Goal: Task Accomplishment & Management: Complete application form

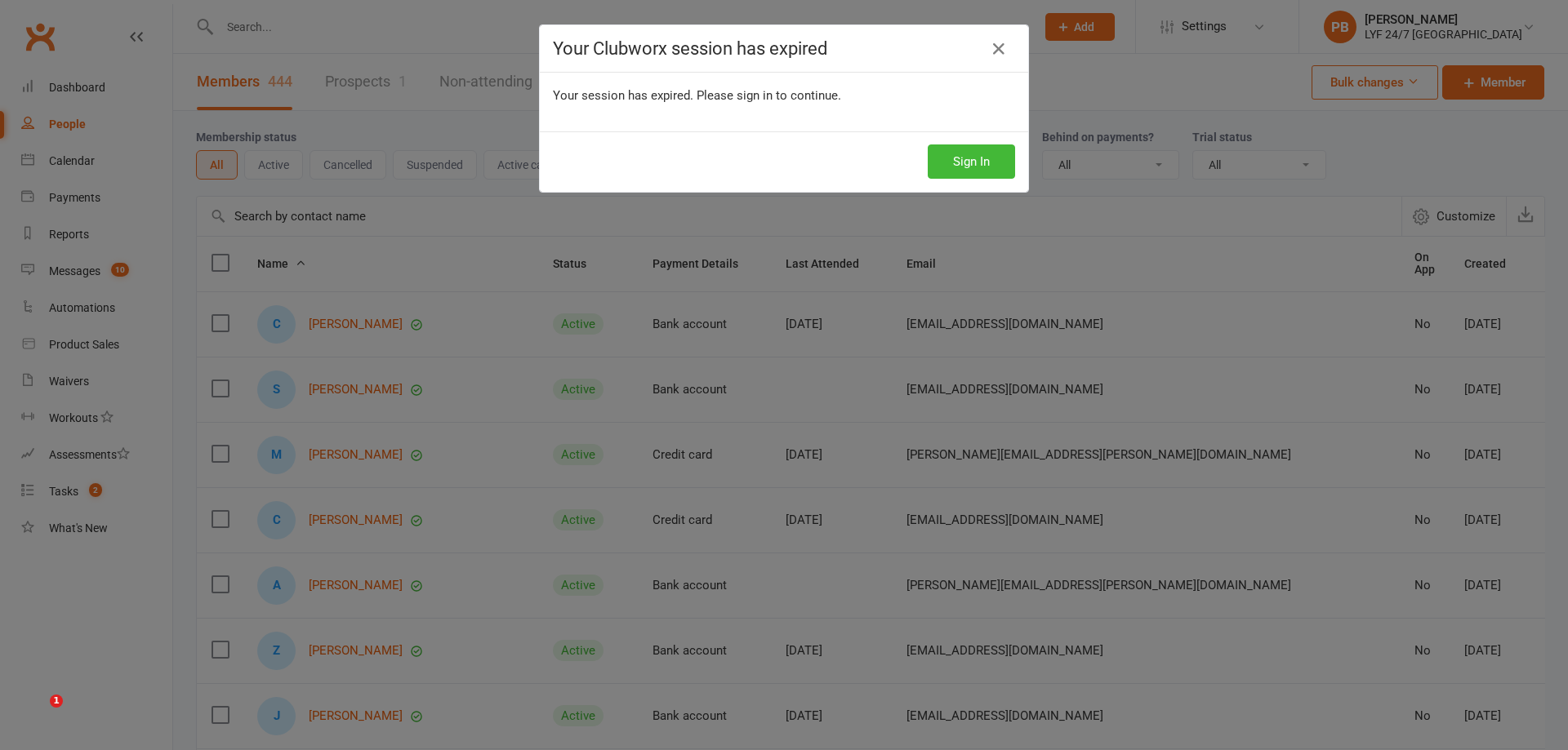
select select "100"
click at [936, 155] on button "Sign In" at bounding box center [972, 161] width 87 height 35
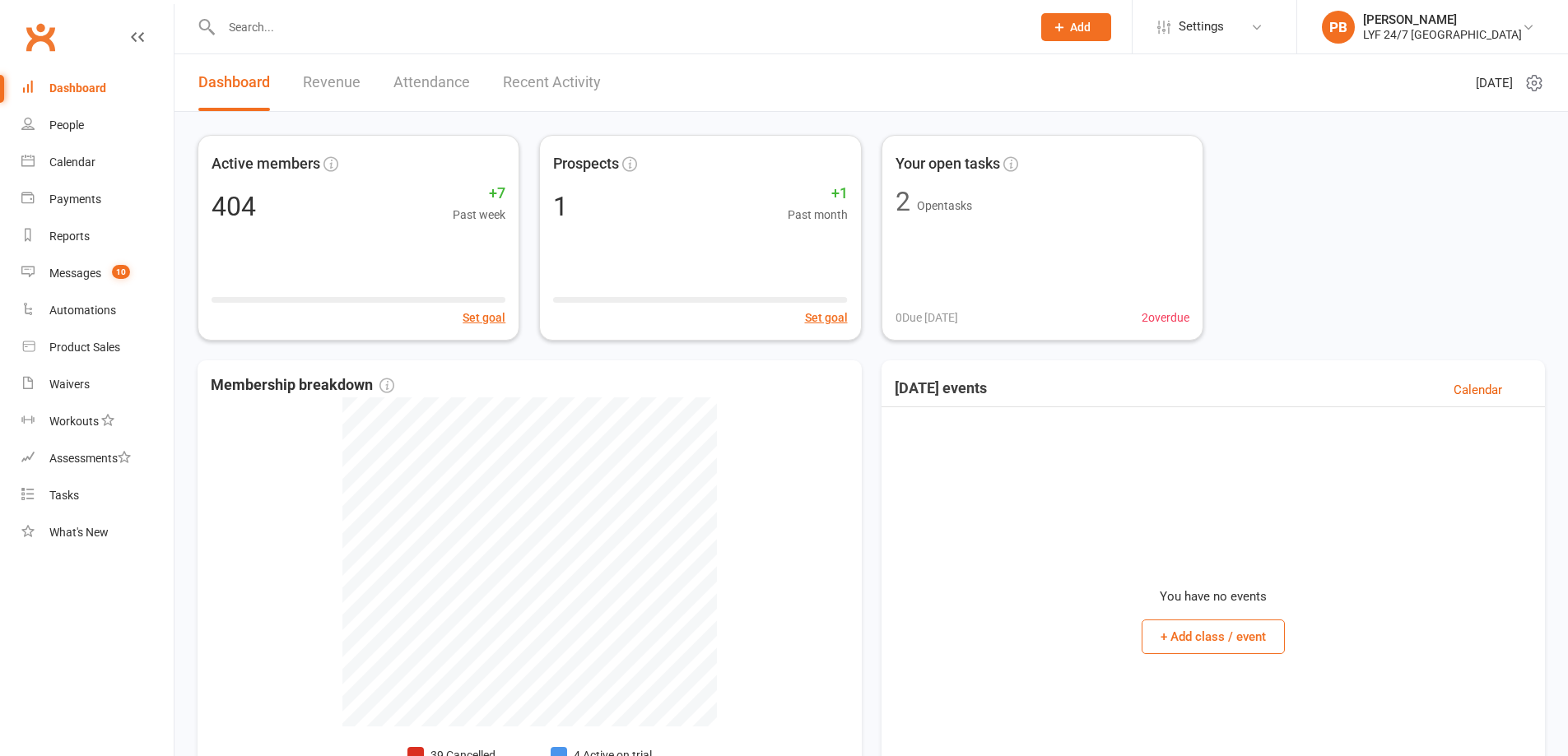
drag, startPoint x: 414, startPoint y: 38, endPoint x: 498, endPoint y: 41, distance: 84.1
click at [419, 38] on input "text" at bounding box center [618, 27] width 804 height 23
type input "[PERSON_NAME]"
click at [1091, 28] on span "Add" at bounding box center [1080, 27] width 21 height 13
click at [1204, 38] on span "Settings" at bounding box center [1201, 26] width 45 height 37
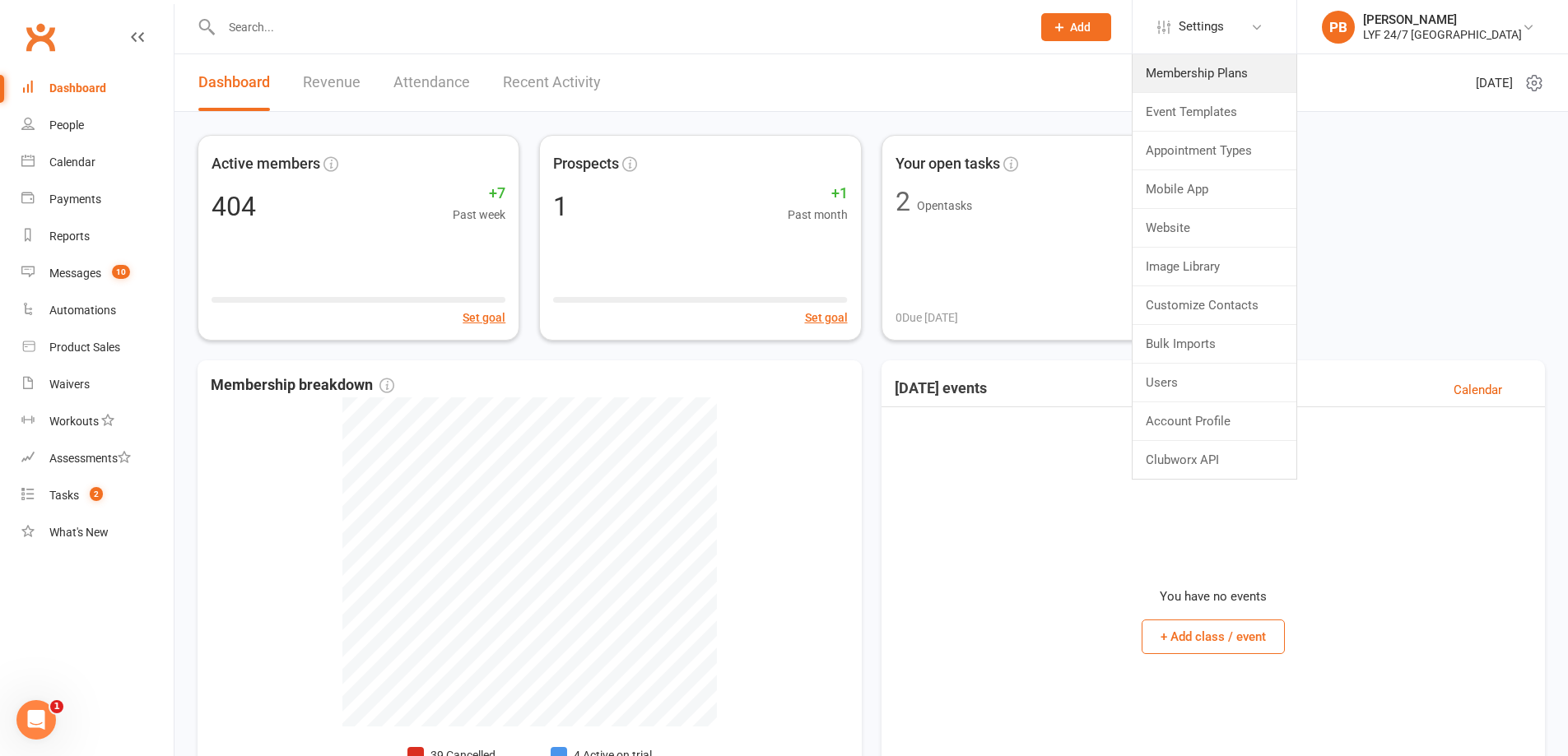
click at [1242, 74] on link "Membership Plans" at bounding box center [1215, 74] width 164 height 38
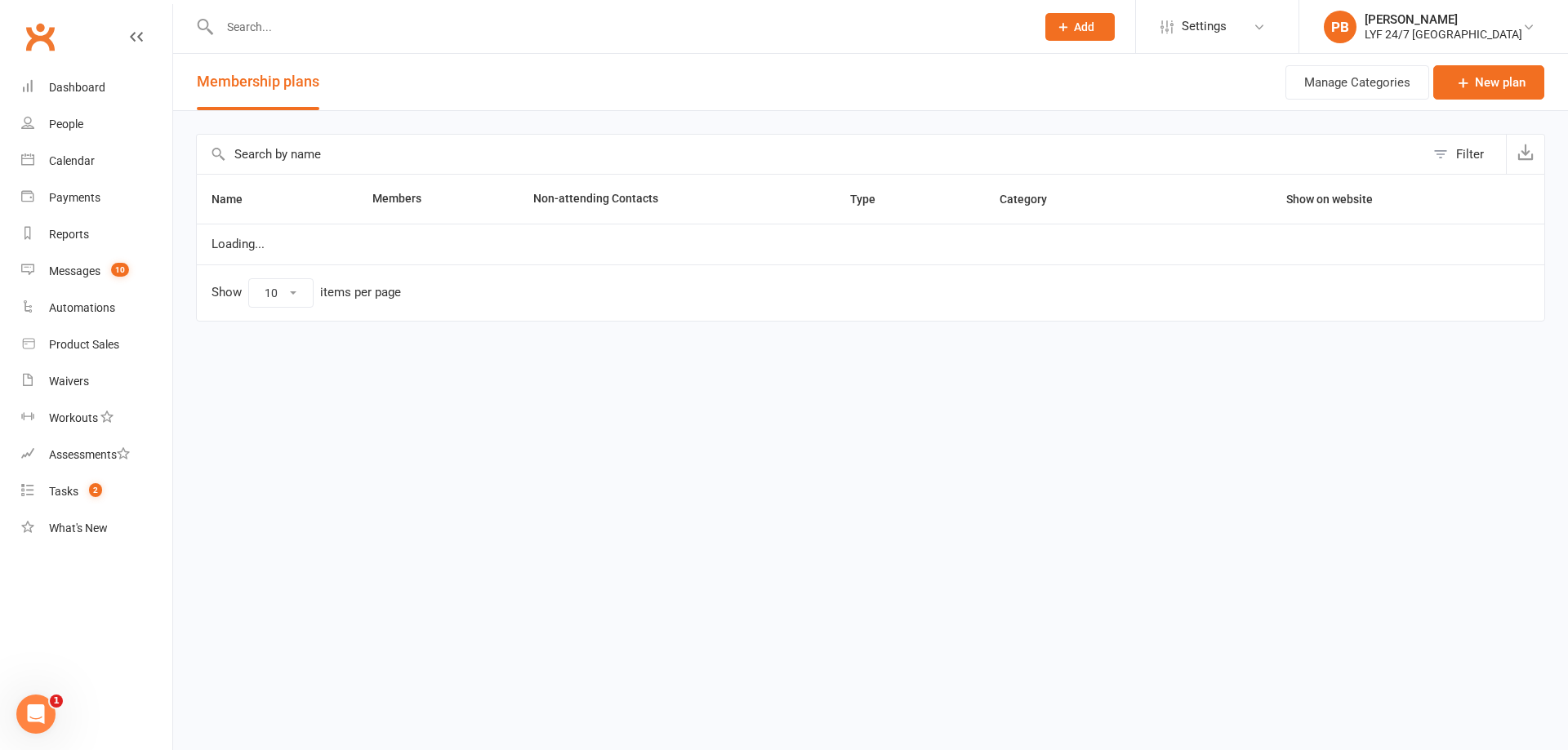
select select "100"
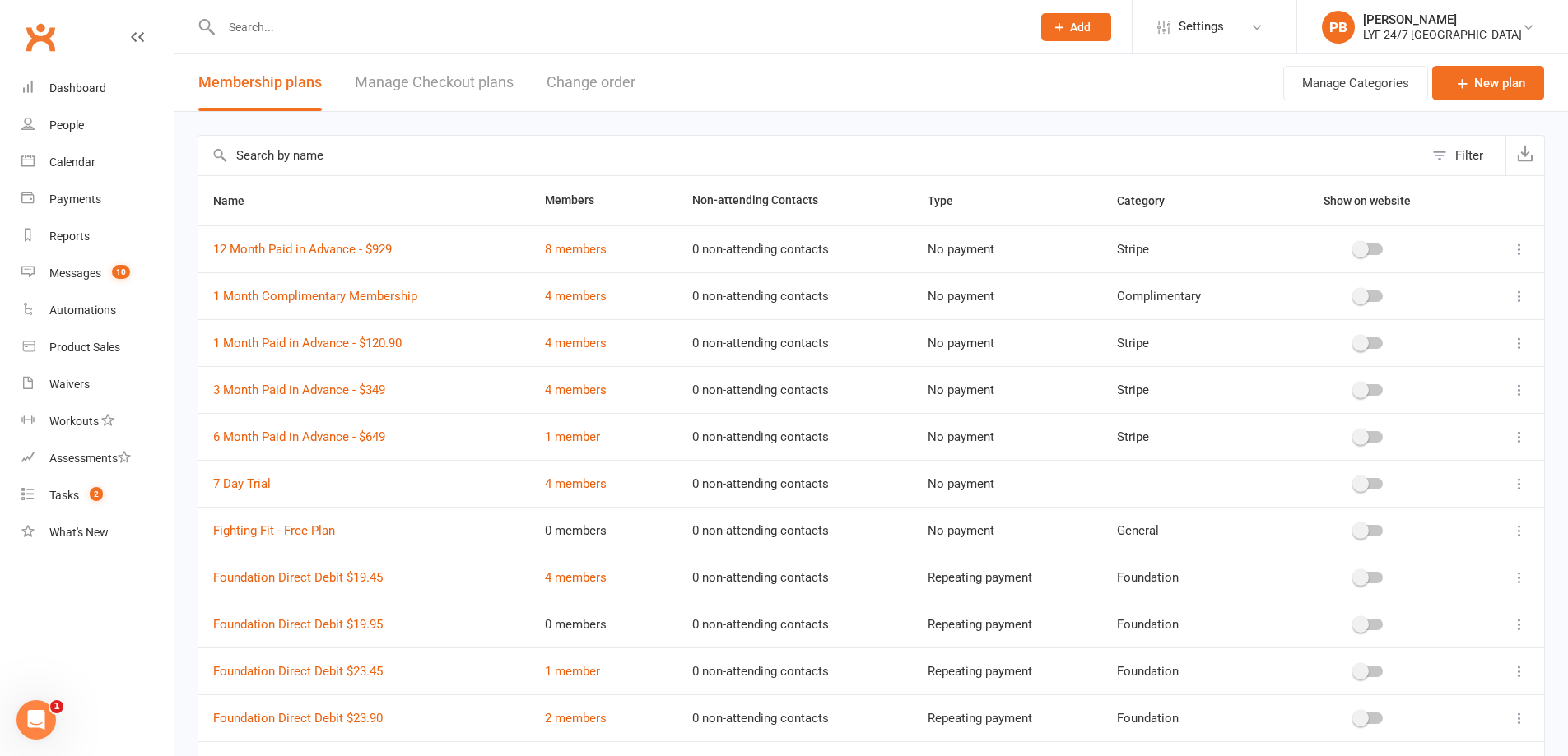
click at [652, 50] on div at bounding box center [608, 27] width 823 height 54
click at [762, 28] on input "text" at bounding box center [618, 27] width 804 height 23
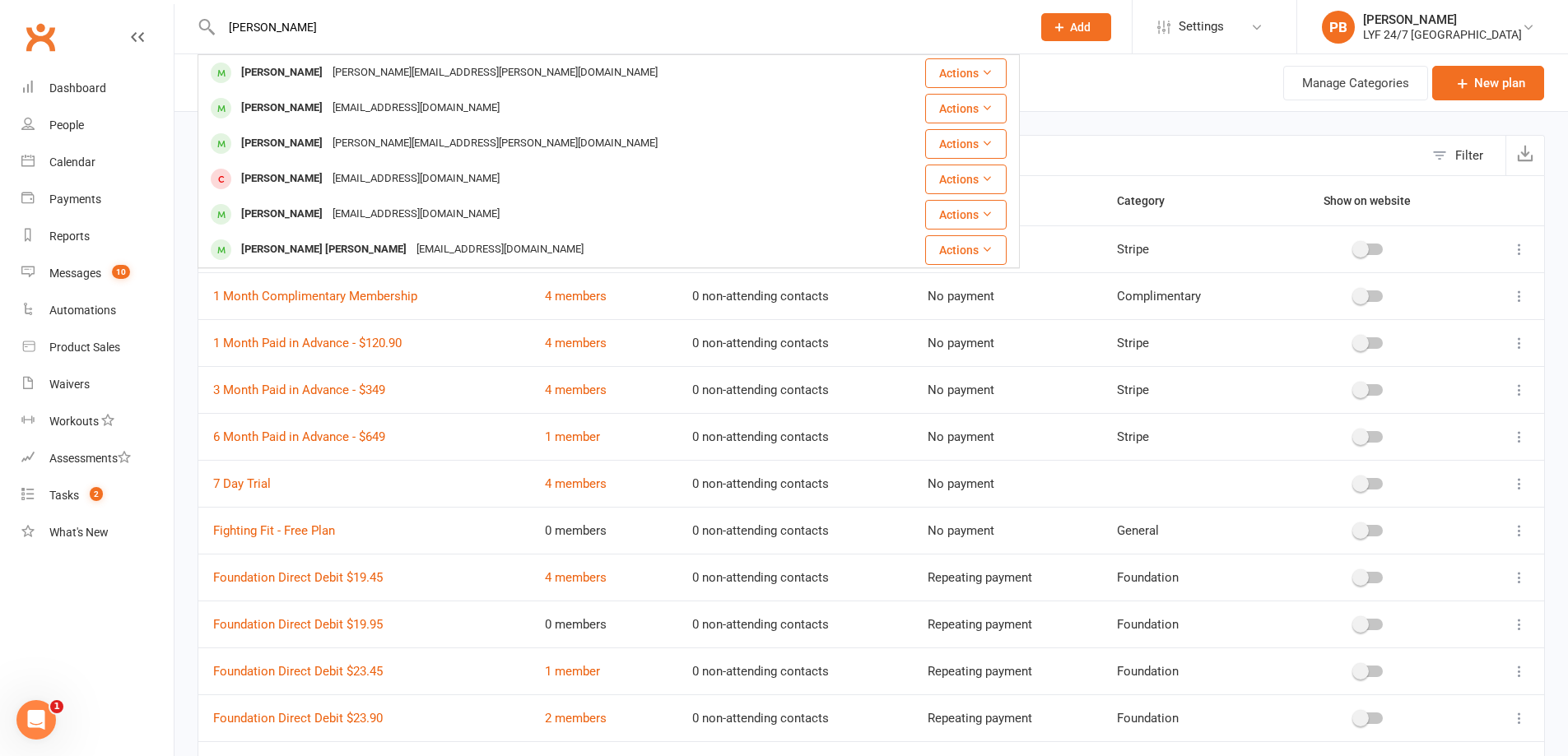
type input "[PERSON_NAME]"
click at [1092, 30] on button "Add" at bounding box center [1076, 27] width 70 height 28
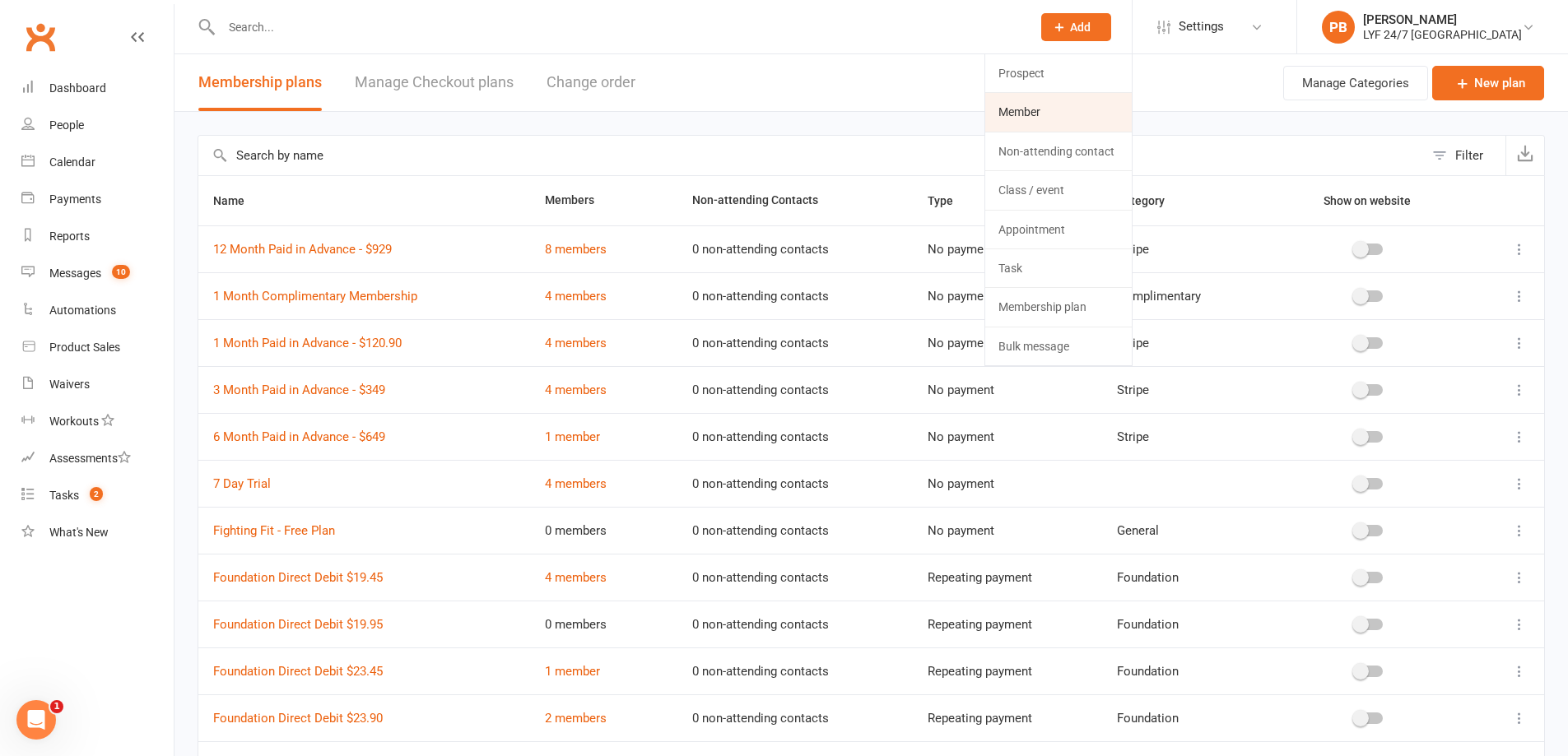
click at [1052, 112] on link "Member" at bounding box center [1058, 112] width 146 height 38
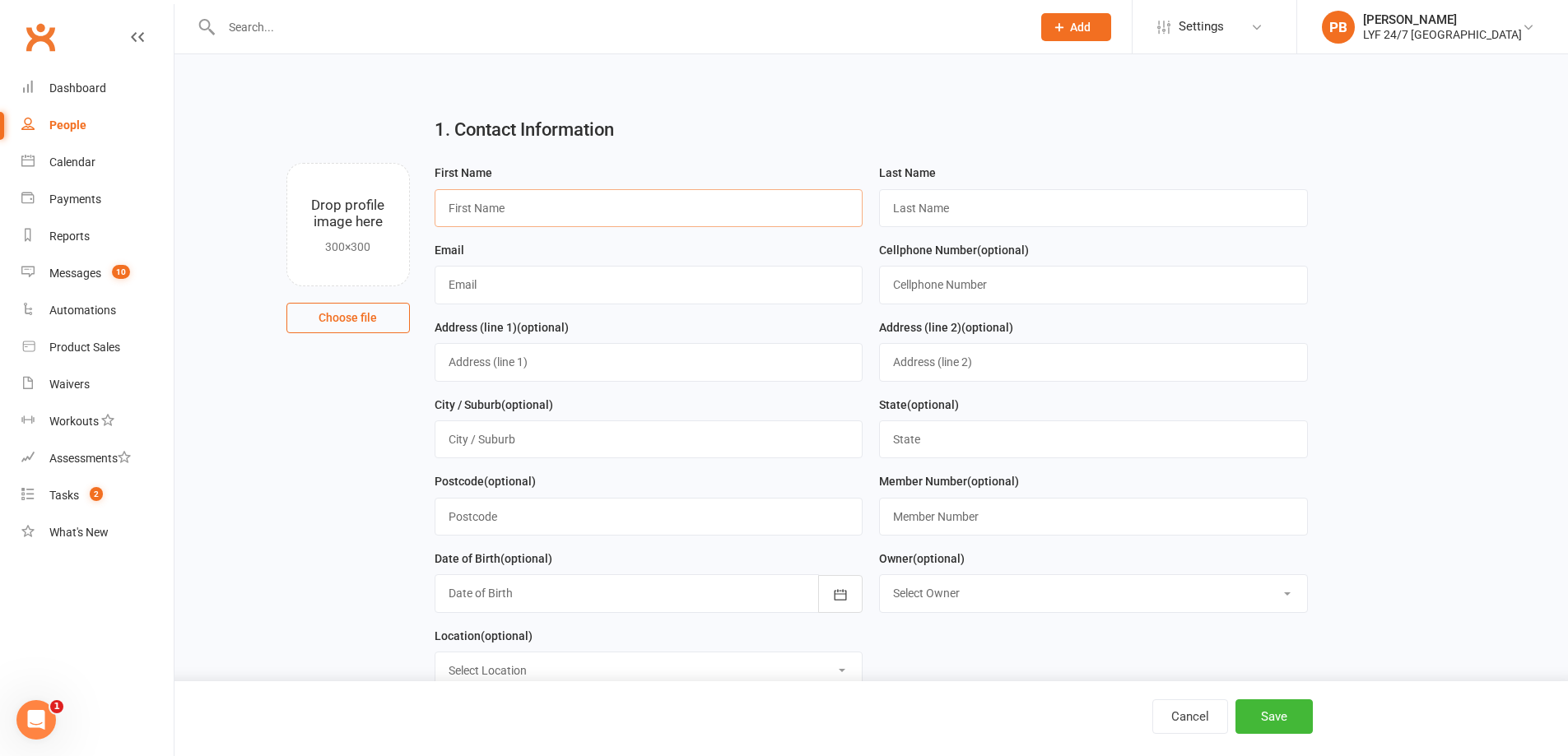
click at [626, 213] on input "text" at bounding box center [649, 208] width 429 height 38
click at [339, 214] on input "file" at bounding box center [348, 225] width 122 height 122
type input "C:\fakepath\WIN_20250818_10_31_18_Pro.jpg"
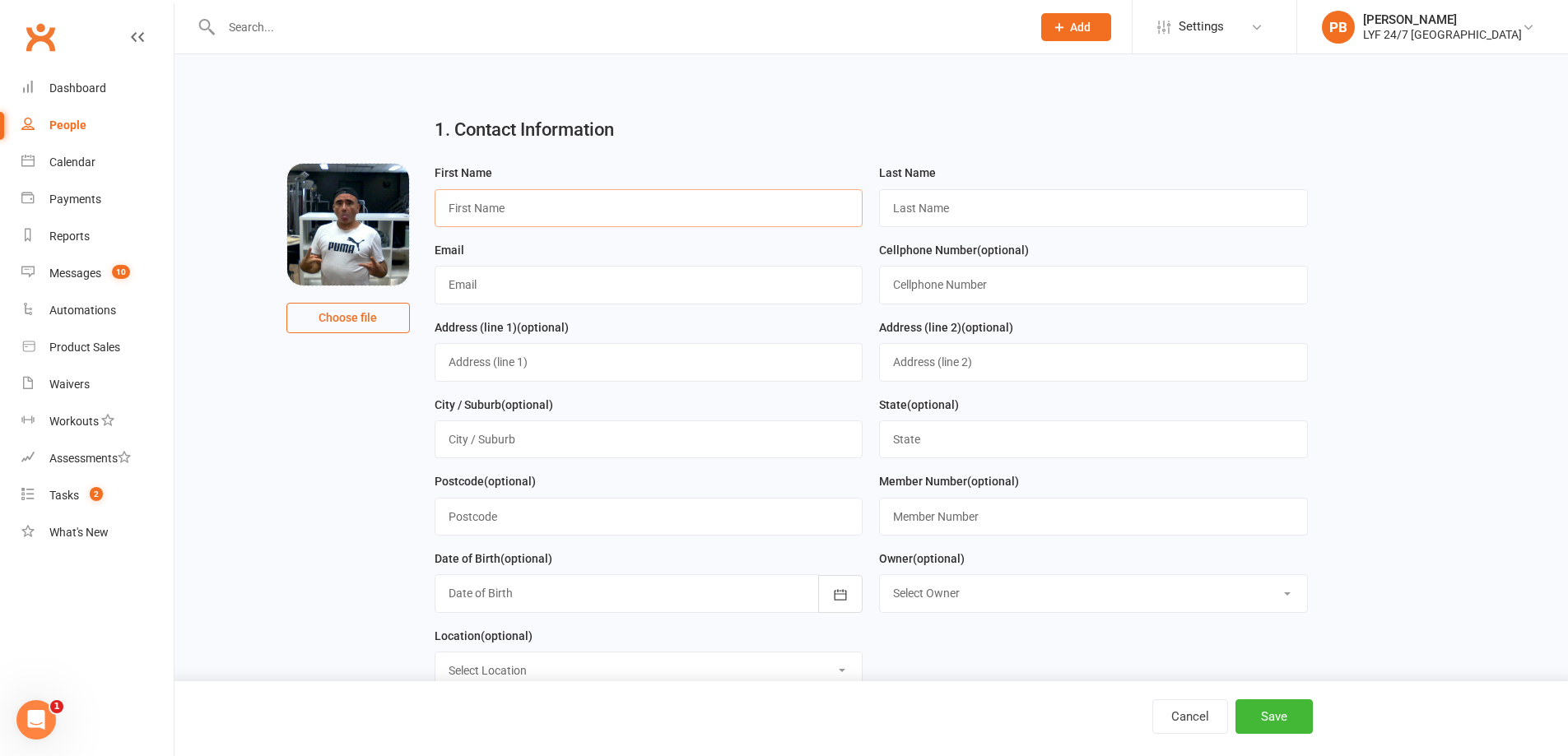
click at [518, 205] on input "text" at bounding box center [649, 208] width 429 height 38
type input "[PERSON_NAME]"
click at [522, 300] on input "text" at bounding box center [649, 284] width 429 height 38
type input "[EMAIL_ADDRESS][DOMAIN_NAME]"
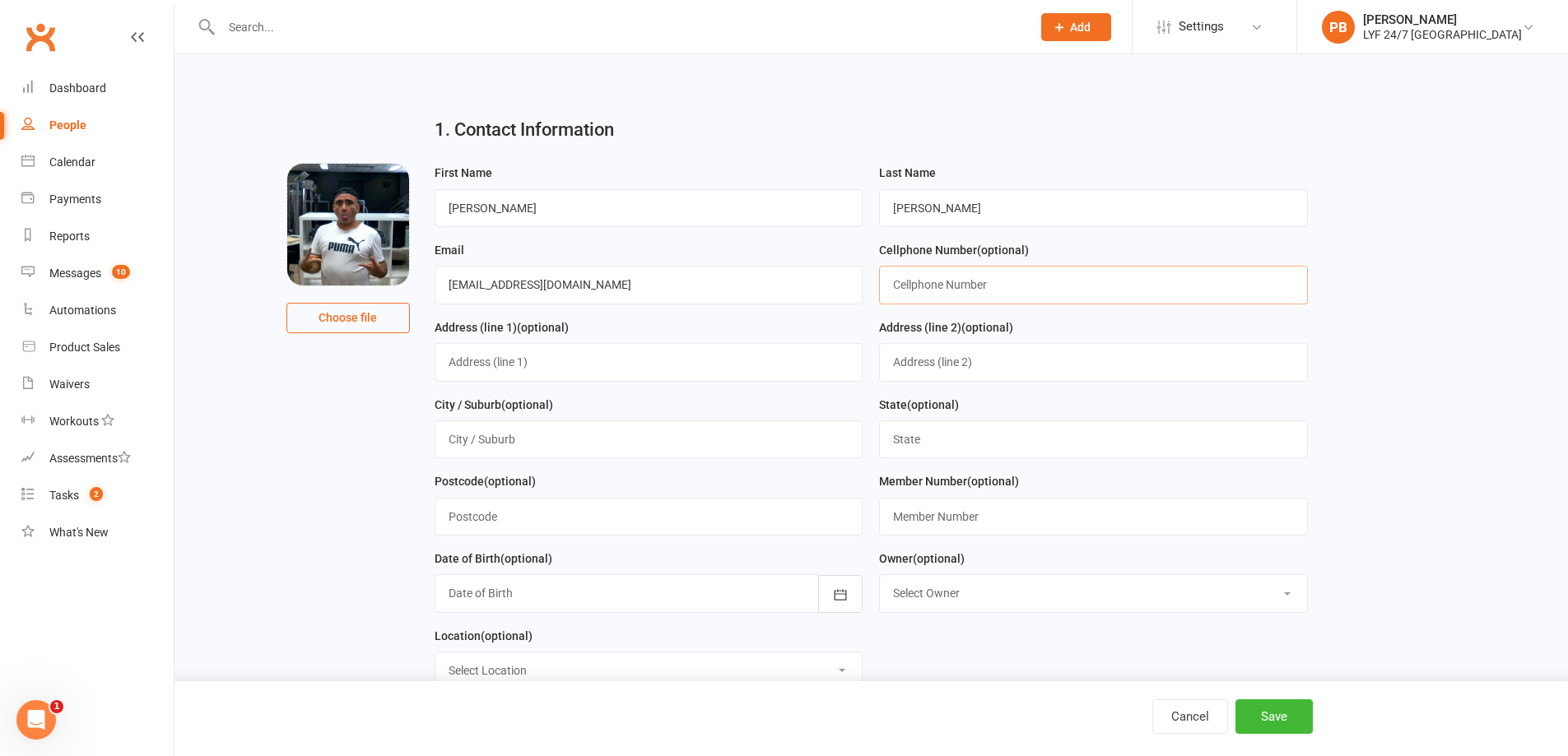
click at [915, 285] on input "text" at bounding box center [1093, 284] width 429 height 38
type input "0402 769 256"
click at [557, 375] on input "text" at bounding box center [649, 362] width 429 height 38
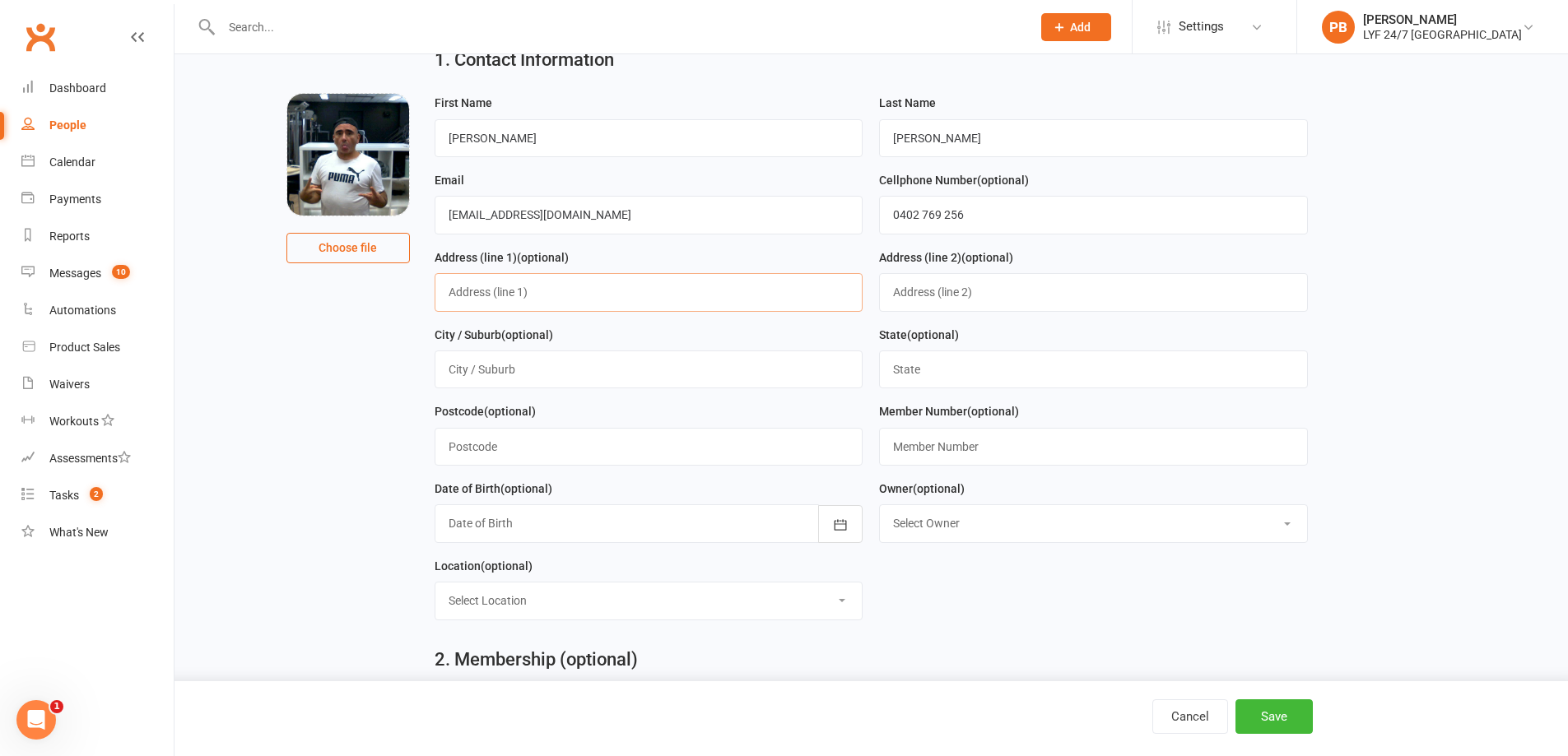
scroll to position [165, 0]
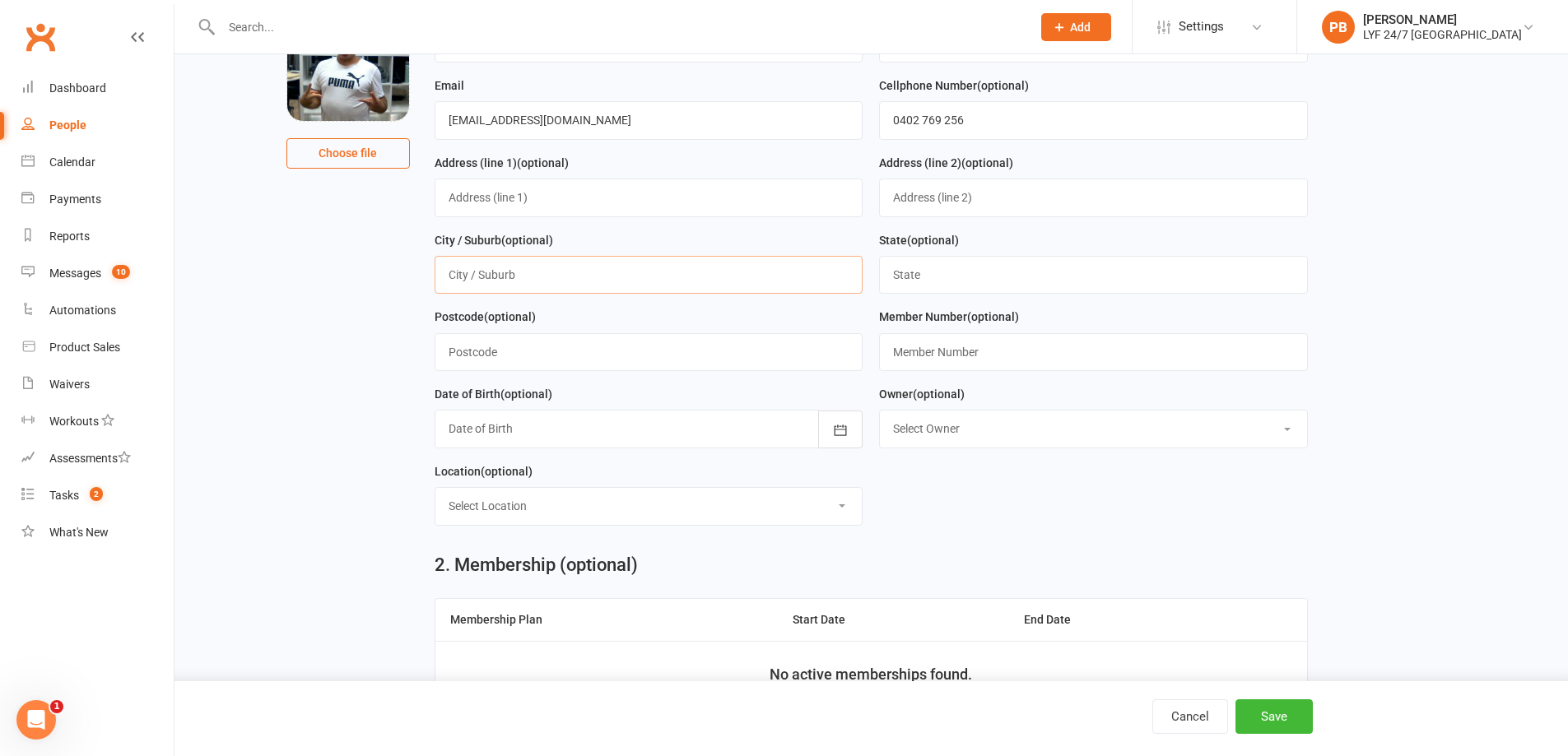
click at [601, 279] on input "text" at bounding box center [649, 274] width 429 height 38
type input "[GEOGRAPHIC_DATA]"
click at [910, 290] on input "text" at bounding box center [1093, 274] width 429 height 38
type input "[GEOGRAPHIC_DATA]"
drag, startPoint x: 668, startPoint y: 325, endPoint x: 673, endPoint y: 352, distance: 27.5
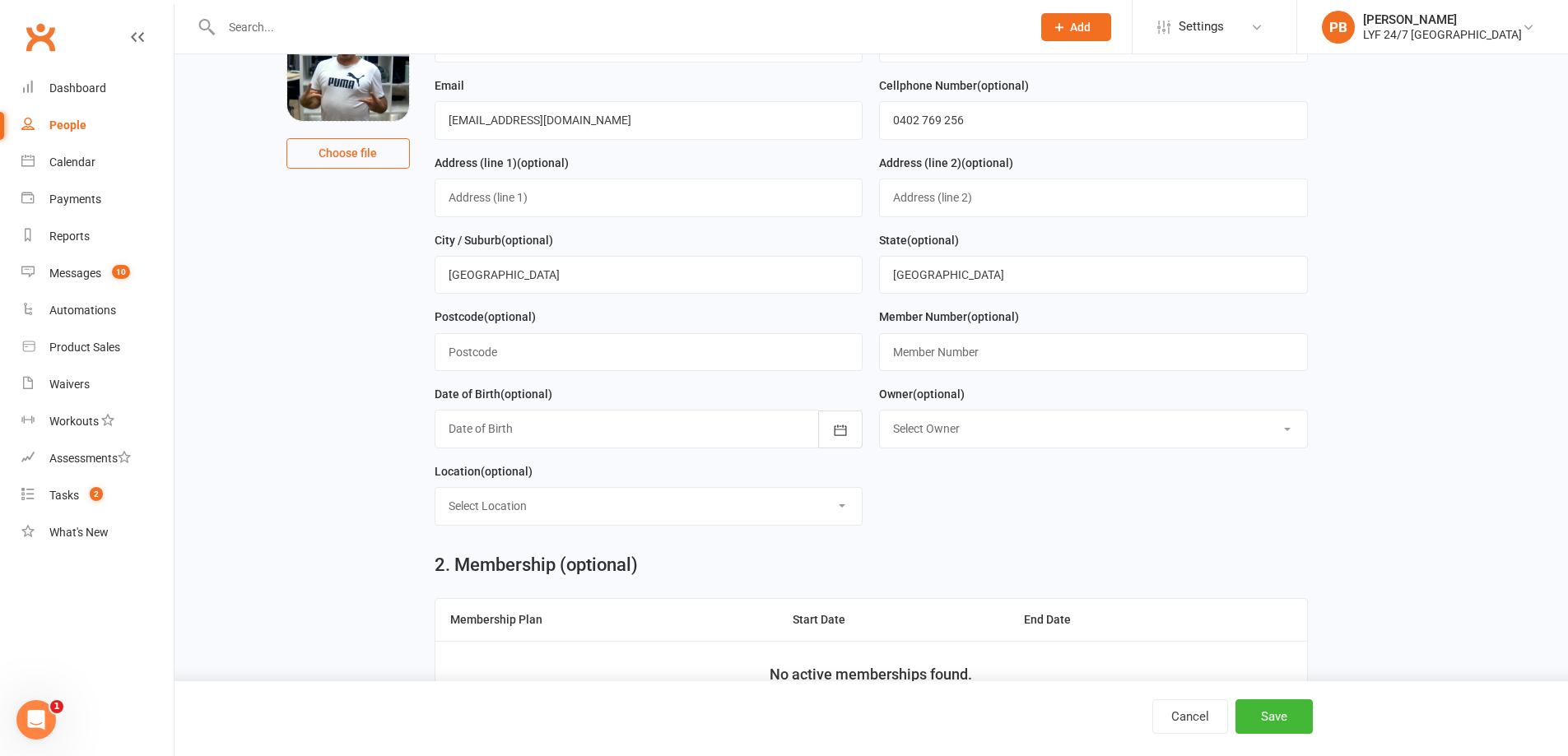
click at [671, 343] on div "Postcode (optional)" at bounding box center [649, 339] width 429 height 65
click at [673, 352] on input "text" at bounding box center [649, 352] width 429 height 38
type input "2060"
click at [924, 352] on input "text" at bounding box center [1093, 352] width 429 height 38
type input "9131515"
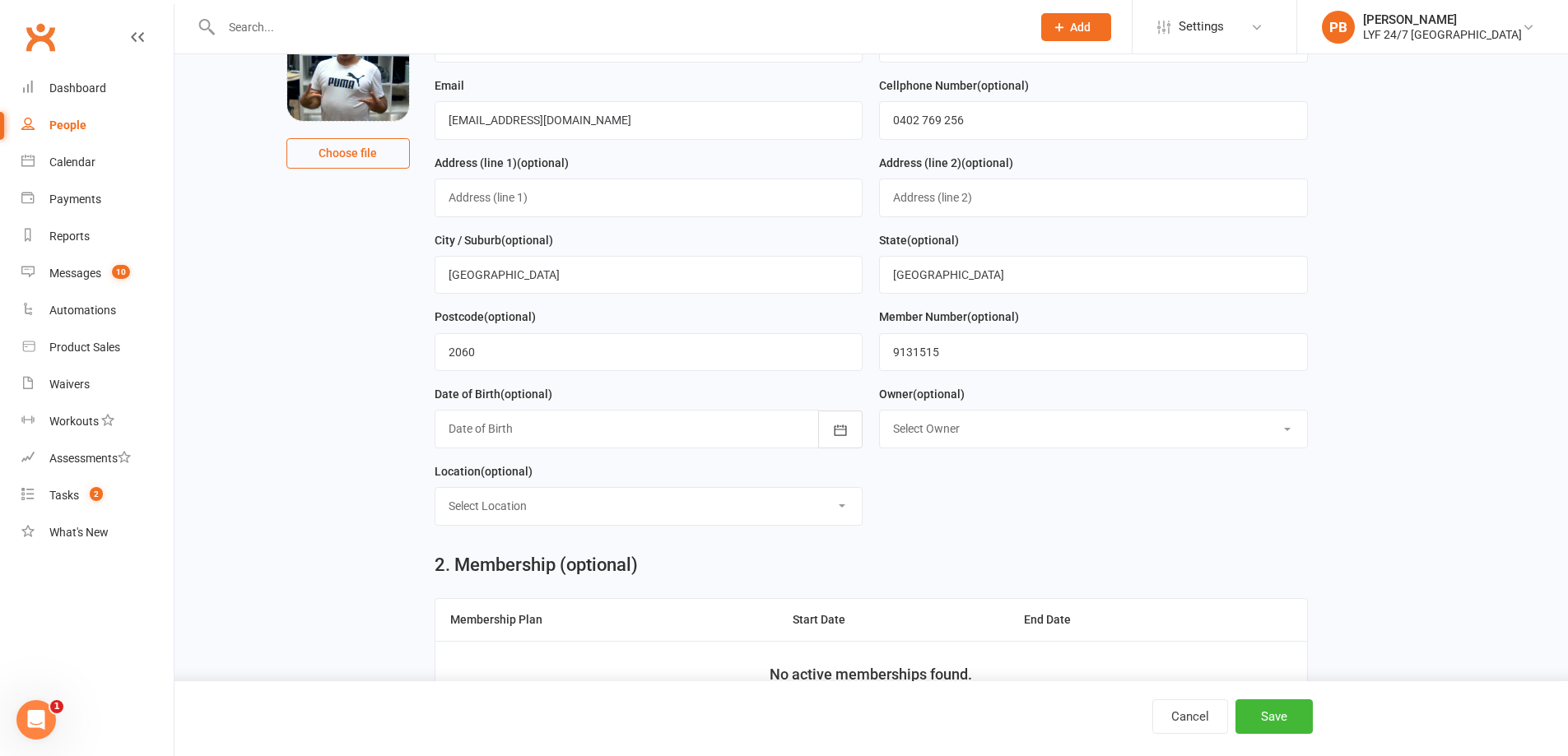
click at [536, 435] on div at bounding box center [649, 429] width 429 height 38
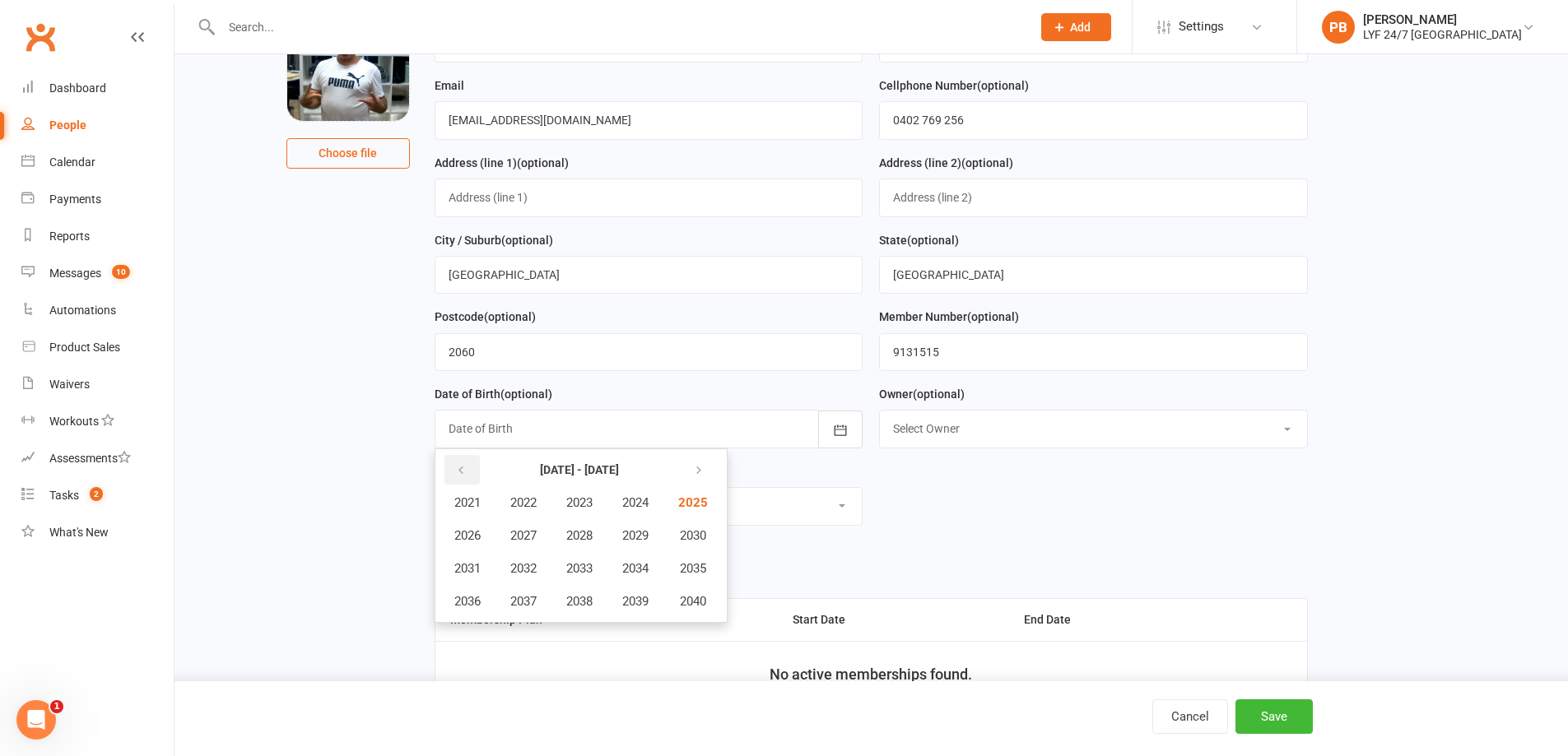
click at [461, 476] on icon "button" at bounding box center [460, 471] width 12 height 13
click at [463, 476] on icon "button" at bounding box center [460, 471] width 12 height 13
click at [515, 510] on span "1982" at bounding box center [523, 502] width 26 height 15
click at [495, 540] on button "April" at bounding box center [476, 535] width 72 height 31
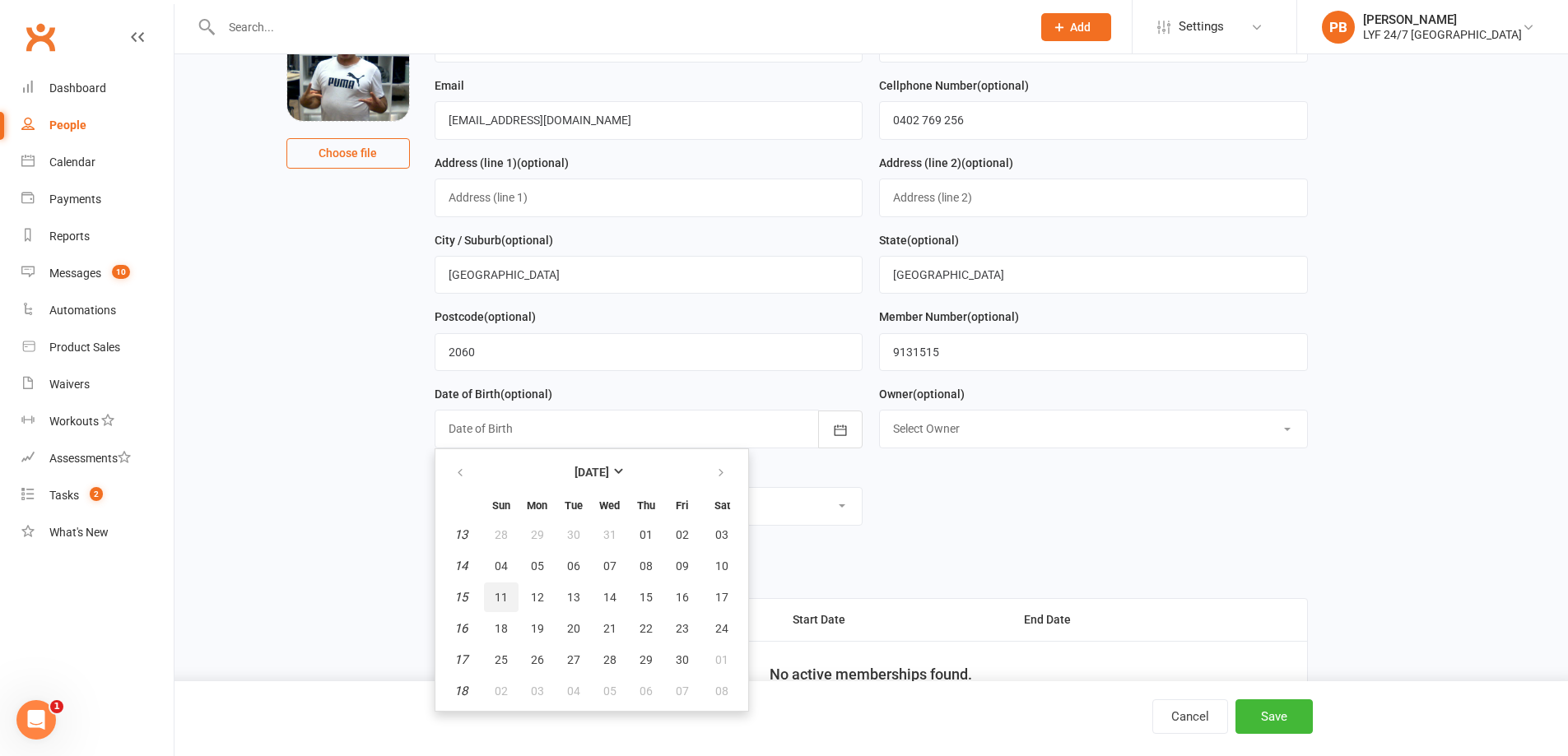
click at [503, 604] on span "11" at bounding box center [501, 597] width 13 height 13
type input "[DATE]"
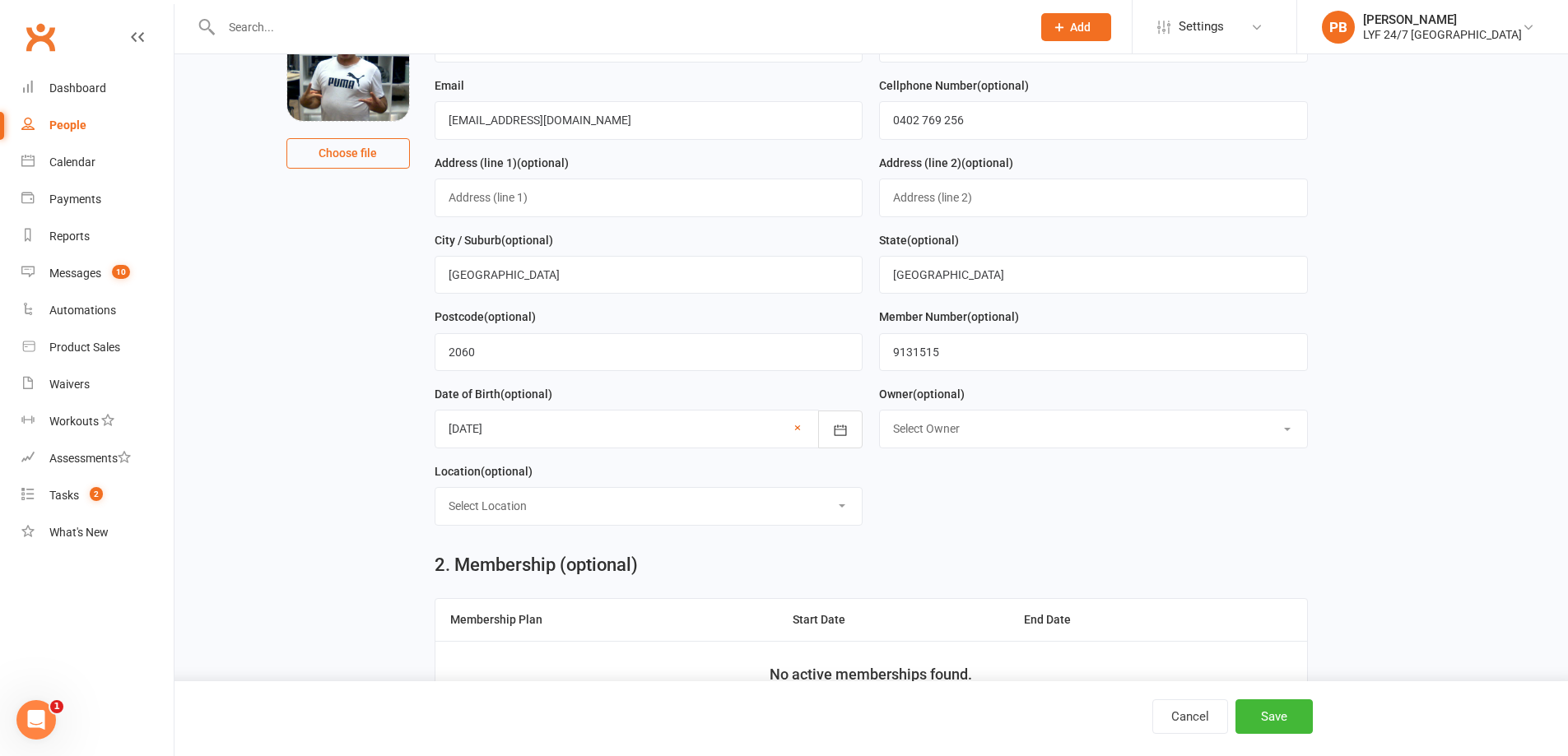
click at [990, 440] on select "Select Owner [PERSON_NAME] [PERSON_NAME]" at bounding box center [1093, 429] width 427 height 36
select select "0"
click at [880, 415] on select "Select Owner [PERSON_NAME] [PERSON_NAME]" at bounding box center [1093, 429] width 427 height 36
click at [604, 505] on select "Select Location Example Room (Rename me!)" at bounding box center [649, 506] width 427 height 36
click at [999, 530] on form "First Name [PERSON_NAME] Name [PERSON_NAME] Email [EMAIL_ADDRESS][DOMAIN_NAME] …" at bounding box center [871, 268] width 890 height 540
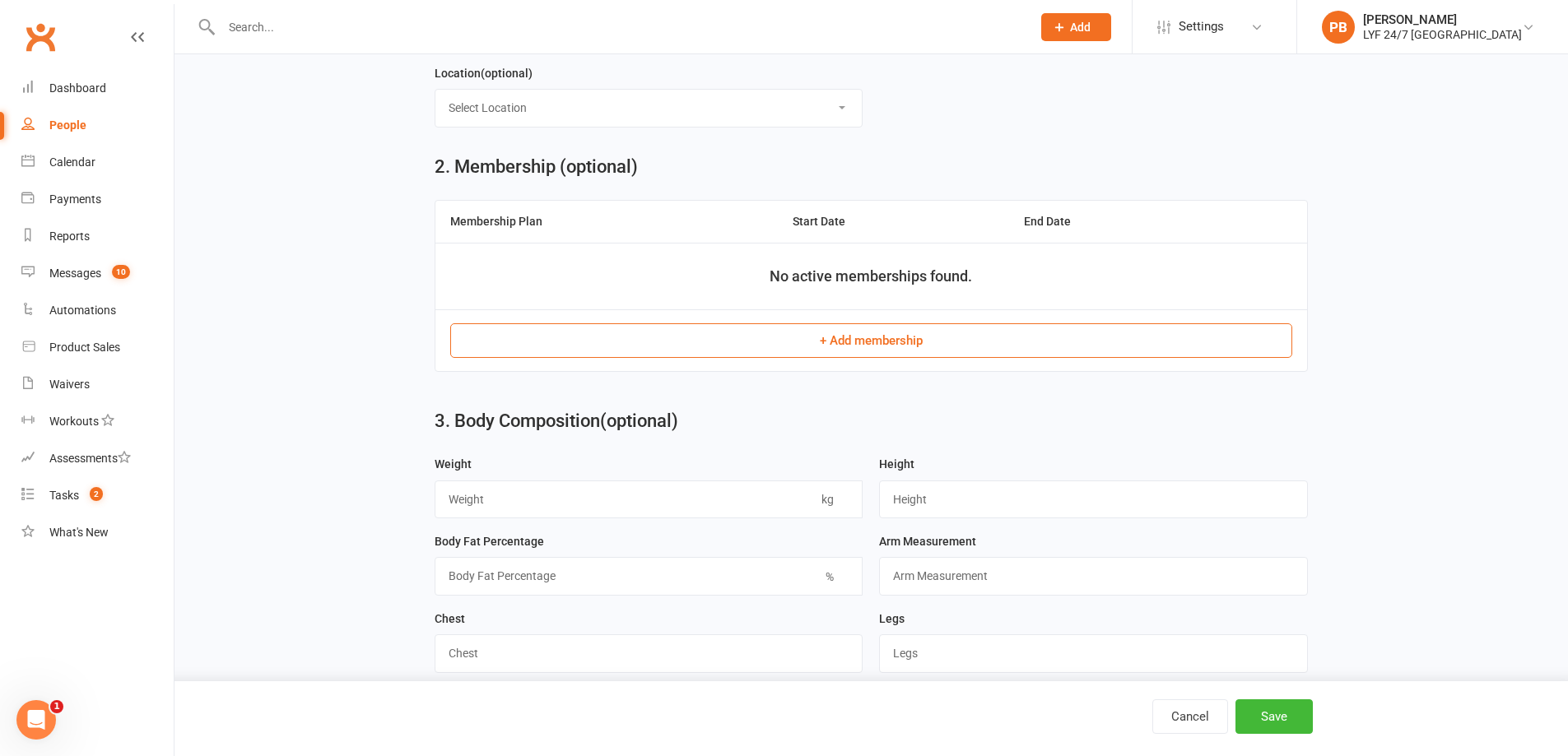
scroll to position [576, 0]
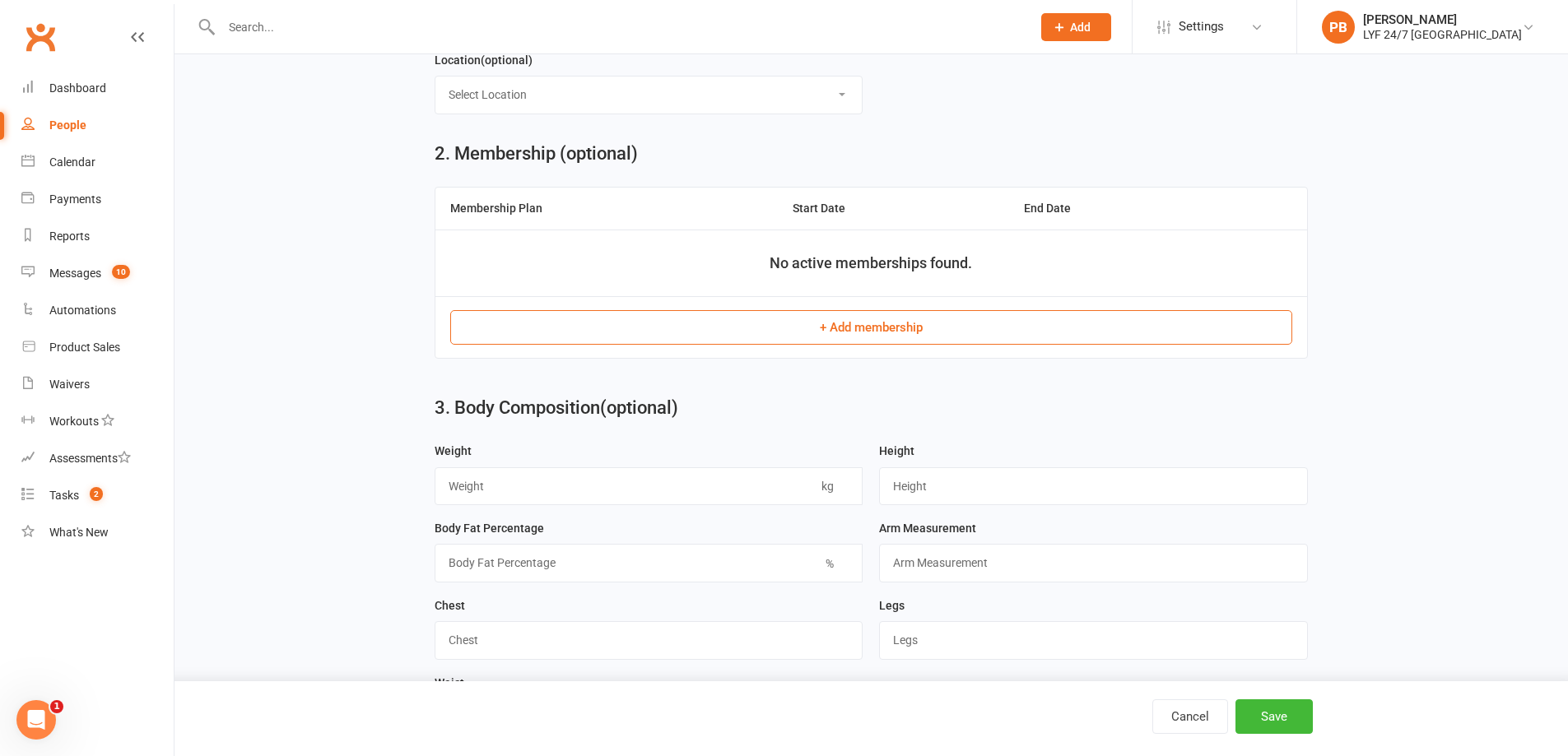
click at [860, 333] on button "+ Add membership" at bounding box center [871, 327] width 842 height 35
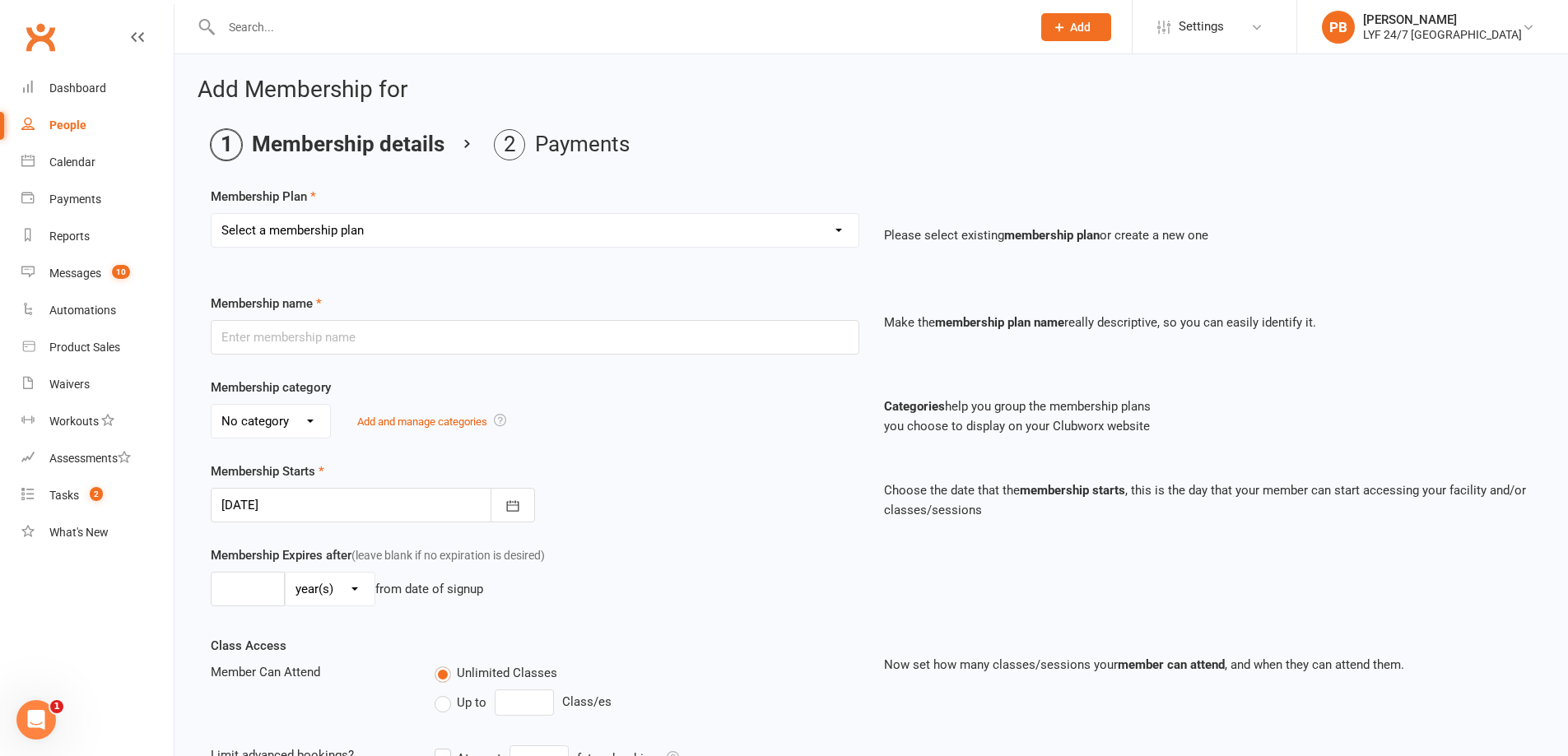
click at [335, 229] on select "Select a membership plan Create new Membership Plan Foundation Direct Debit $41…" at bounding box center [535, 230] width 647 height 33
select select "25"
click at [212, 214] on select "Select a membership plan Create new Membership Plan Foundation Direct Debit $41…" at bounding box center [535, 230] width 647 height 33
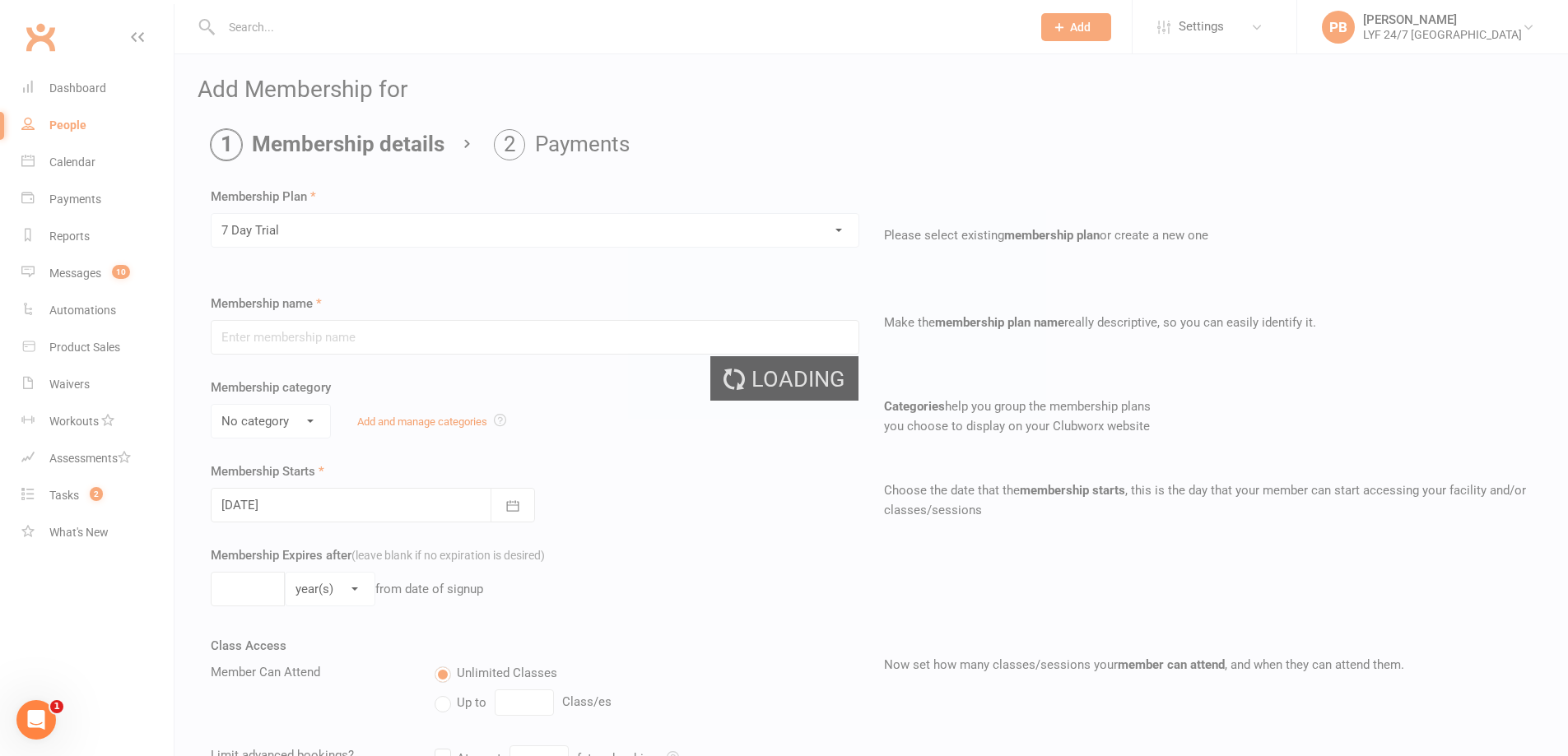
type input "7 Day Trial"
type input "7"
select select "0"
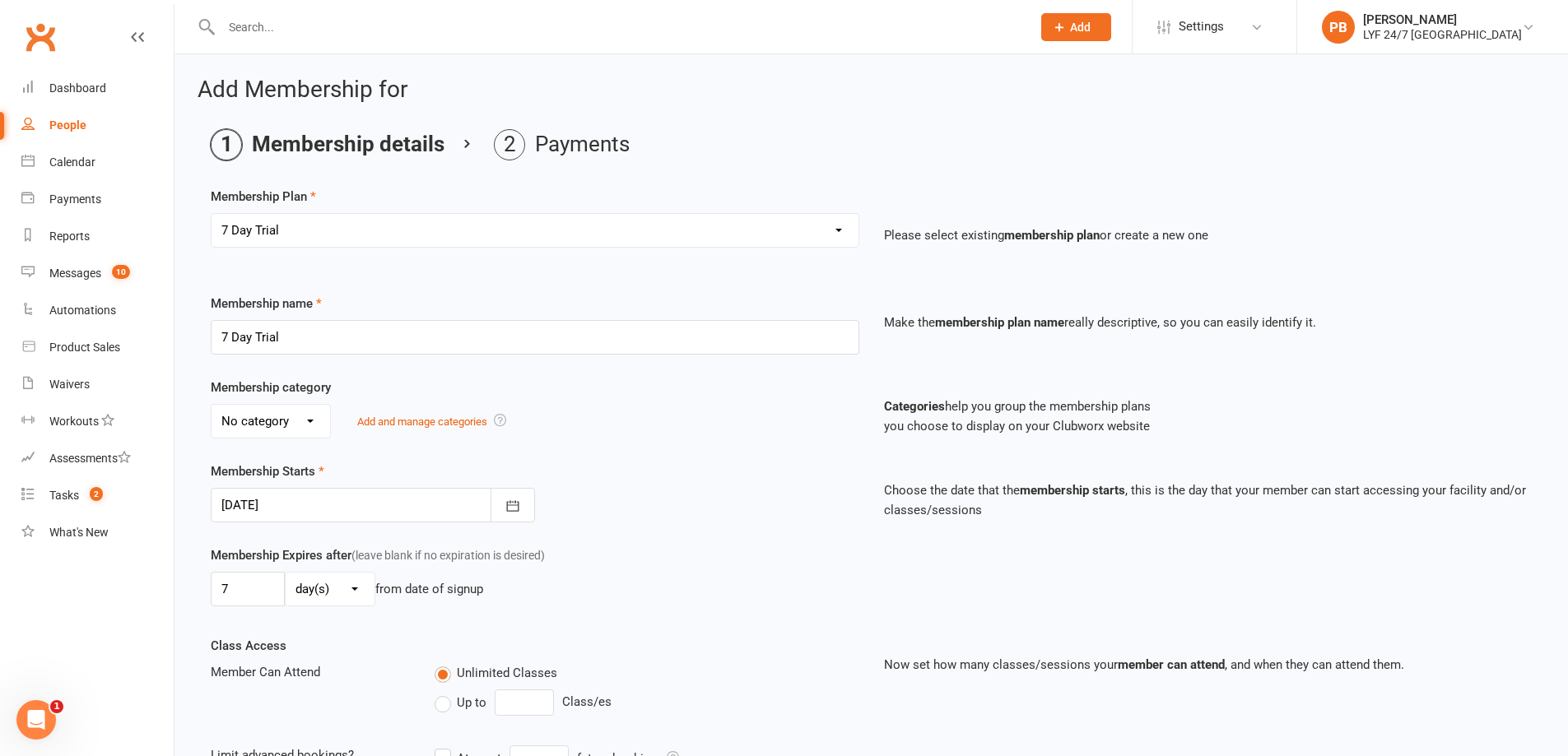
click at [719, 409] on div "No category Complimentary Foundation General Stripe Team Add and manage categor…" at bounding box center [535, 421] width 649 height 35
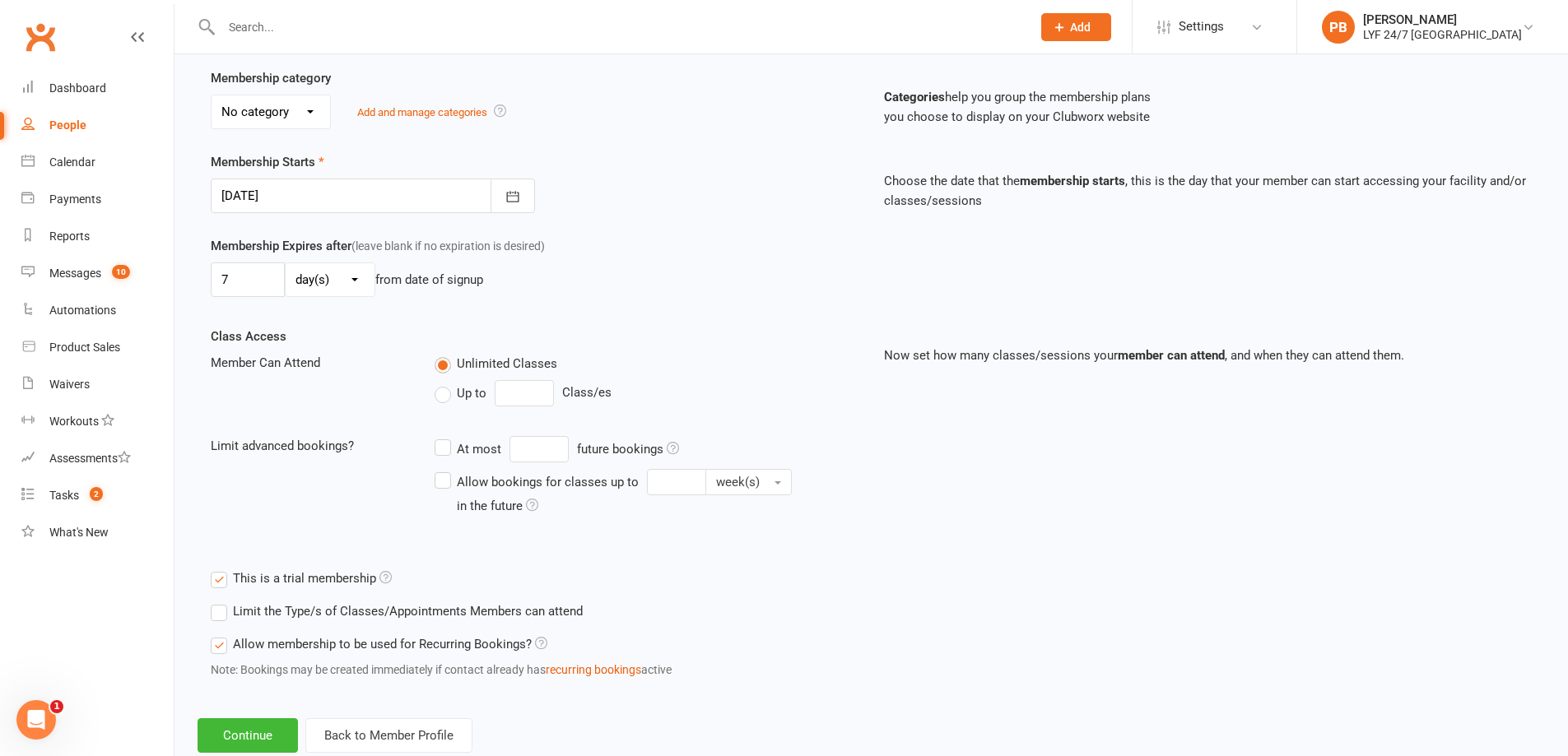
scroll to position [354, 0]
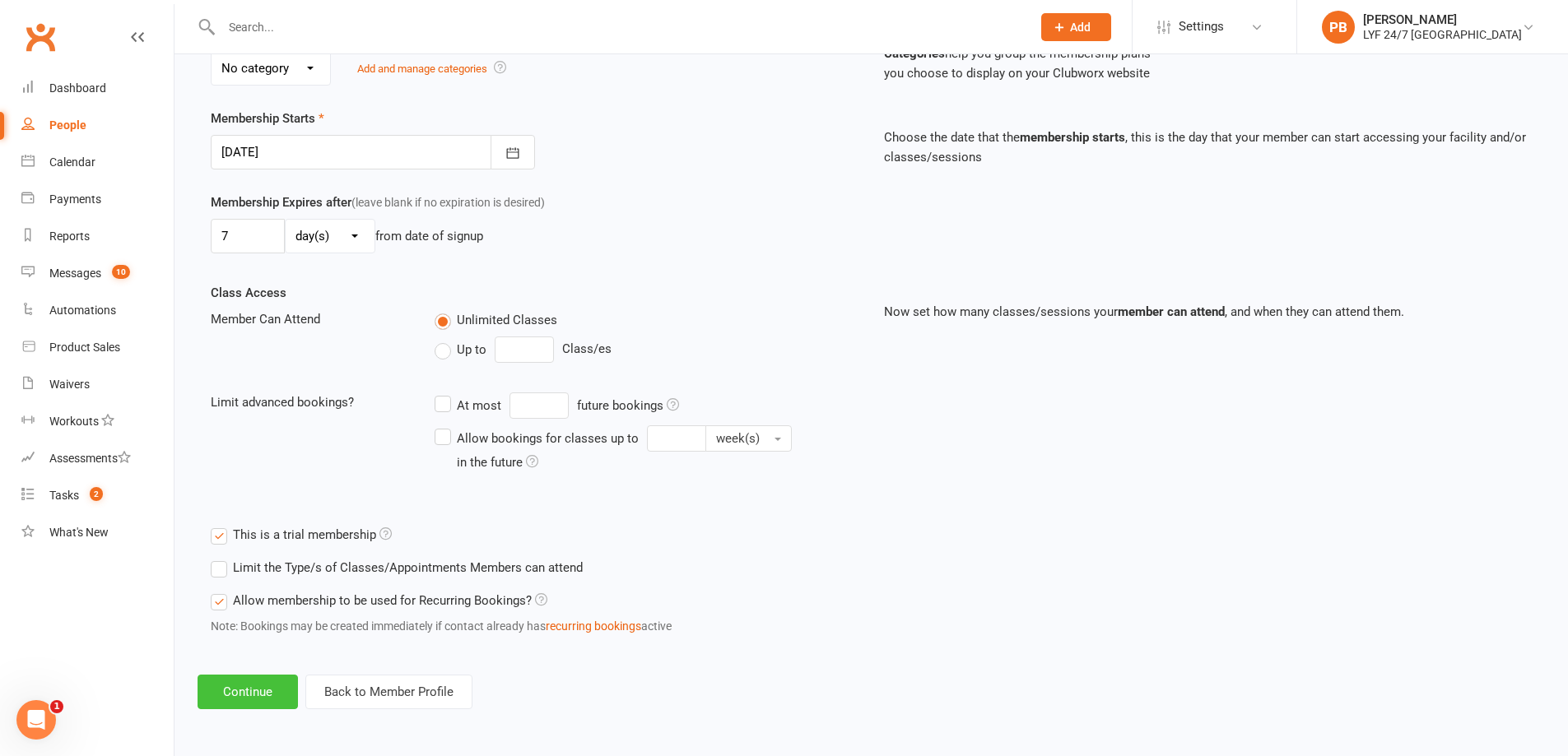
click at [257, 690] on button "Continue" at bounding box center [248, 692] width 100 height 35
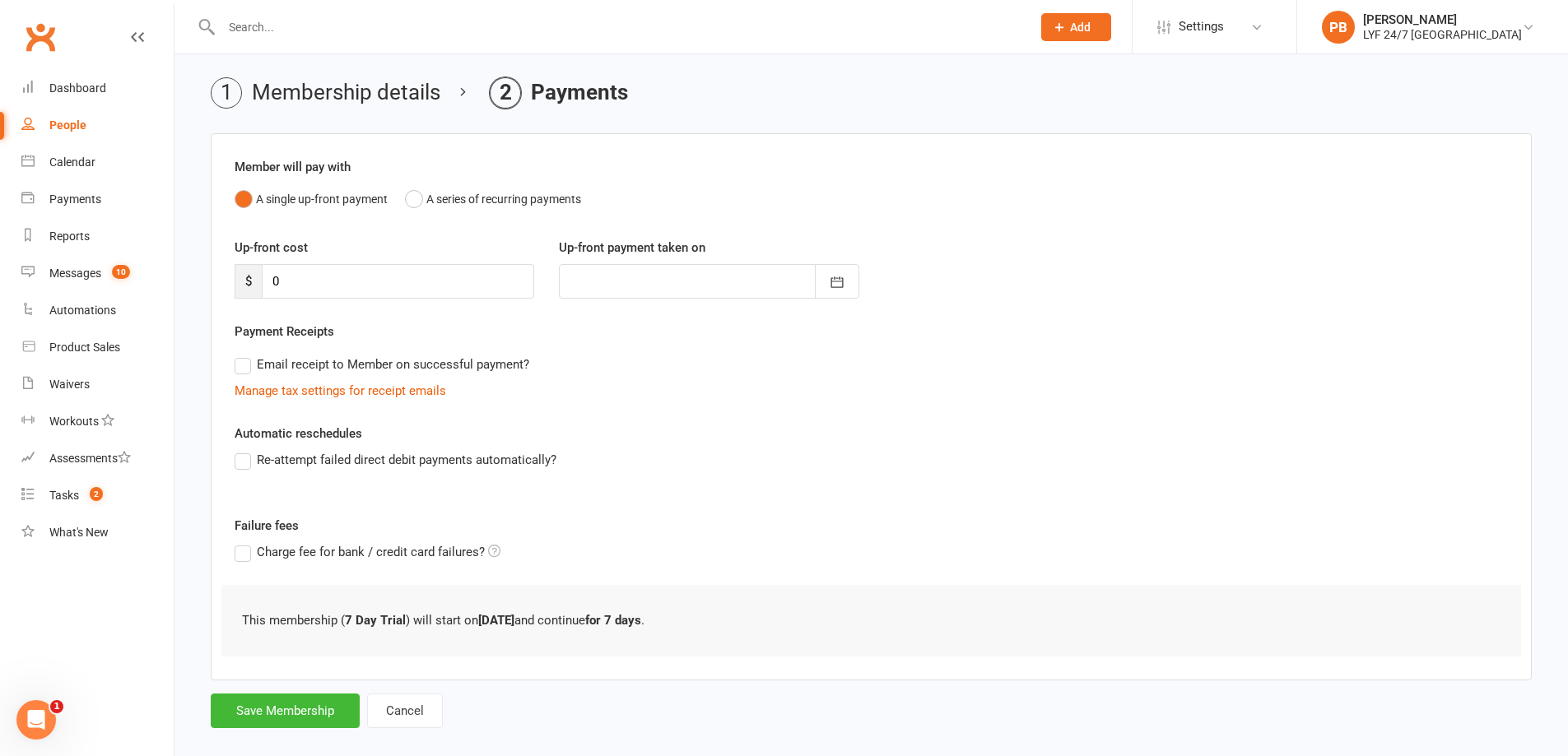
scroll to position [74, 0]
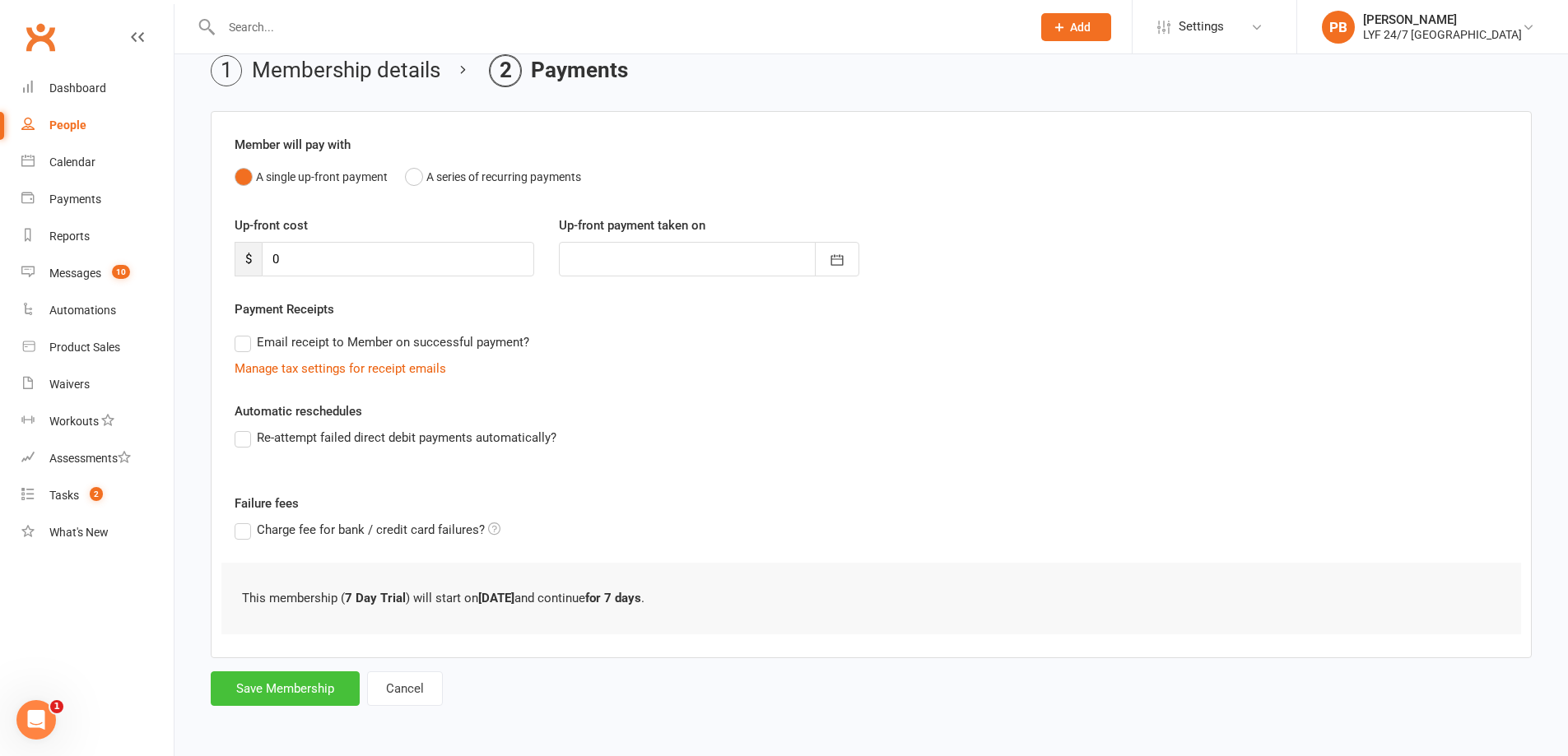
click at [254, 682] on button "Save Membership" at bounding box center [285, 689] width 149 height 35
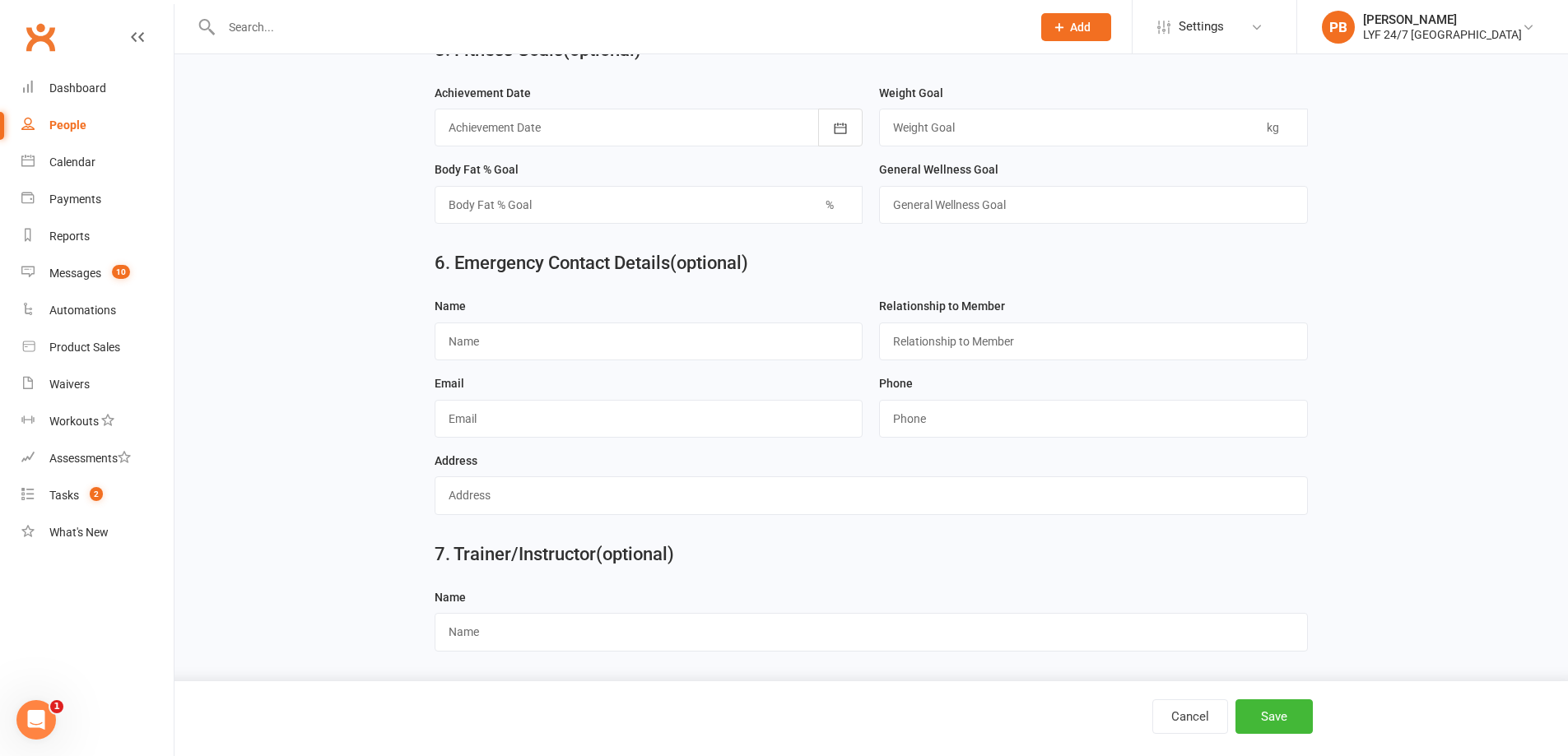
scroll to position [1445, 0]
click at [1304, 718] on button "Save" at bounding box center [1274, 717] width 77 height 35
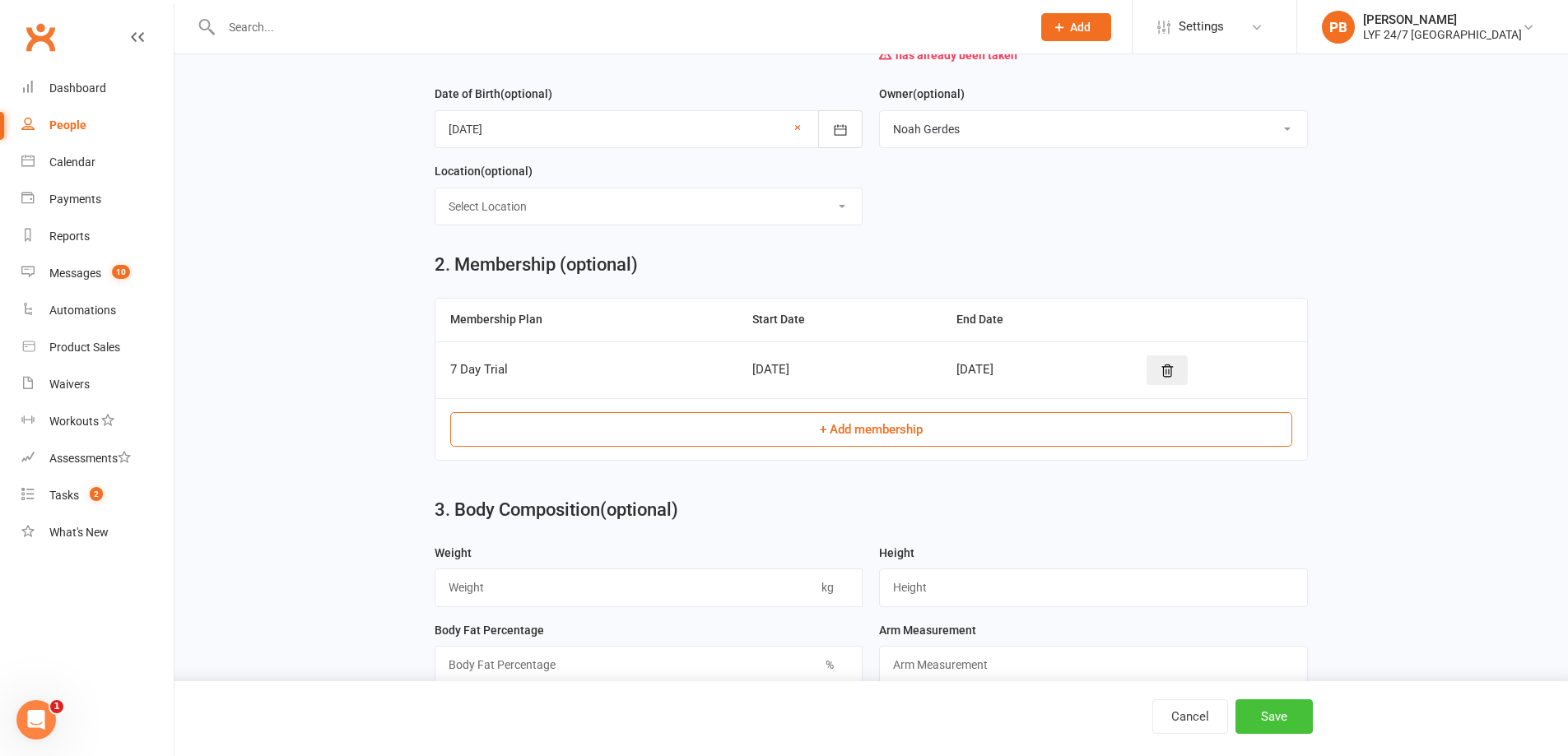
scroll to position [241, 0]
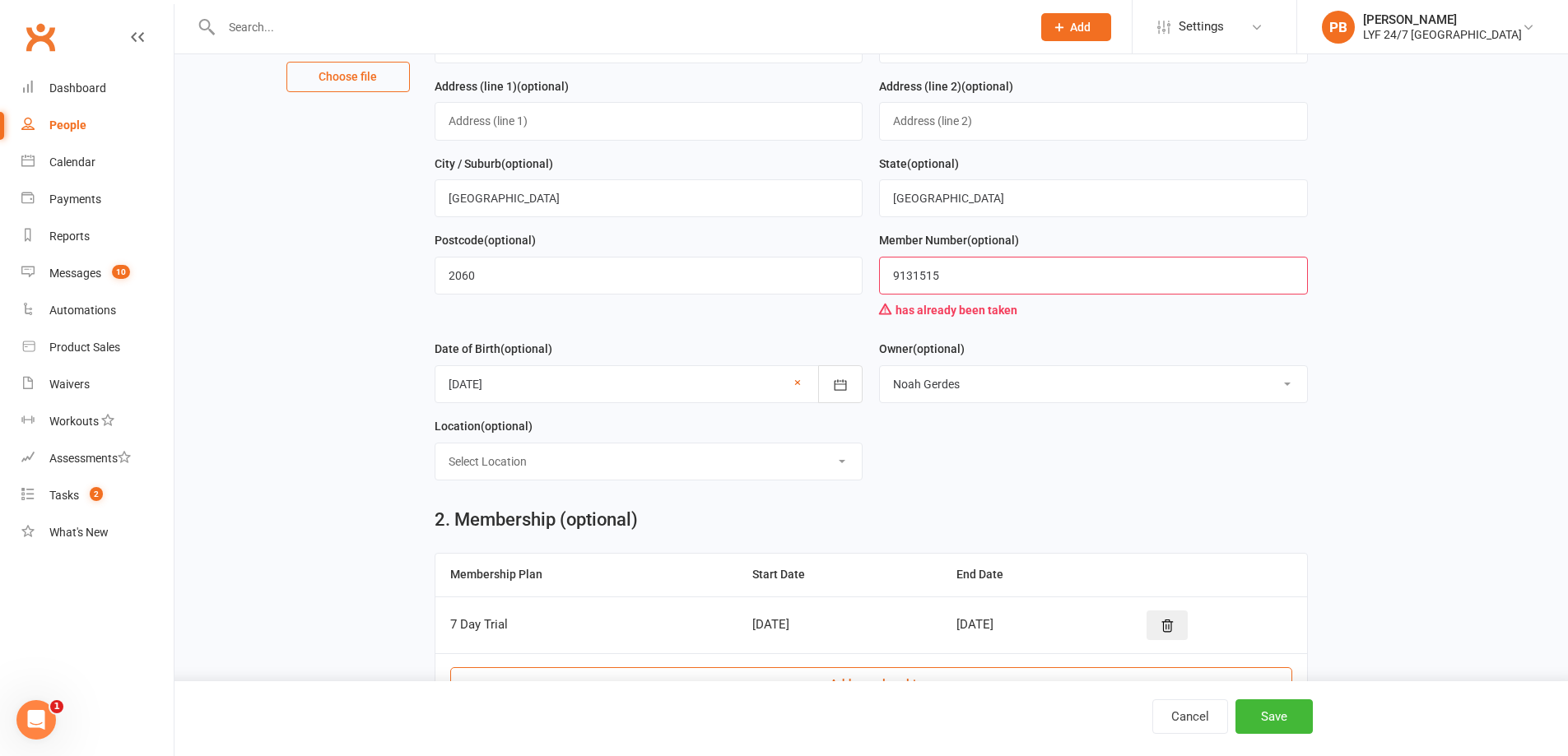
click at [1015, 278] on input "9131515" at bounding box center [1093, 275] width 429 height 38
click at [915, 274] on input "9131515" at bounding box center [1093, 275] width 429 height 38
click at [917, 283] on input "9131515" at bounding box center [1093, 275] width 429 height 38
click at [919, 275] on input "9131515" at bounding box center [1093, 275] width 429 height 38
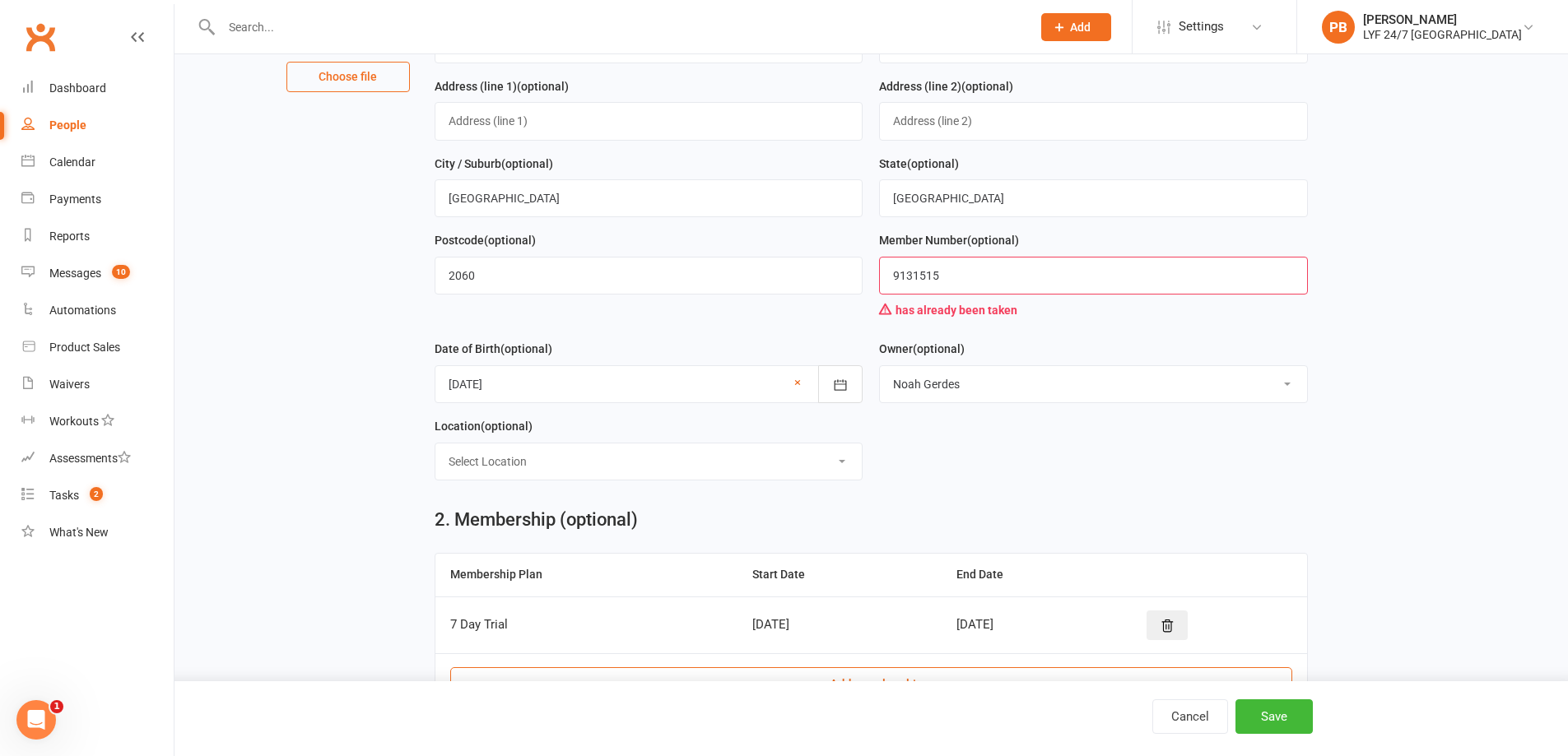
click at [919, 275] on input "9131515" at bounding box center [1093, 275] width 429 height 38
click at [1286, 726] on button "Save" at bounding box center [1274, 717] width 77 height 35
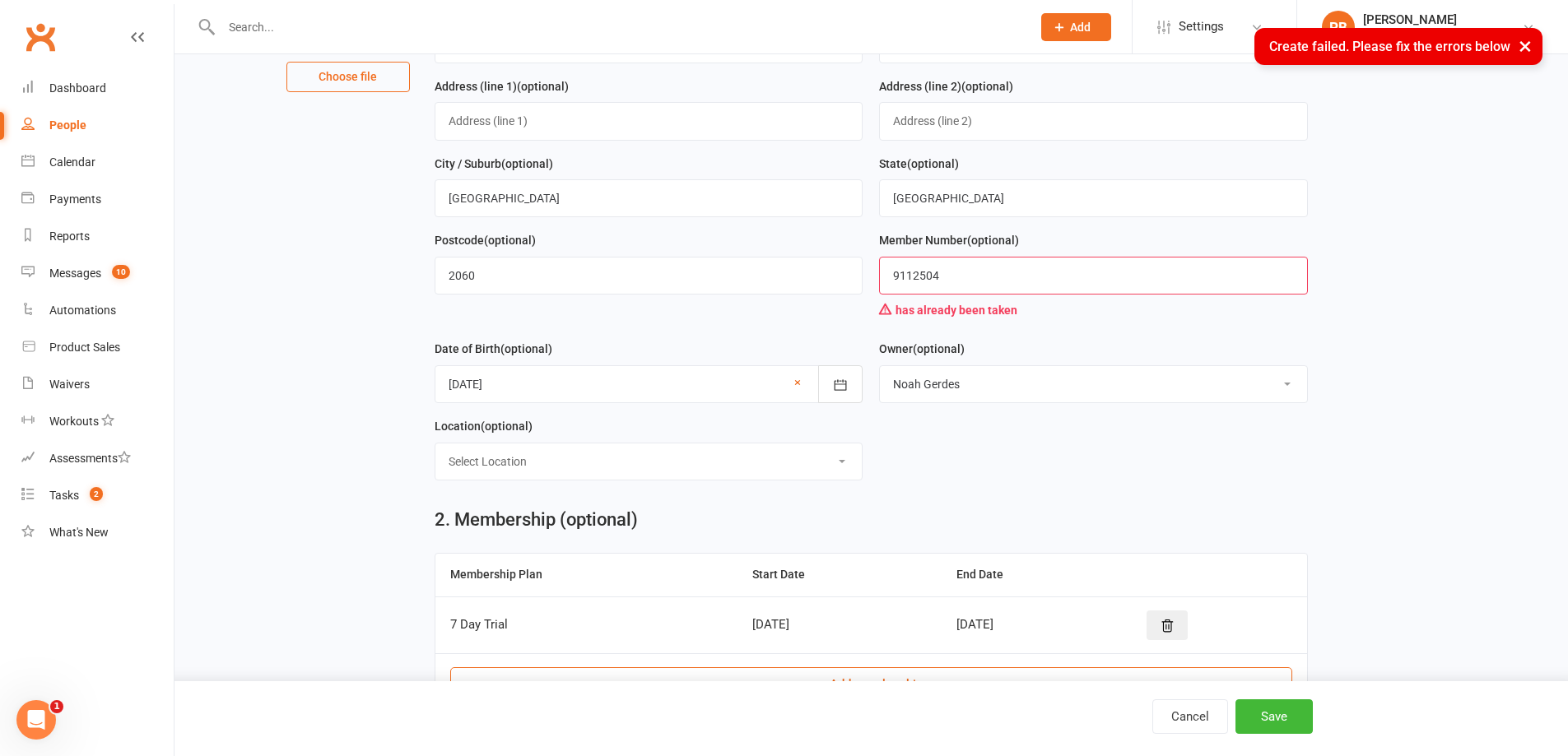
click at [910, 265] on input "9112504" at bounding box center [1093, 275] width 429 height 38
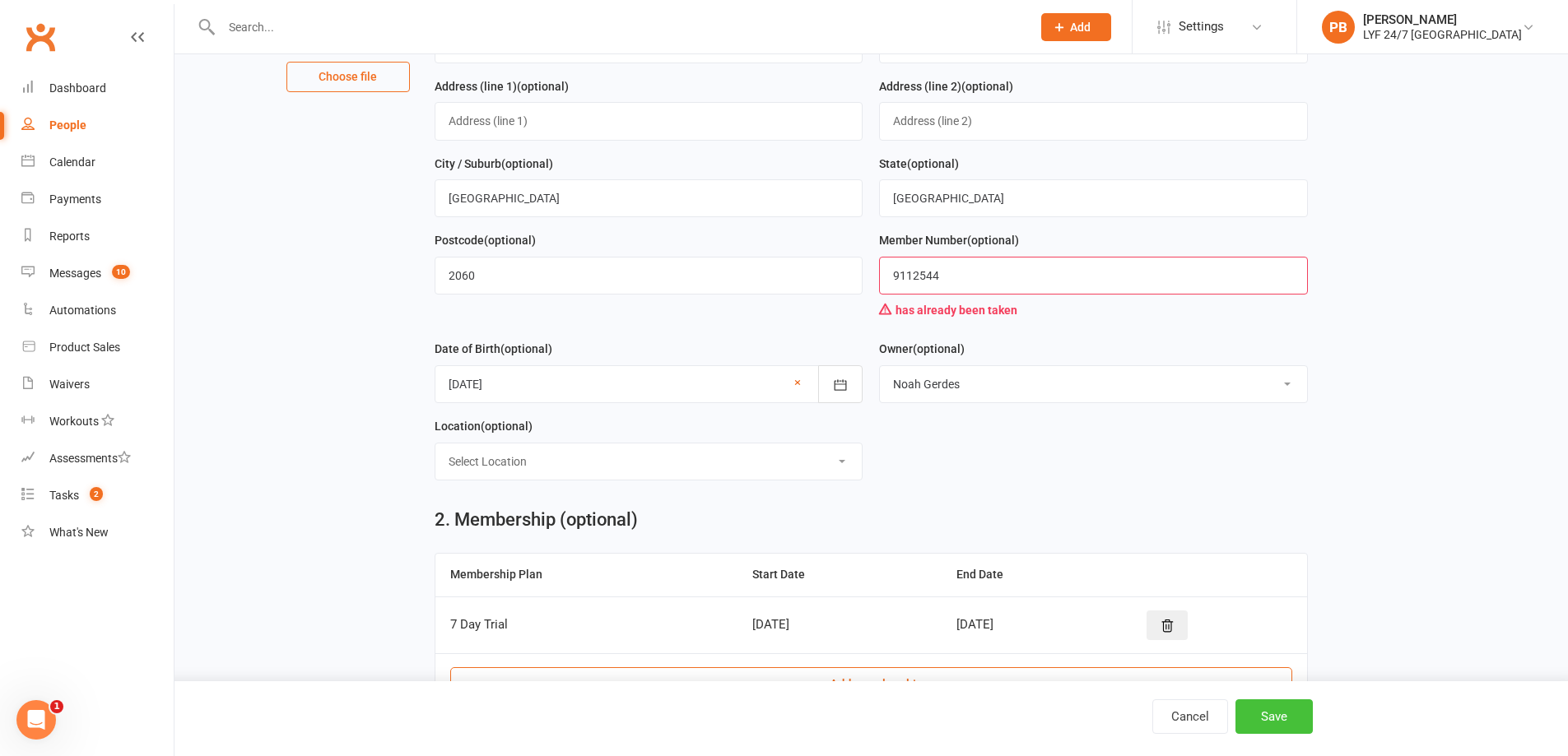
type input "9112544"
click at [1255, 712] on button "Save" at bounding box center [1274, 717] width 77 height 35
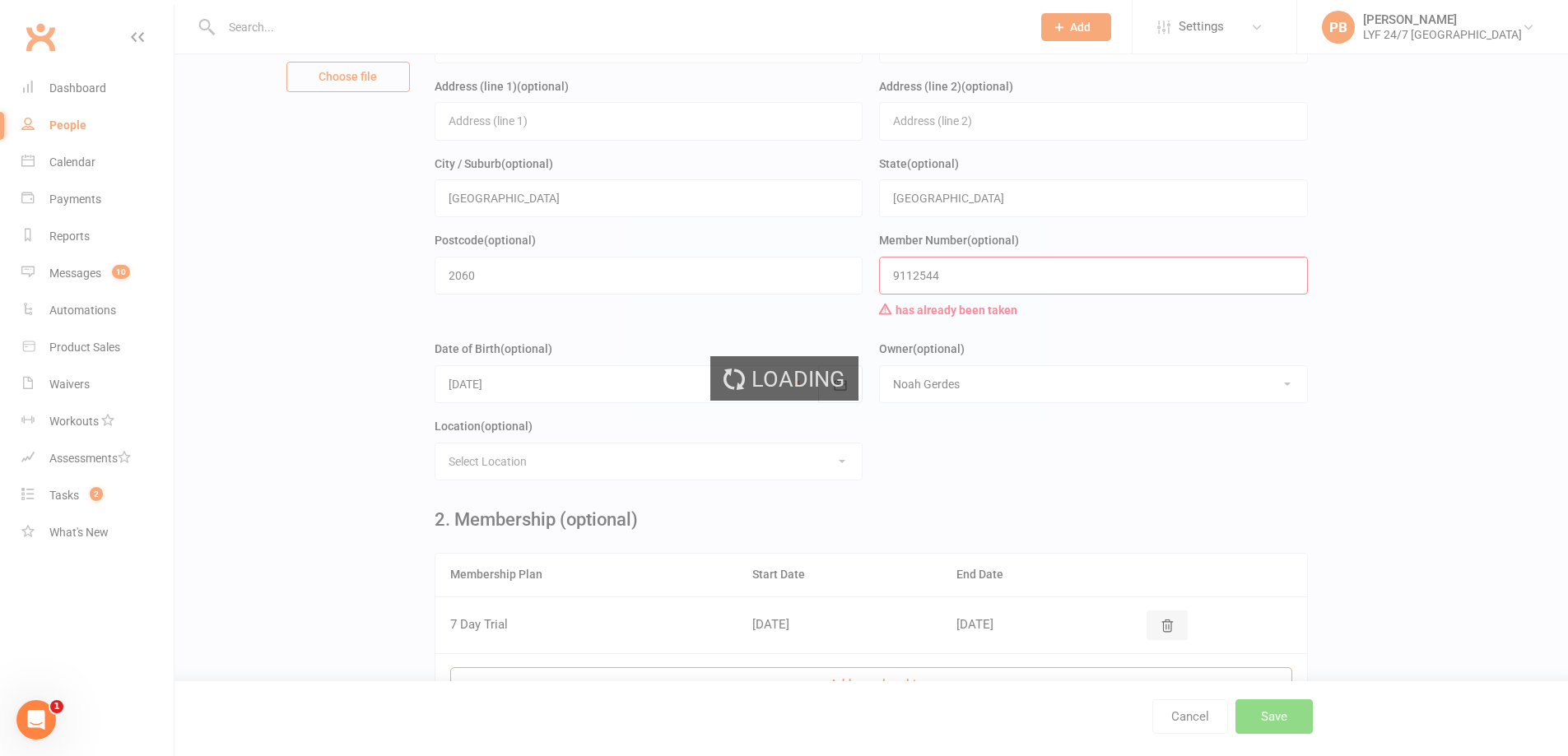
scroll to position [0, 0]
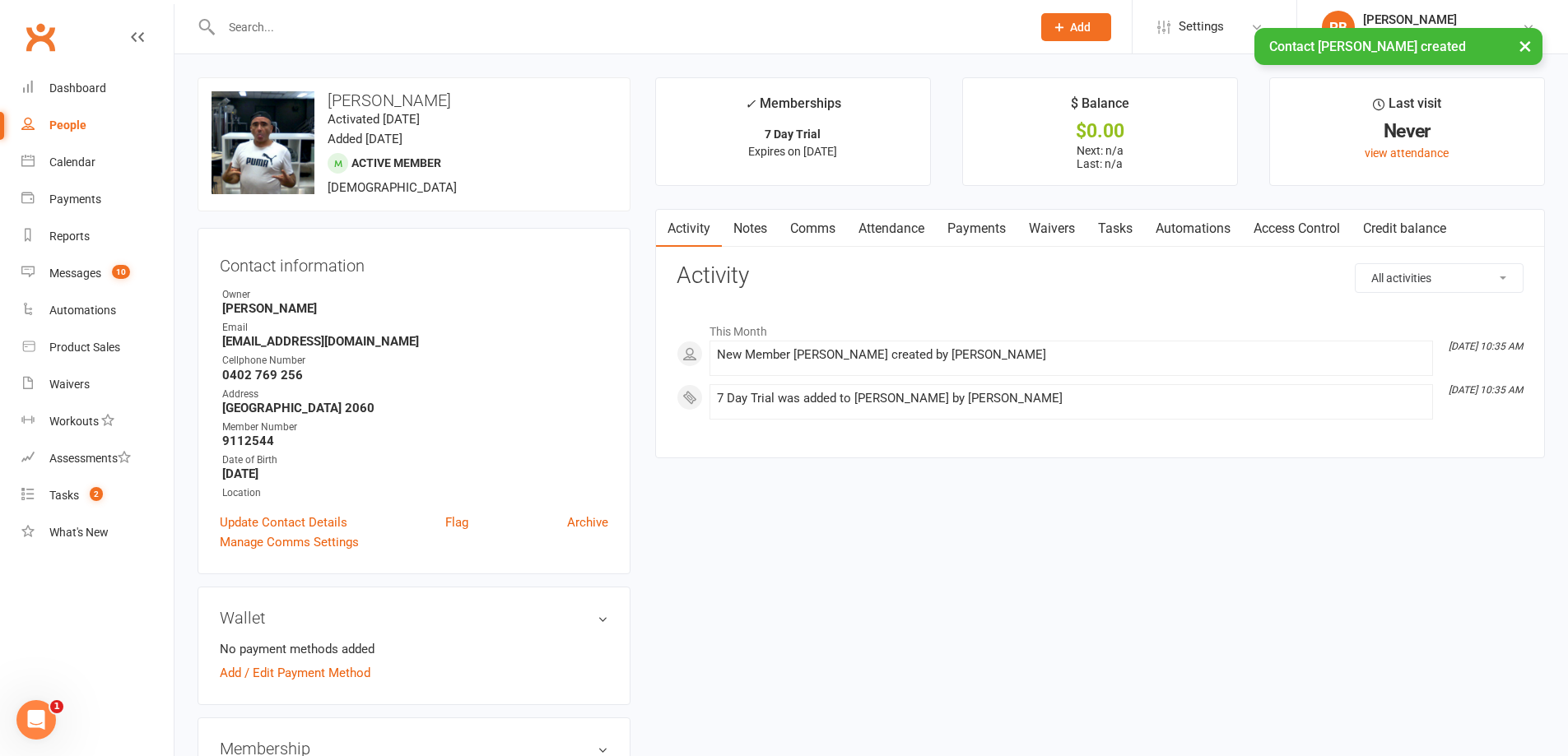
drag, startPoint x: 849, startPoint y: 593, endPoint x: 879, endPoint y: 534, distance: 66.2
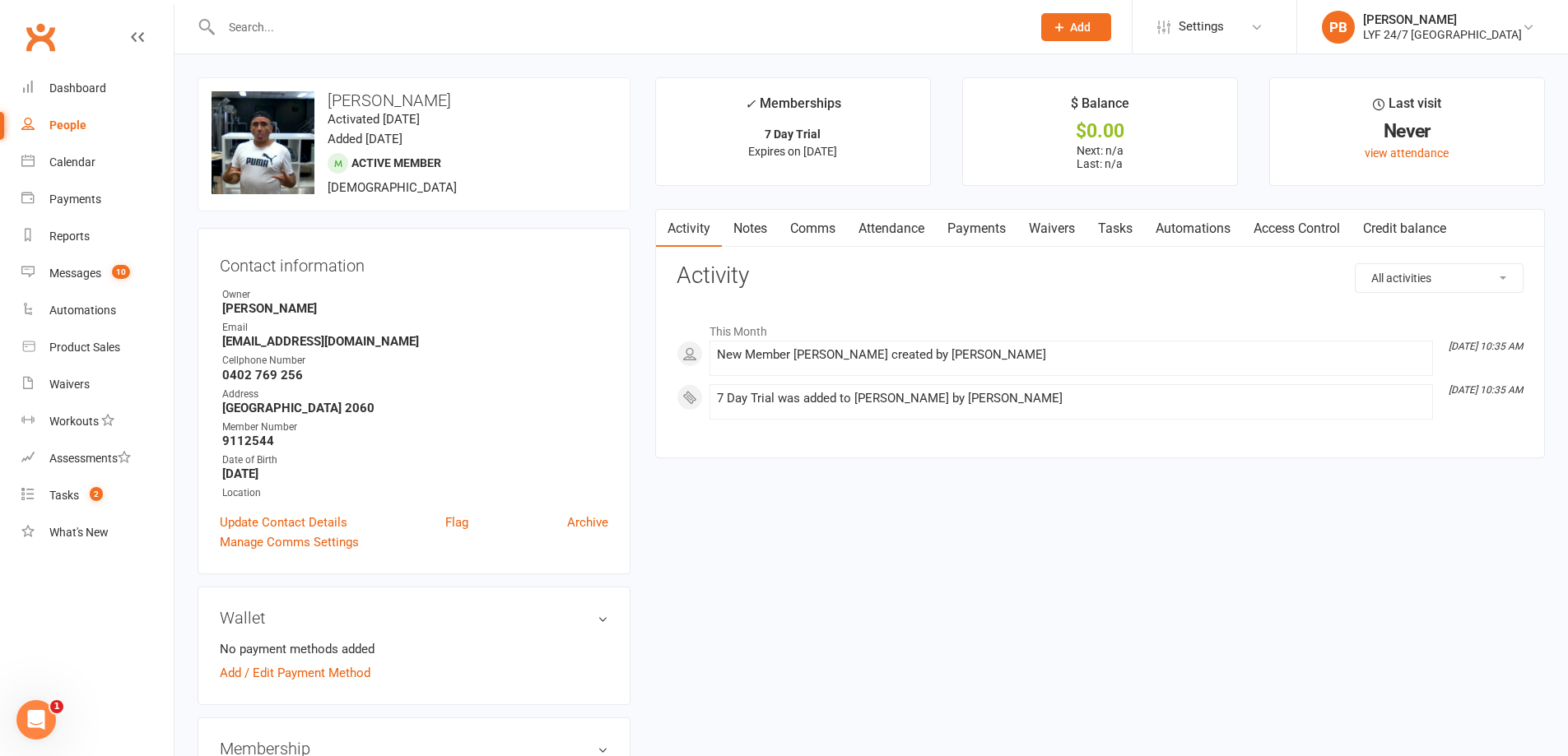
click at [990, 225] on link "Payments" at bounding box center [976, 229] width 82 height 38
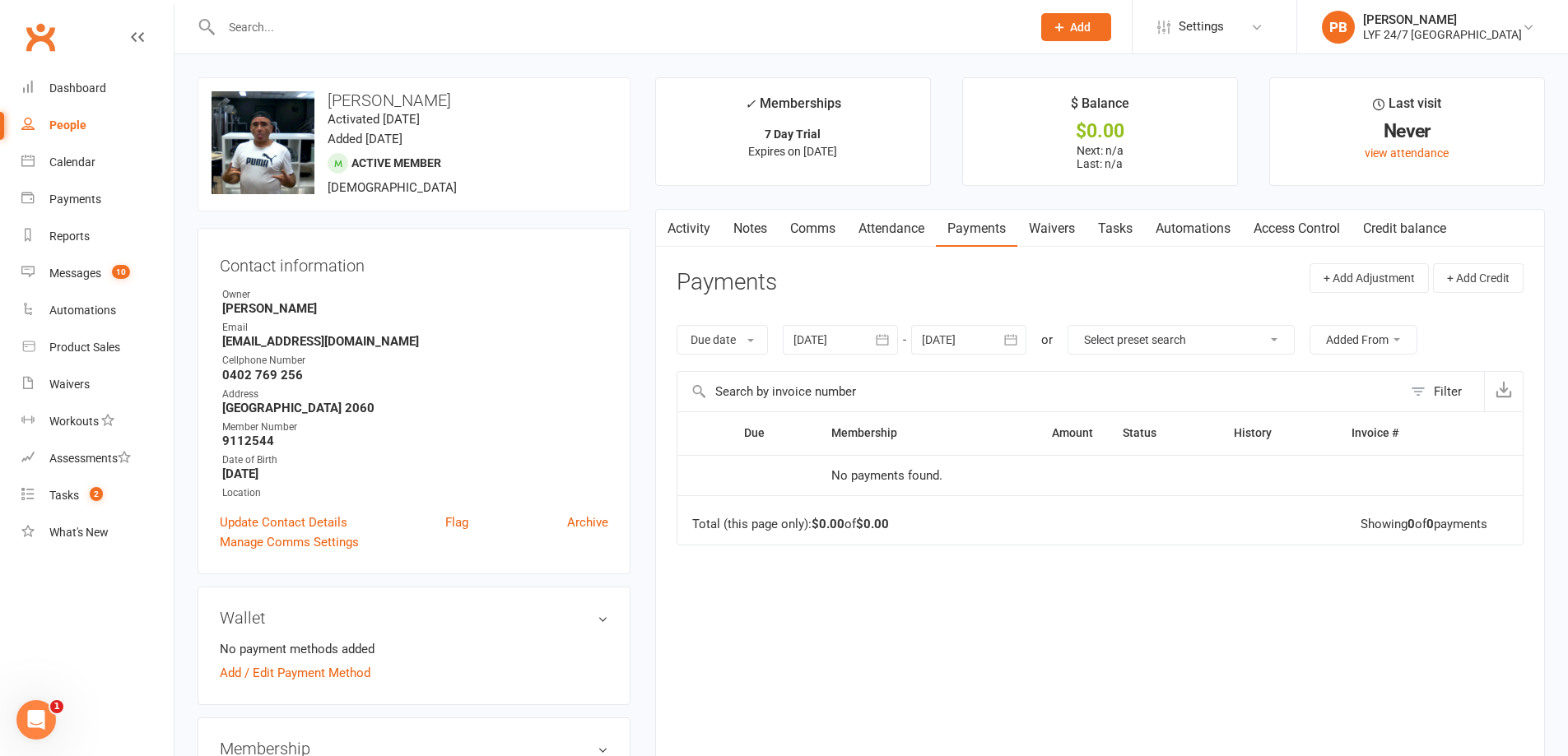
click at [1336, 228] on link "Access Control" at bounding box center [1297, 229] width 109 height 38
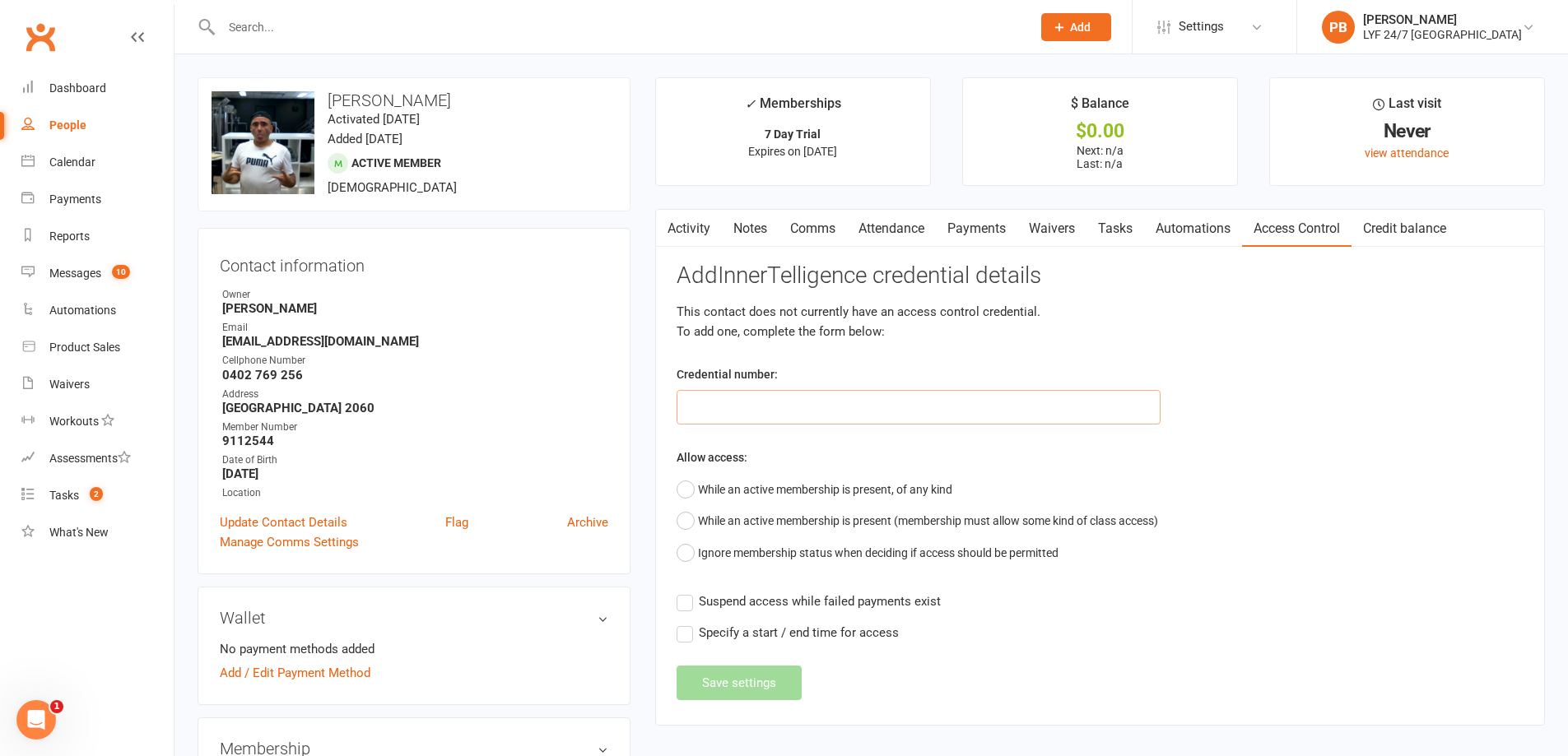
click at [710, 409] on input "text" at bounding box center [919, 407] width 484 height 35
type input "9112544"
click at [679, 487] on button "While an active membership is present, of any kind" at bounding box center [814, 490] width 275 height 31
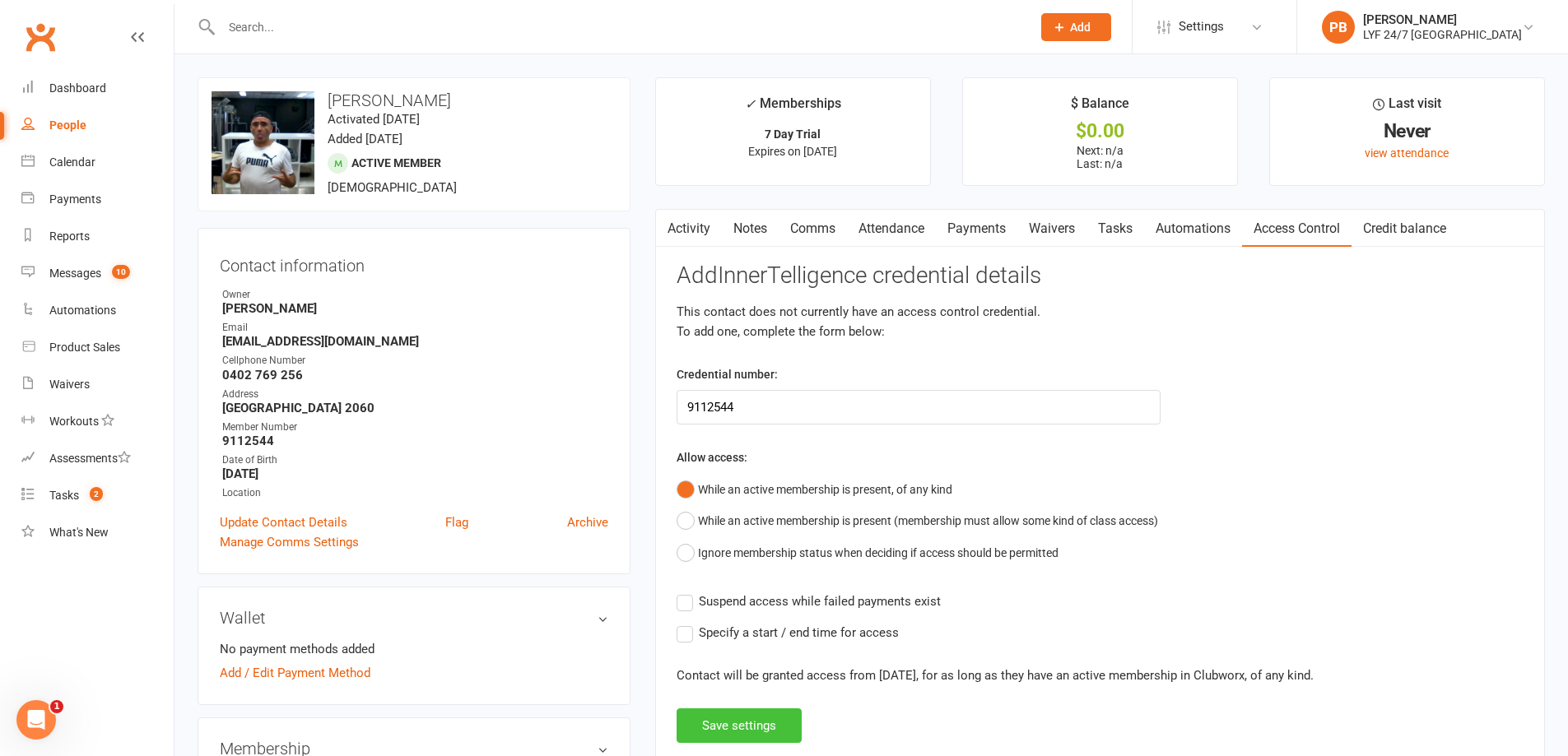
click at [742, 726] on button "Save settings" at bounding box center [738, 726] width 125 height 35
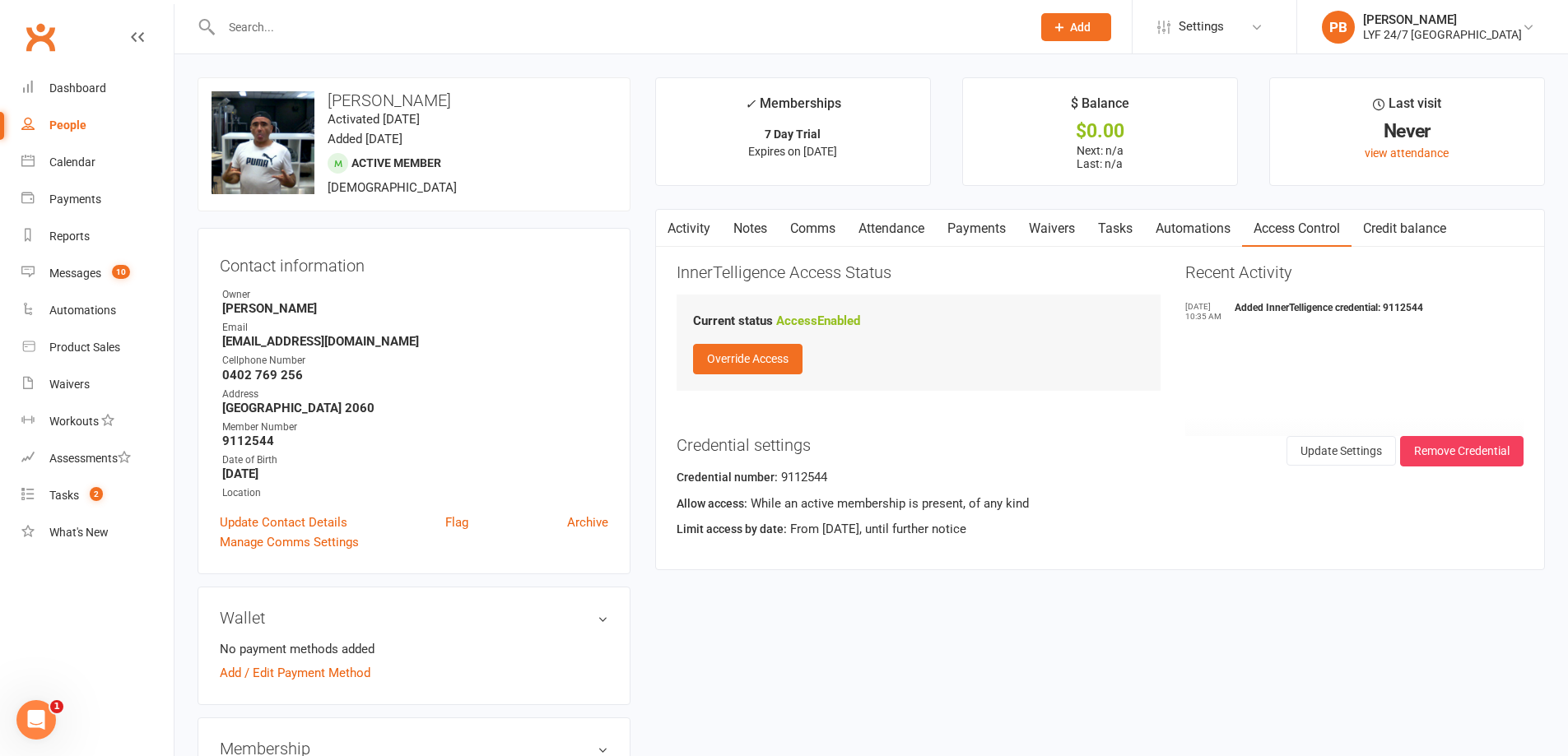
click at [702, 232] on link "Activity" at bounding box center [688, 229] width 65 height 38
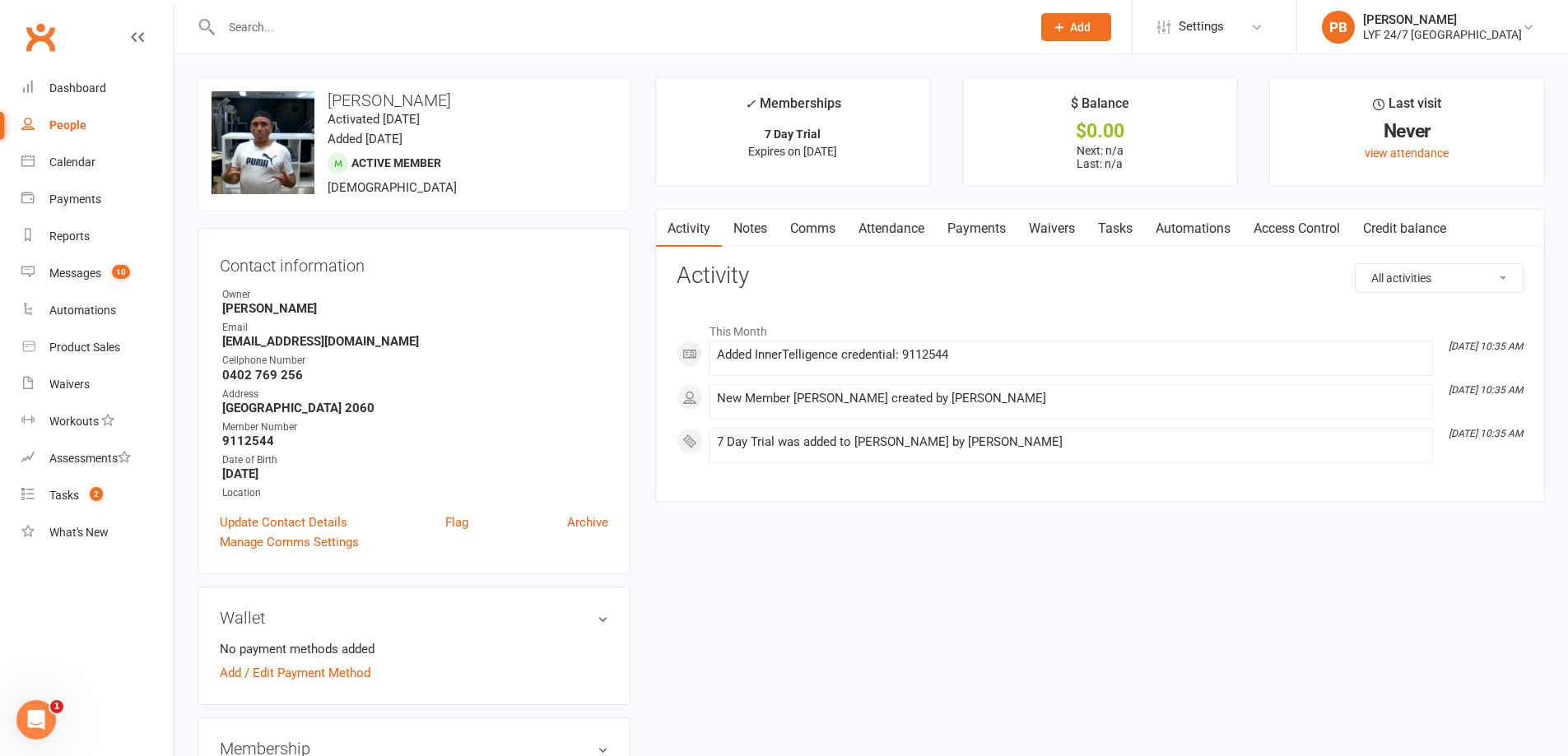
click at [749, 230] on link "Notes" at bounding box center [750, 229] width 57 height 38
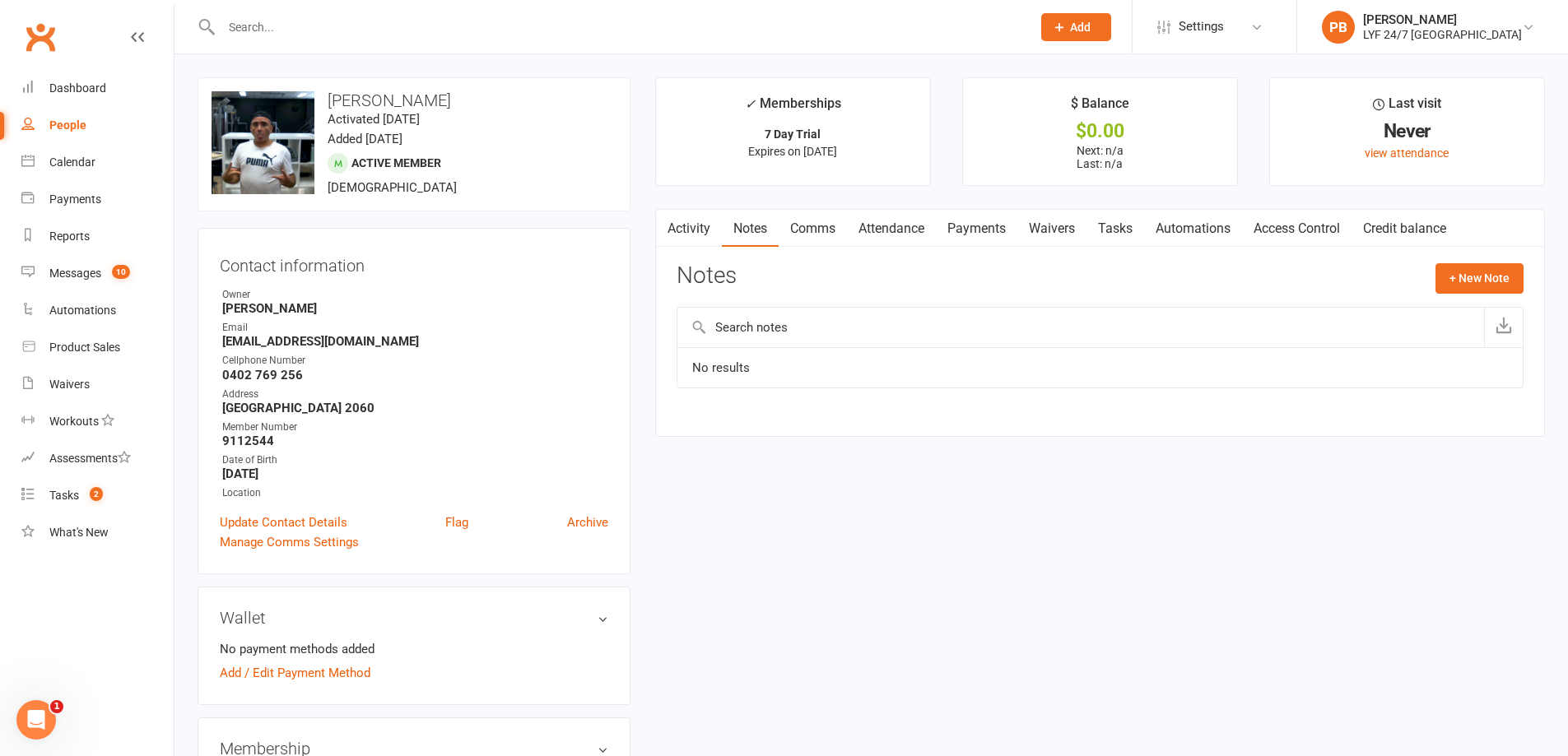
click at [920, 337] on input "text" at bounding box center [1080, 327] width 806 height 39
type input "1 week pass"
drag, startPoint x: 843, startPoint y: 325, endPoint x: 555, endPoint y: 318, distance: 288.1
click at [1485, 275] on button "+ New Note" at bounding box center [1479, 278] width 88 height 30
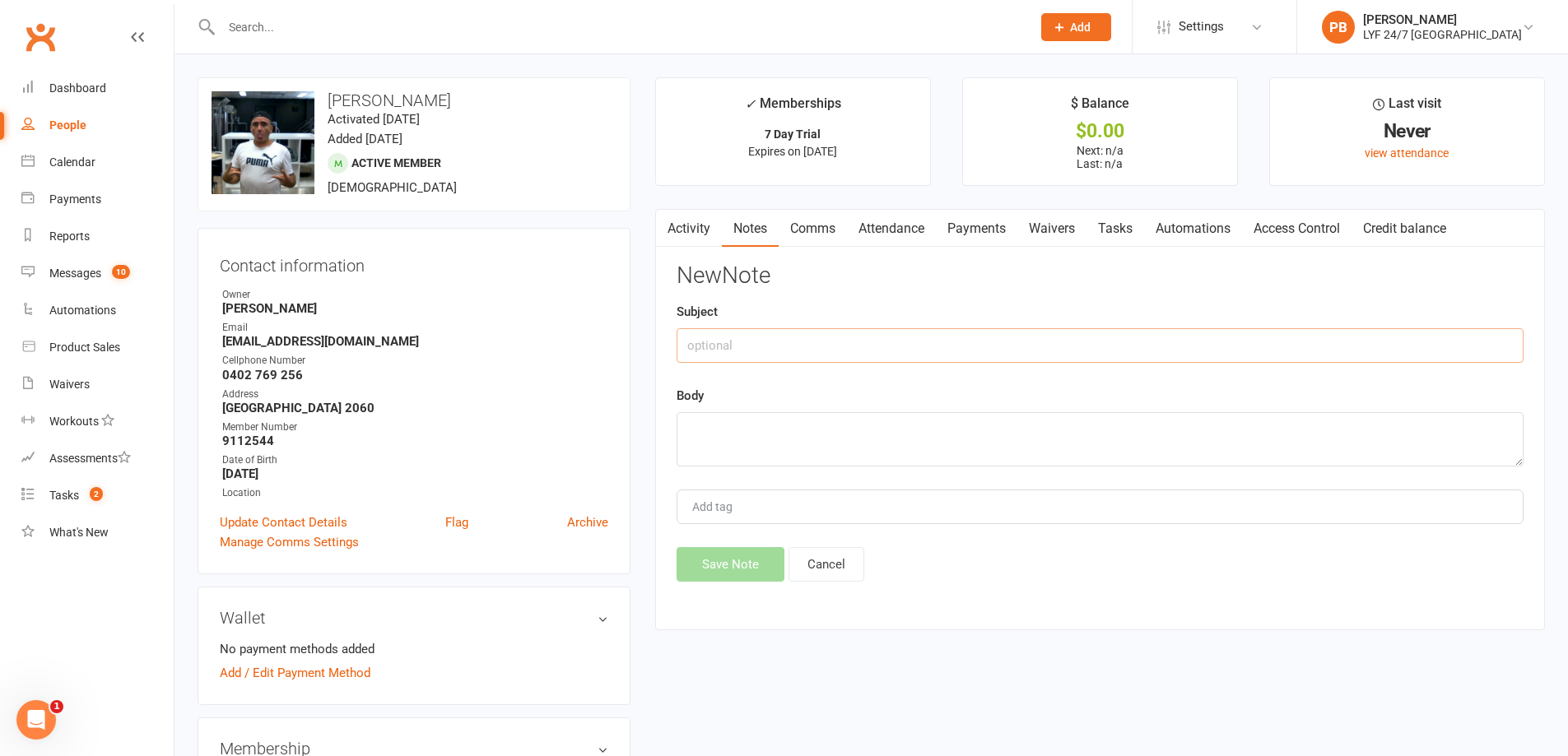
click at [997, 349] on input "text" at bounding box center [1100, 345] width 847 height 35
type input "1 week pass"
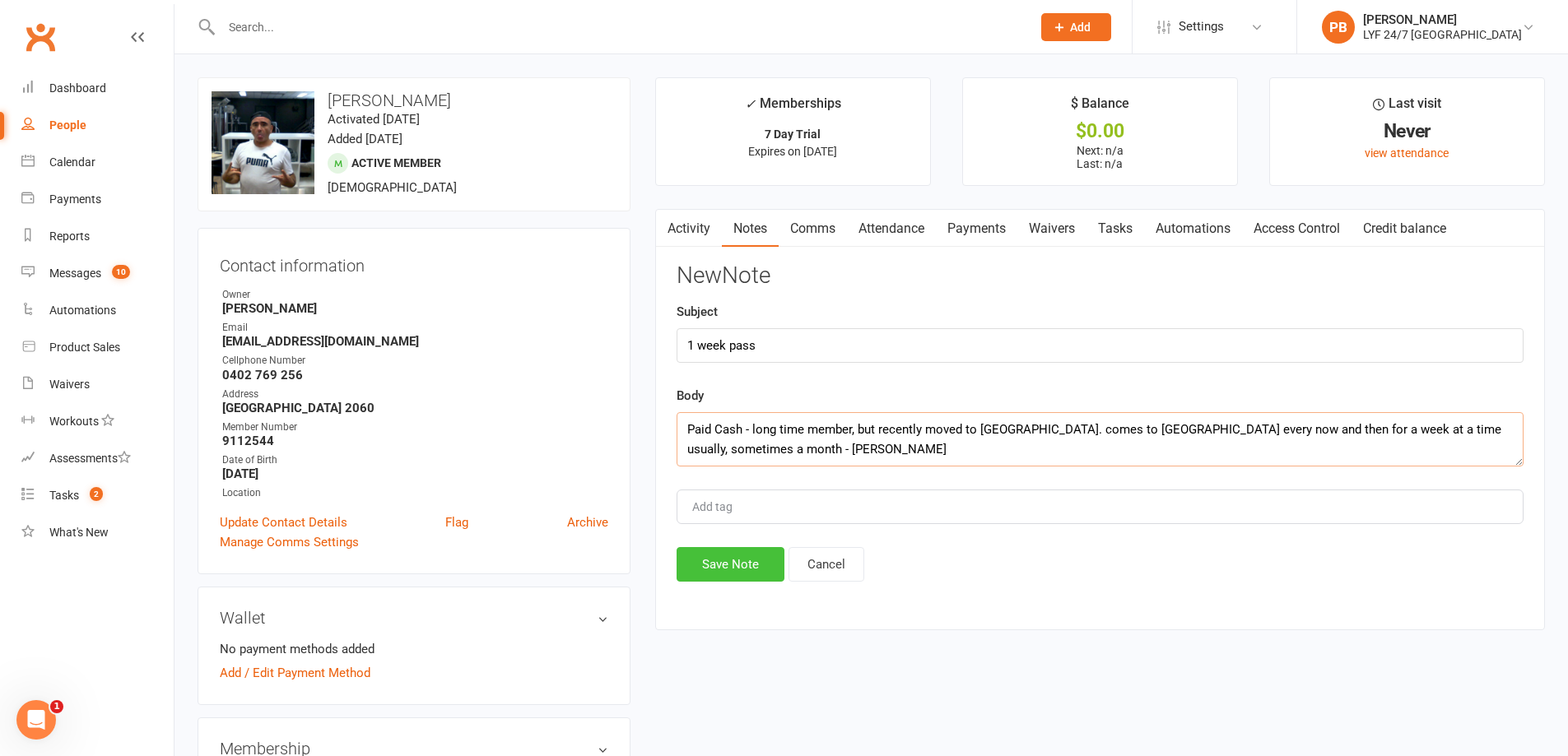
type textarea "Paid Cash - long time member, but recently moved to [GEOGRAPHIC_DATA]. comes to…"
click at [753, 562] on button "Save Note" at bounding box center [730, 564] width 108 height 35
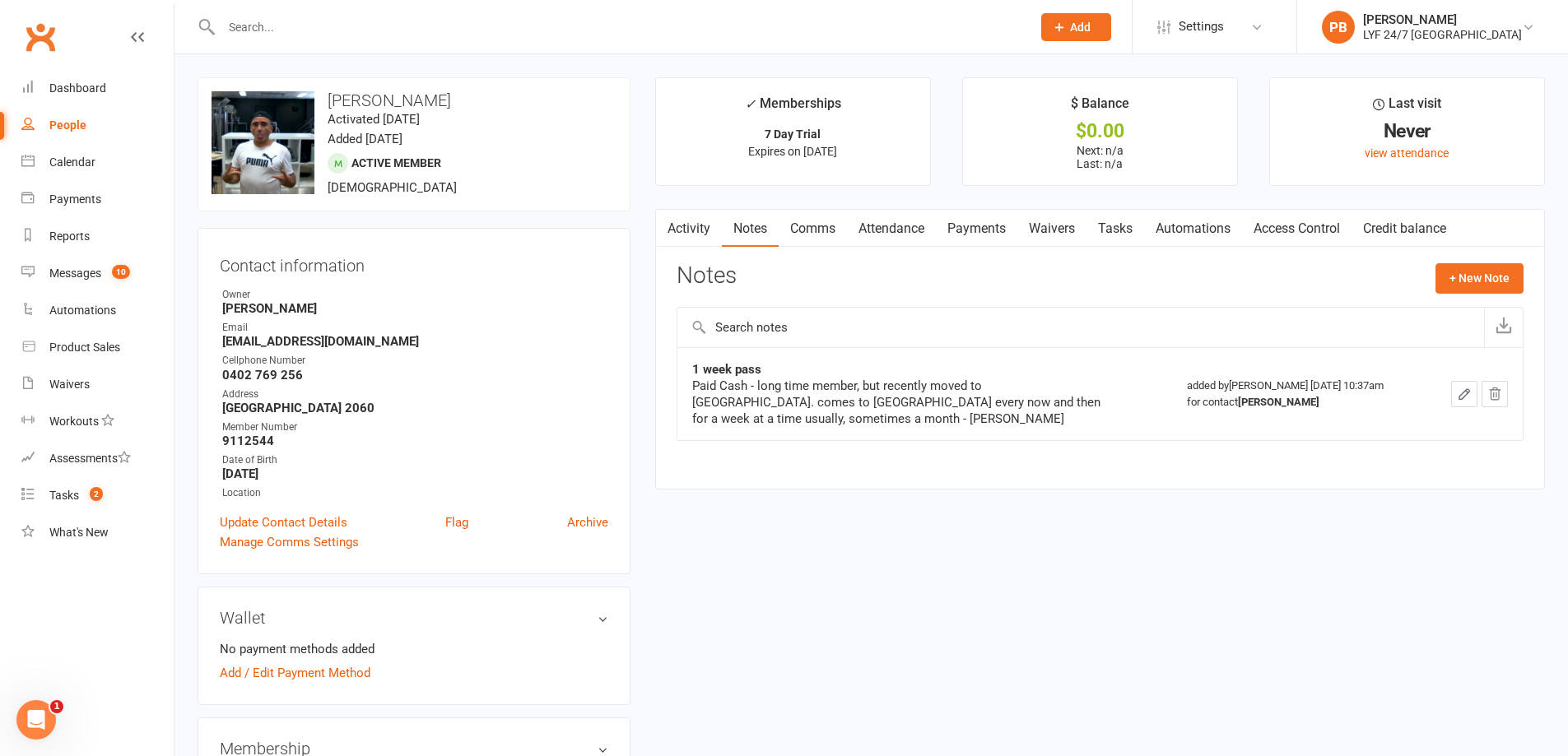
click at [287, 21] on input "text" at bounding box center [618, 27] width 804 height 23
click at [231, 25] on input "9131515" at bounding box center [618, 27] width 804 height 23
drag, startPoint x: 231, startPoint y: 25, endPoint x: 245, endPoint y: 26, distance: 14.0
click at [231, 26] on input "9131515" at bounding box center [618, 27] width 804 height 23
type input "9131515"
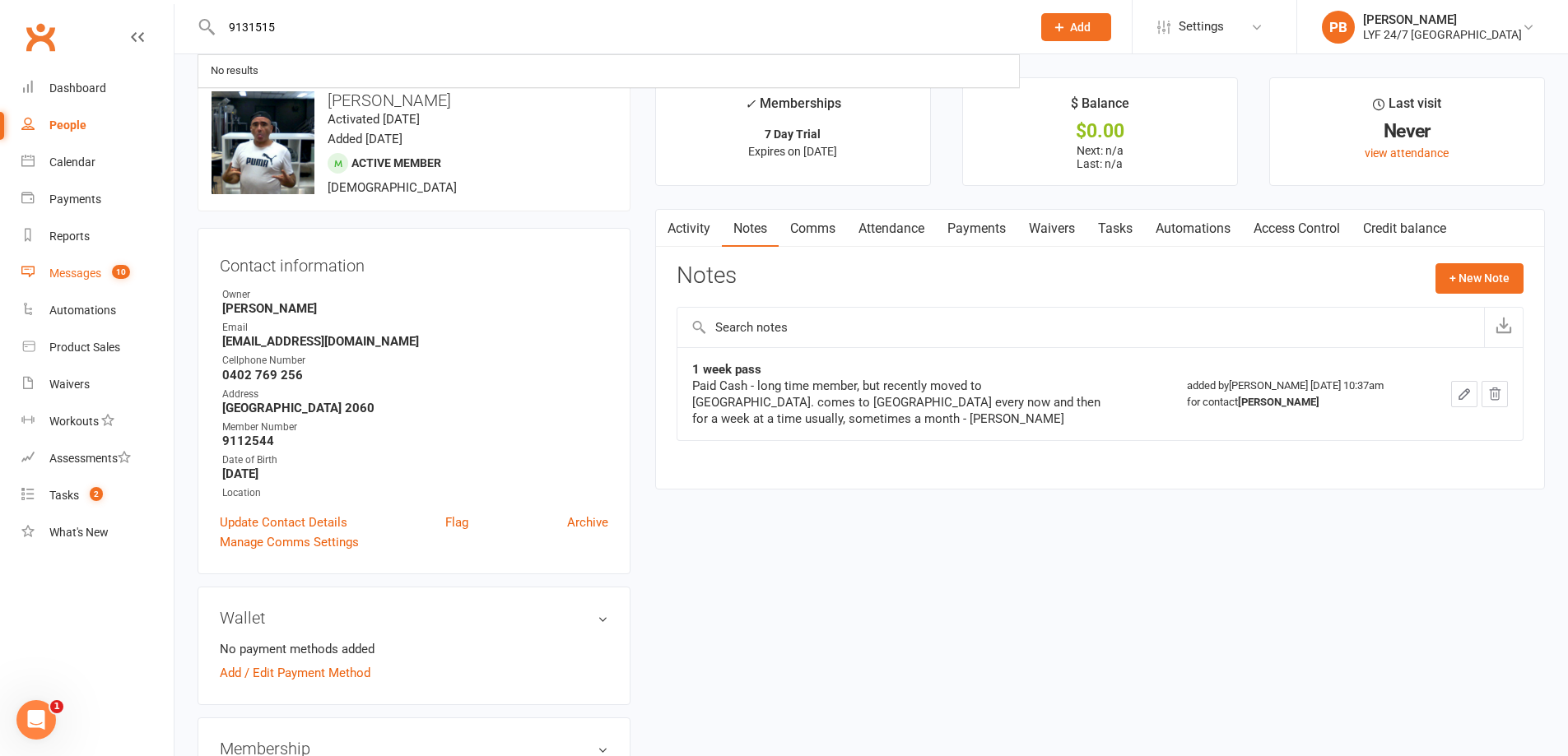
click at [65, 274] on div "Messages" at bounding box center [75, 273] width 52 height 13
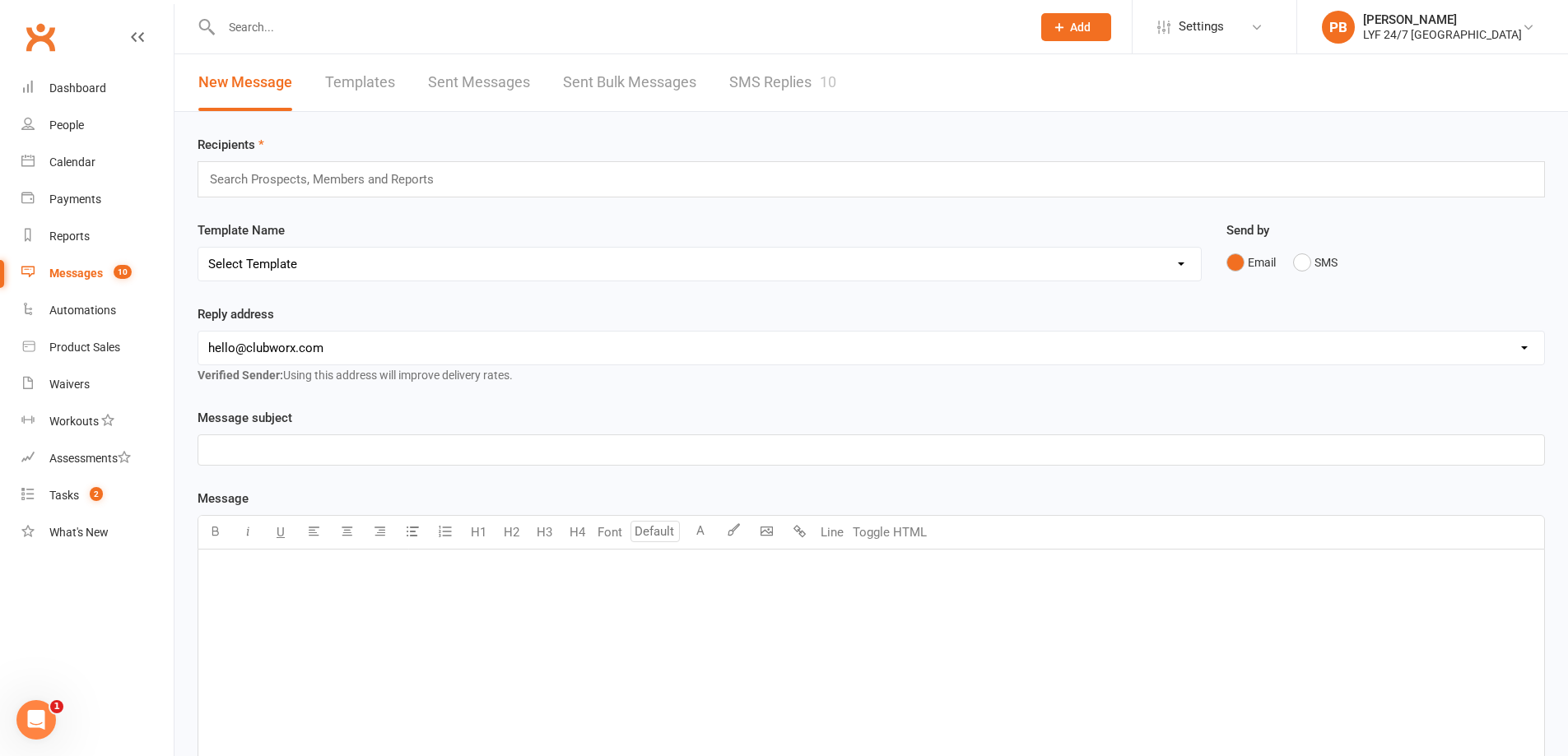
click at [748, 81] on link "SMS Replies 10" at bounding box center [782, 83] width 107 height 56
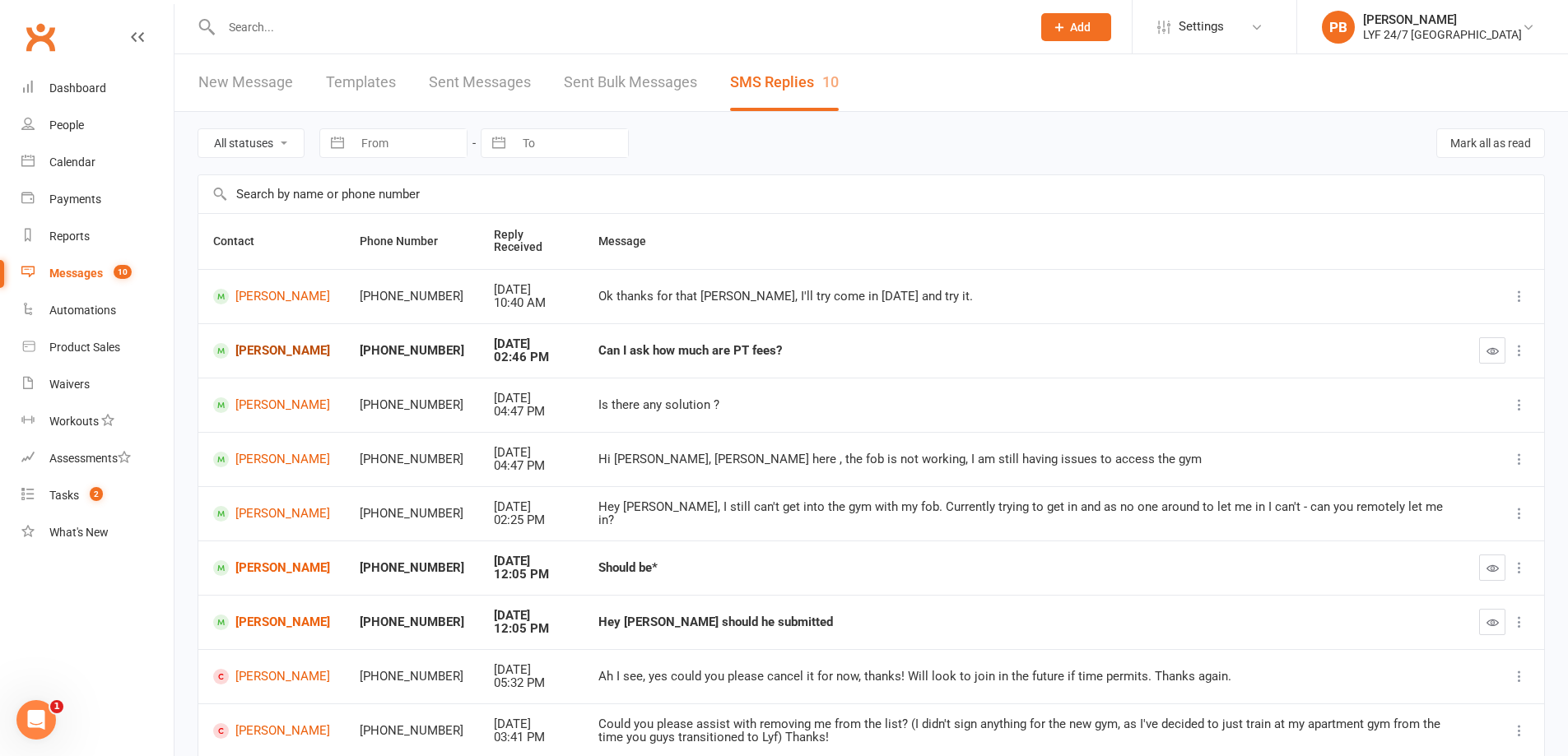
click at [290, 348] on link "[PERSON_NAME]" at bounding box center [272, 351] width 117 height 15
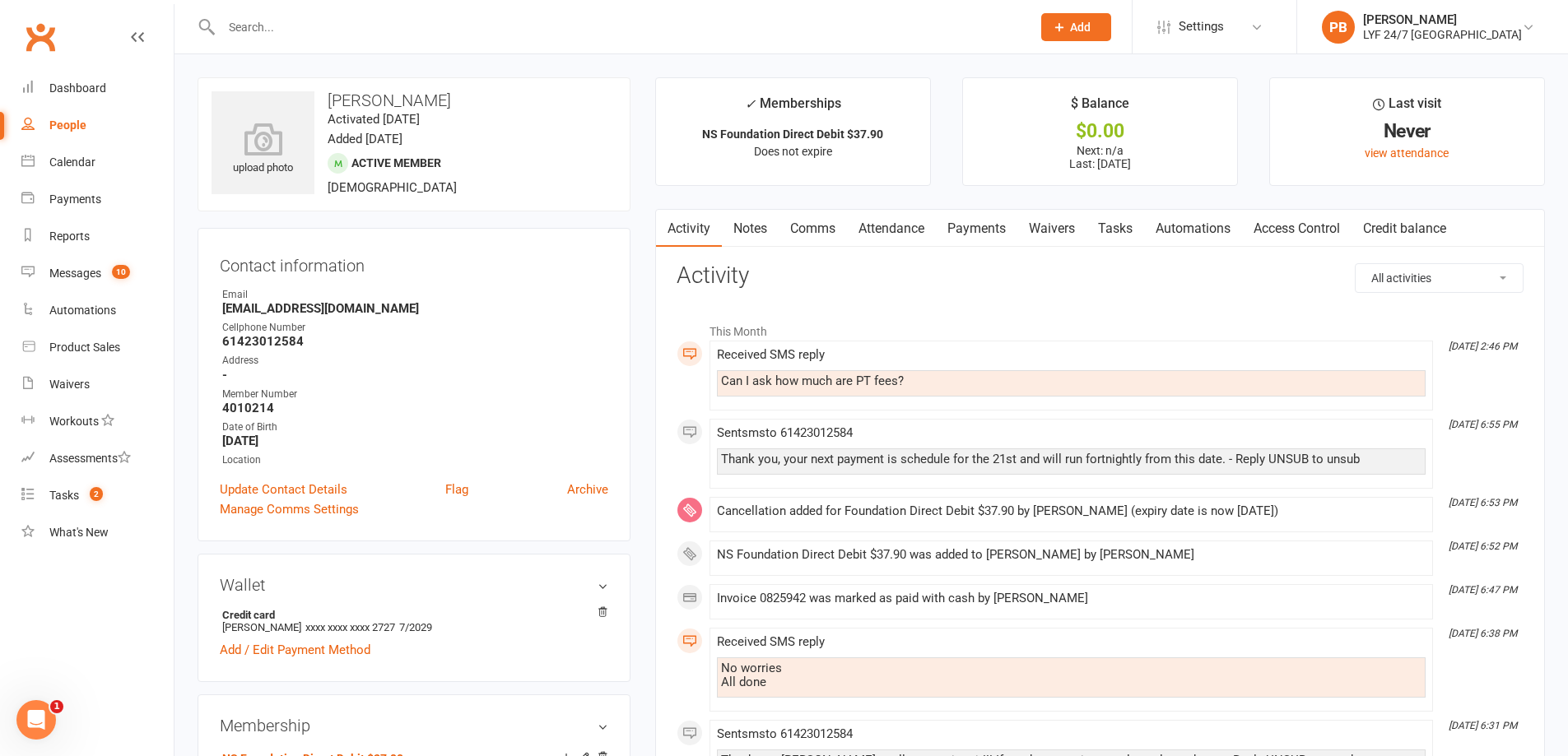
click at [1044, 364] on div "Received SMS reply Can I ask how much are PT fees?" at bounding box center [1071, 375] width 709 height 55
drag, startPoint x: 919, startPoint y: 376, endPoint x: 928, endPoint y: 378, distance: 9.2
click at [928, 378] on div "Can I ask how much are PT fees?" at bounding box center [1071, 382] width 701 height 14
click at [826, 233] on link "Comms" at bounding box center [813, 229] width 68 height 38
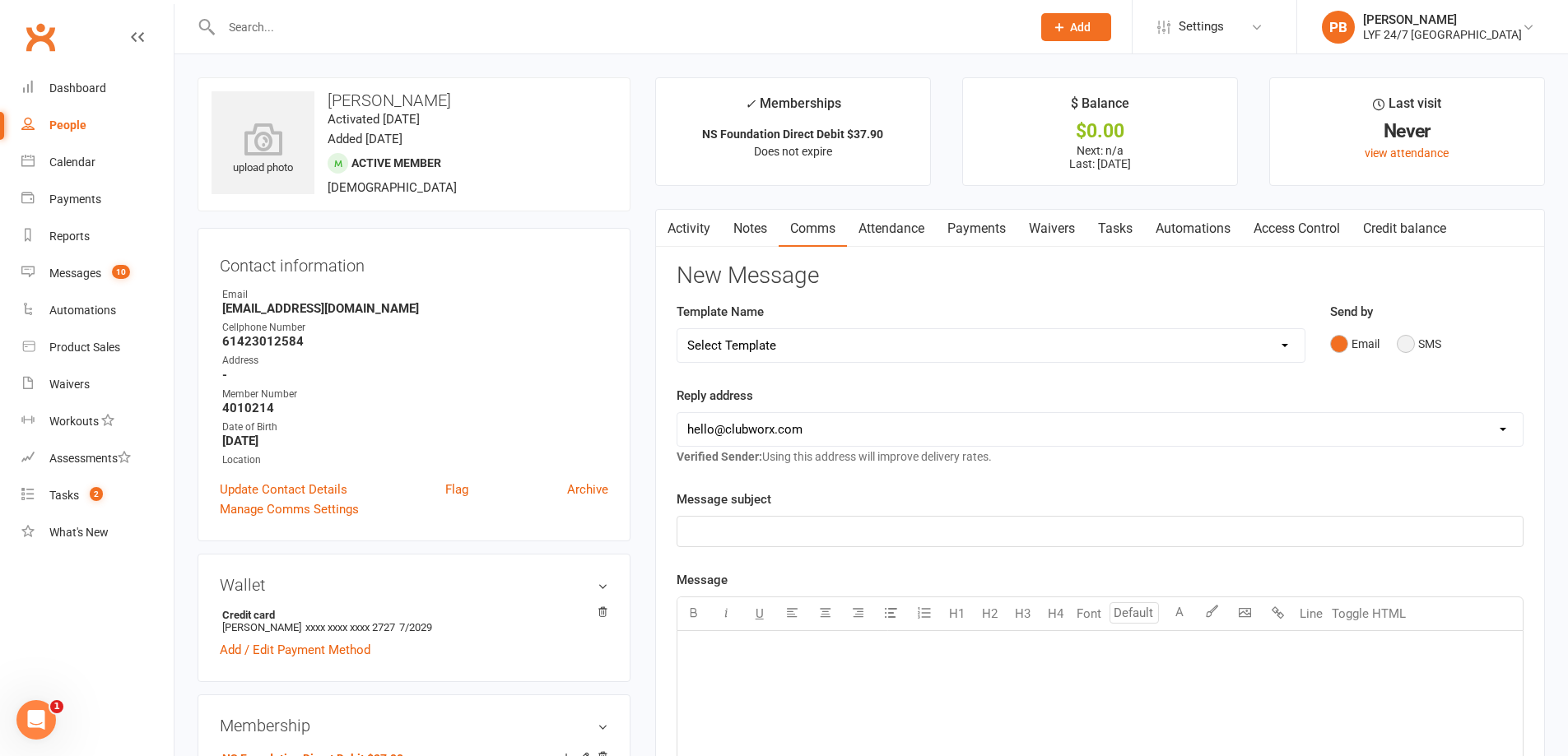
click at [1413, 345] on button "SMS" at bounding box center [1419, 343] width 45 height 31
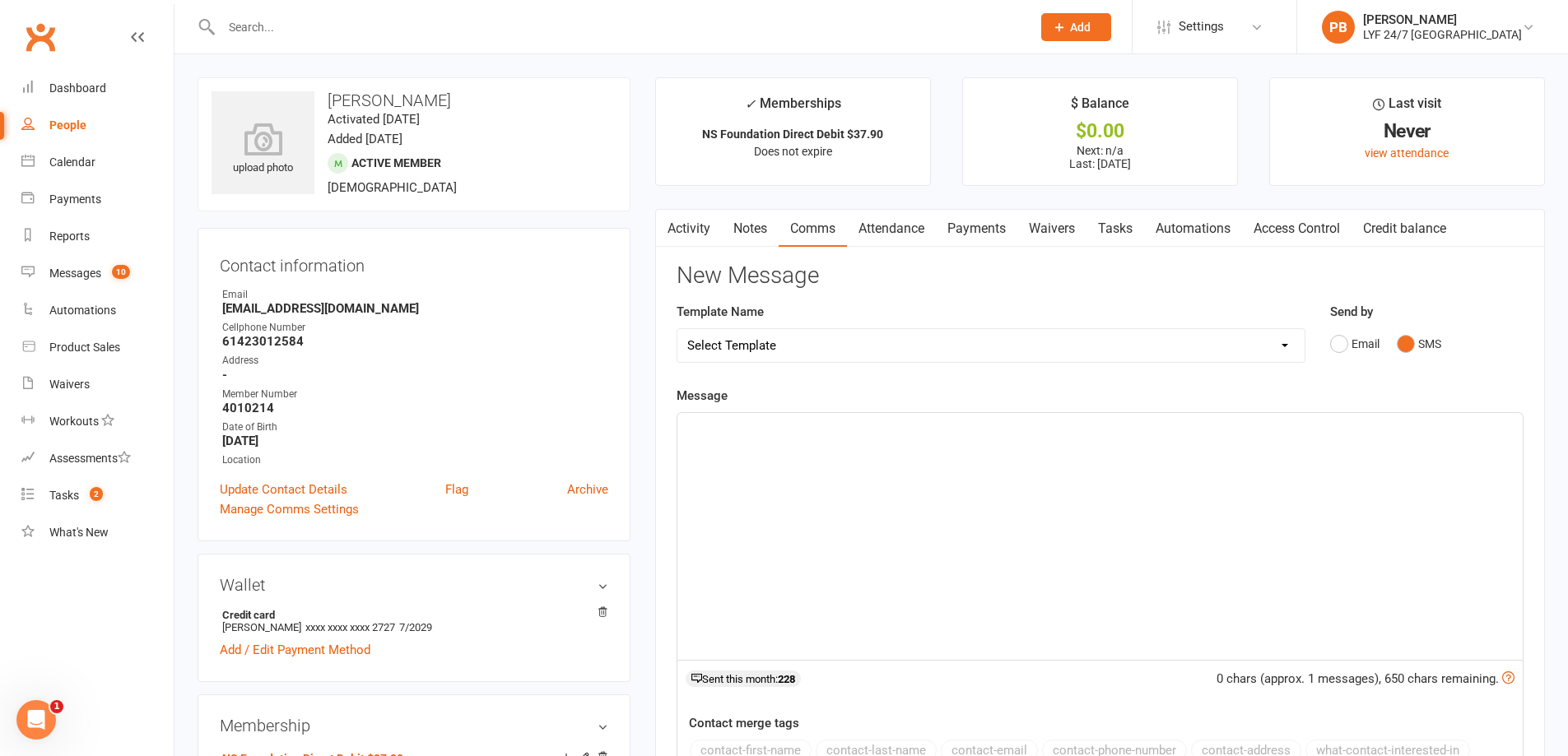
click at [990, 226] on link "Payments" at bounding box center [976, 229] width 82 height 38
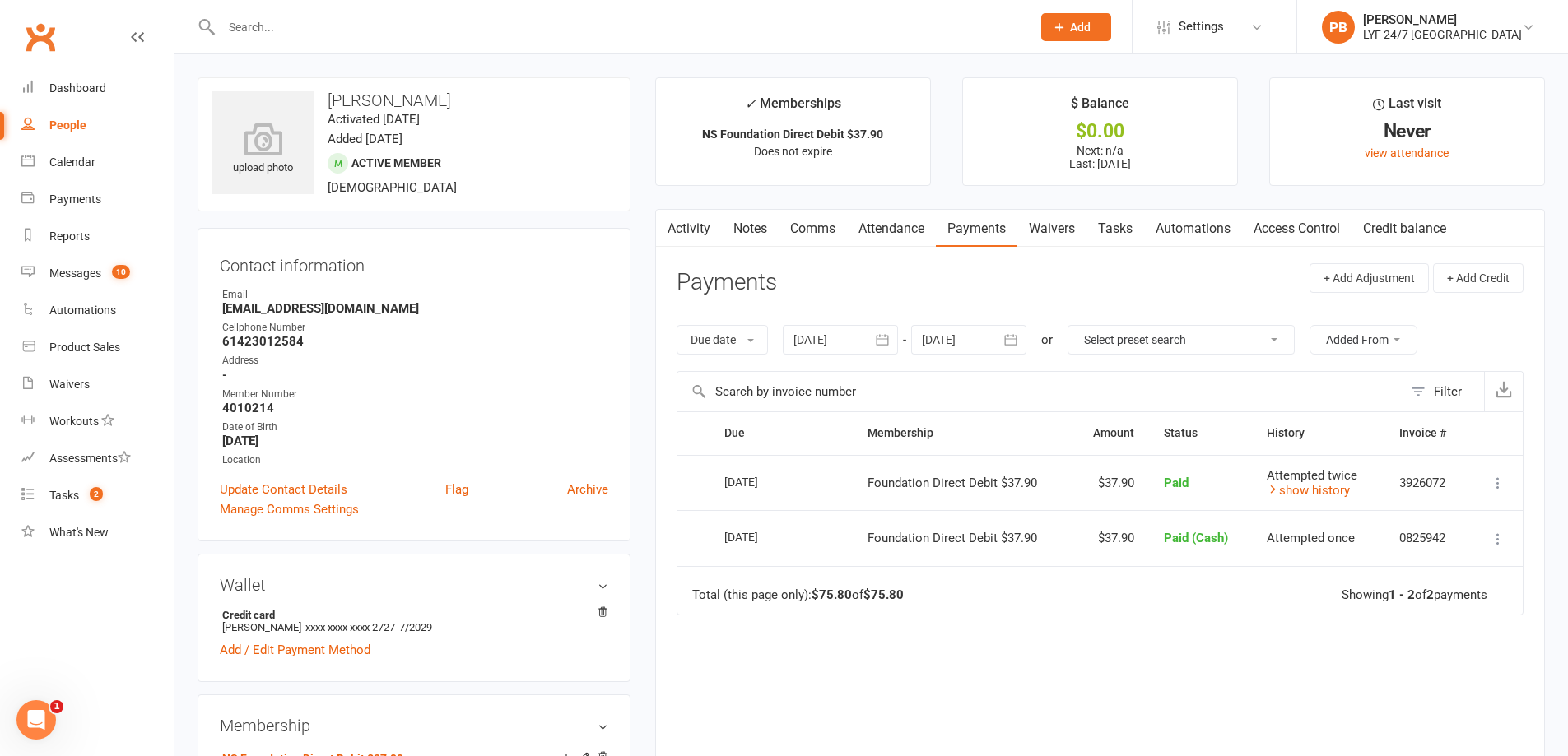
click at [684, 227] on link "Activity" at bounding box center [688, 229] width 65 height 38
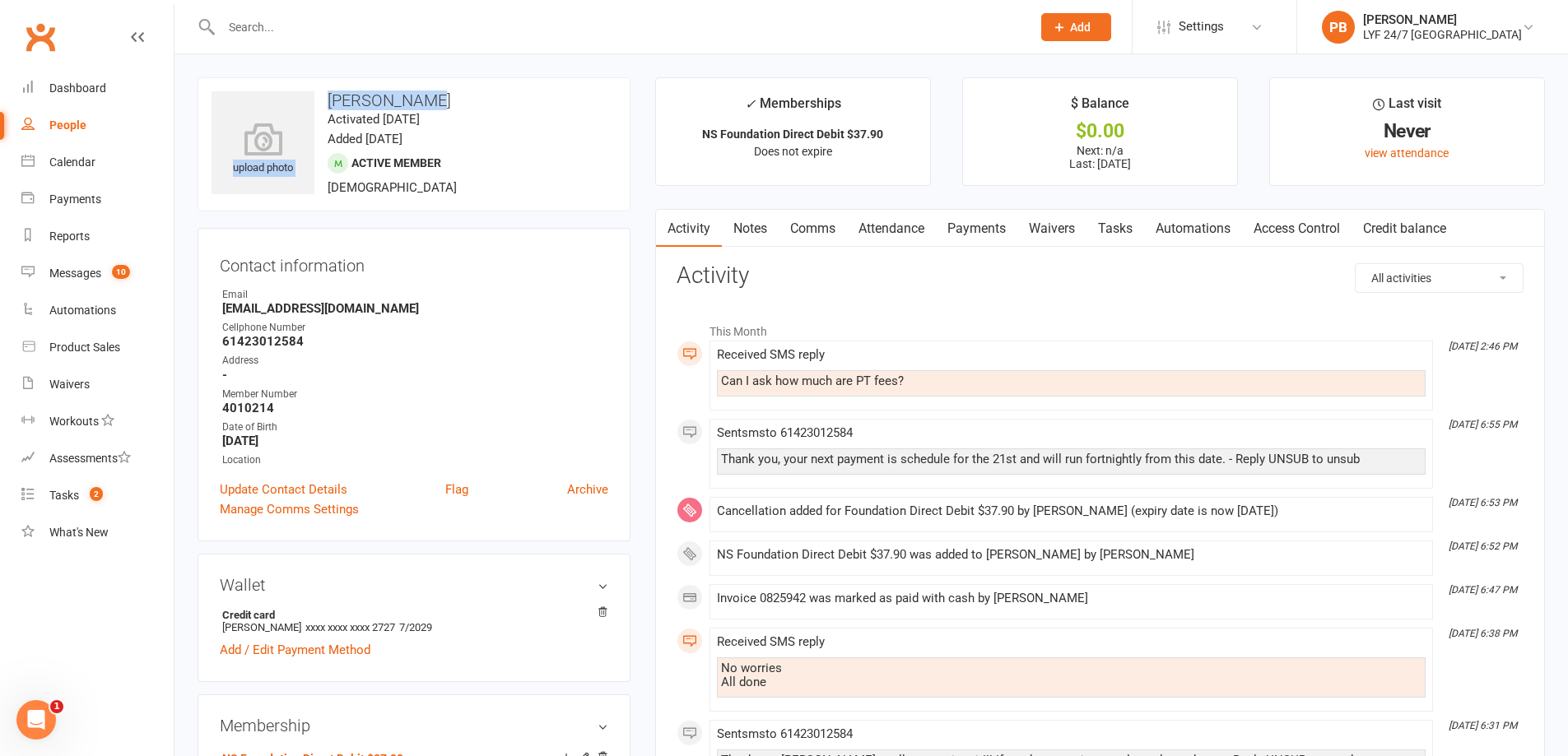
drag, startPoint x: 467, startPoint y: 95, endPoint x: 324, endPoint y: 99, distance: 143.1
click at [305, 98] on div "upload photo [PERSON_NAME] Activated [DATE] Added [DATE] Active member [DEMOGRA…" at bounding box center [414, 144] width 433 height 135
click at [445, 101] on h3 "[PERSON_NAME]" at bounding box center [414, 100] width 405 height 18
click at [917, 378] on div "Can I ask how much are PT fees?" at bounding box center [1071, 382] width 701 height 14
click at [858, 387] on div "Can I ask how much are PT fees?" at bounding box center [1071, 382] width 701 height 14
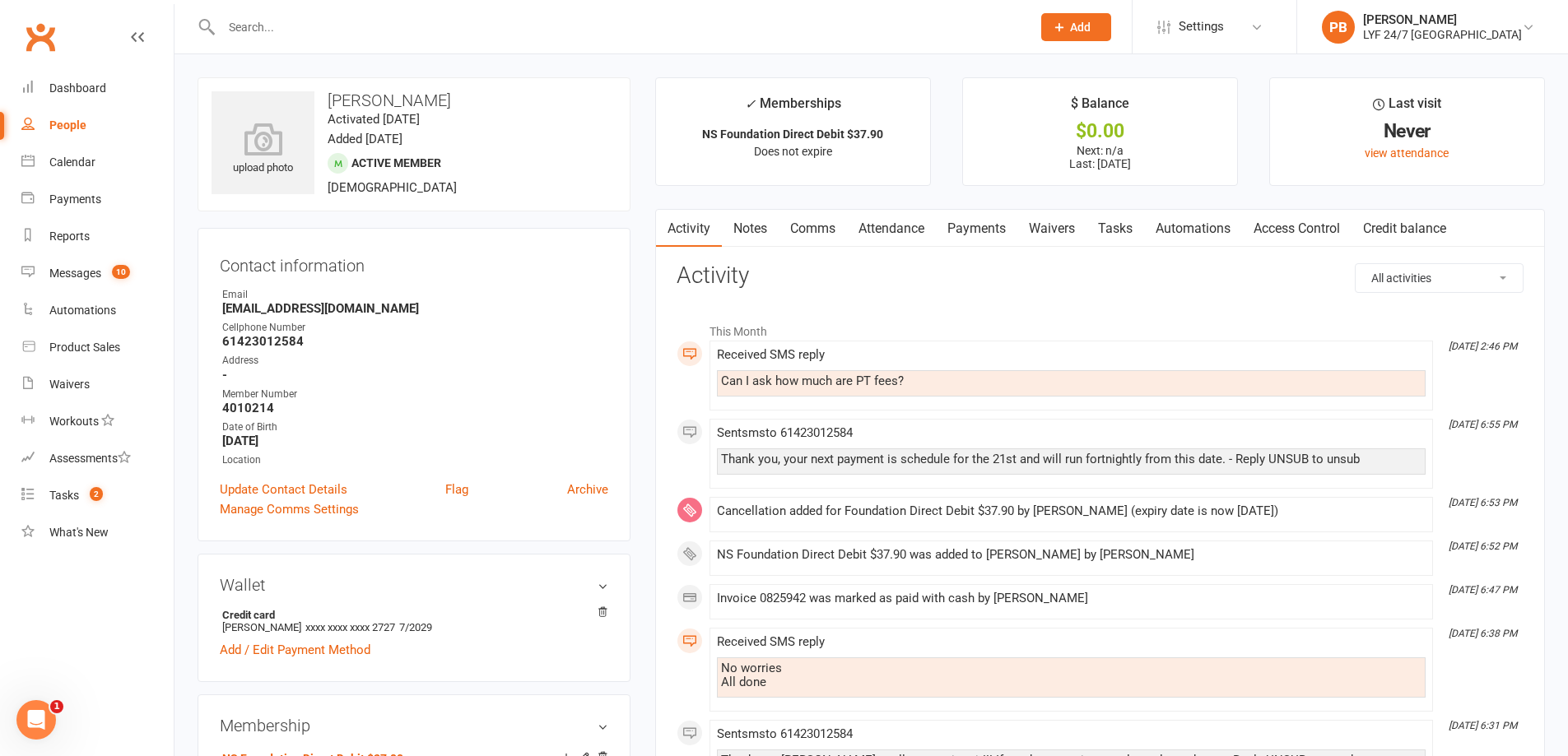
click at [862, 384] on div "Can I ask how much are PT fees?" at bounding box center [1071, 382] width 701 height 14
drag, startPoint x: 823, startPoint y: 381, endPoint x: 1002, endPoint y: 383, distance: 179.0
click at [1002, 383] on div "Can I ask how much are PT fees?" at bounding box center [1071, 382] width 701 height 14
click at [974, 404] on div "Received SMS reply Can I ask how much are PT fees?" at bounding box center [1071, 375] width 709 height 55
click at [995, 221] on link "Payments" at bounding box center [976, 229] width 82 height 38
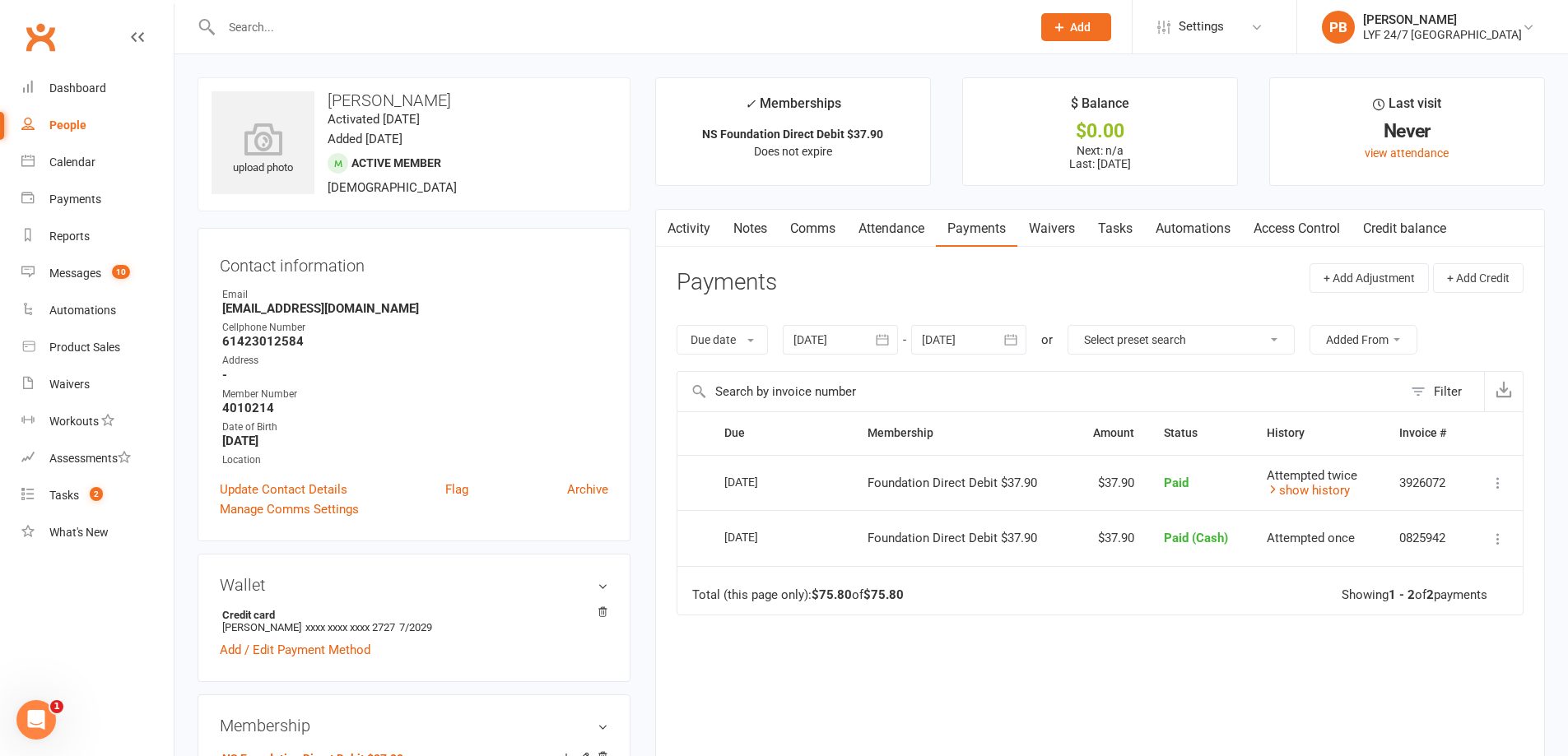
click at [344, 187] on span "[DEMOGRAPHIC_DATA]" at bounding box center [392, 187] width 129 height 15
click at [869, 231] on link "Attendance" at bounding box center [891, 229] width 89 height 38
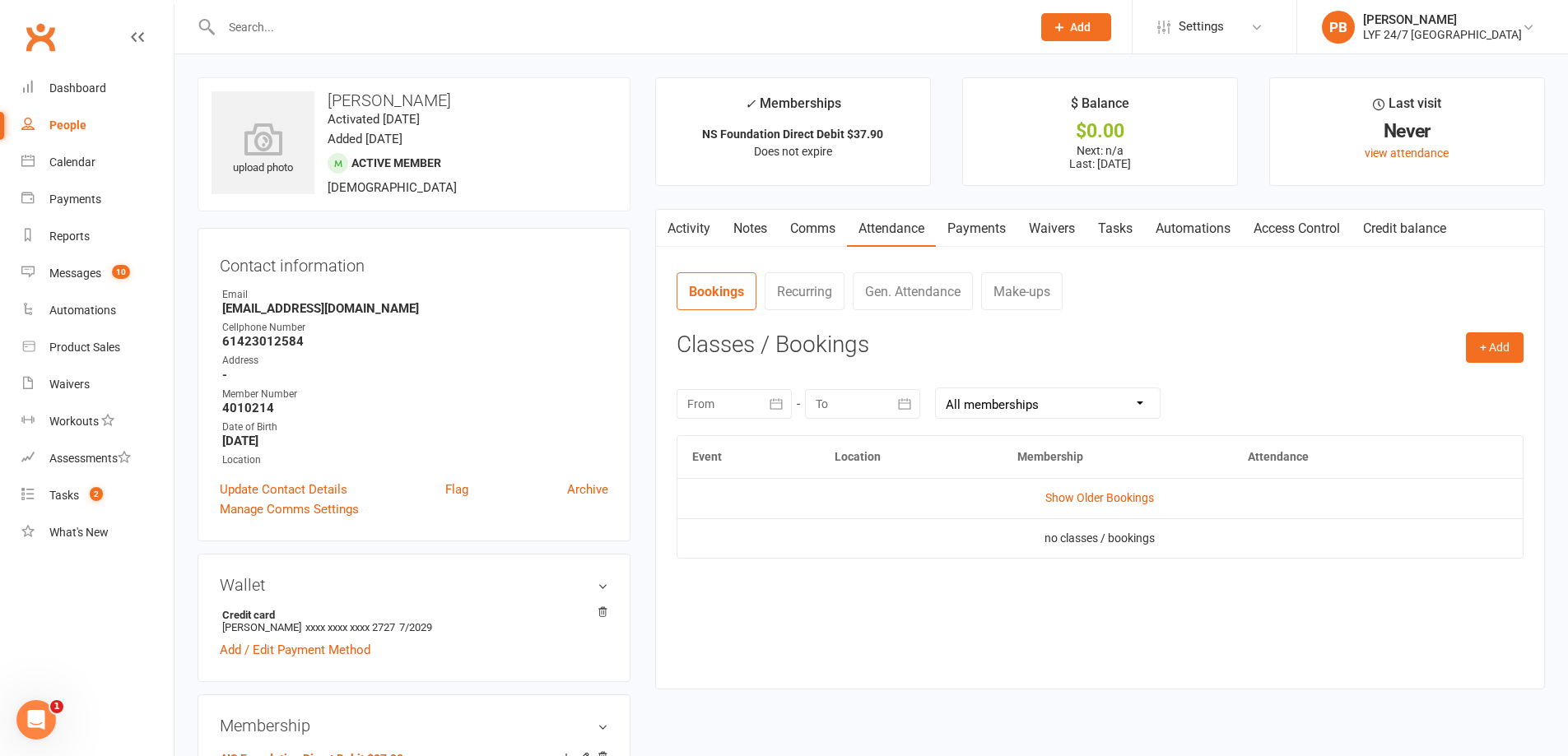
click at [700, 222] on link "Activity" at bounding box center [688, 229] width 65 height 38
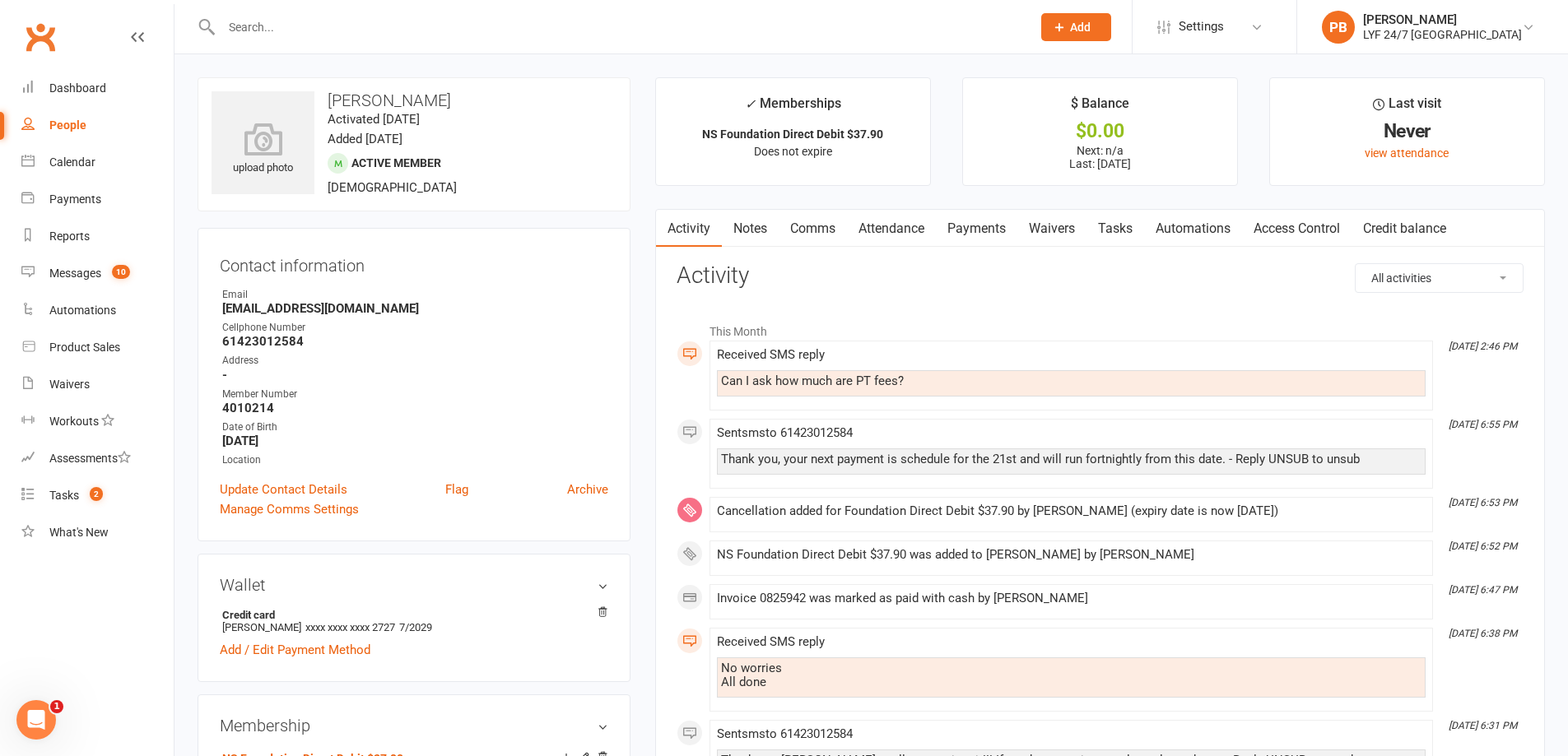
click at [303, 343] on strong "61423012584" at bounding box center [415, 342] width 386 height 15
drag, startPoint x: 308, startPoint y: 340, endPoint x: 219, endPoint y: 345, distance: 89.1
click at [219, 345] on div "Contact information Owner Email [EMAIL_ADDRESS][DOMAIN_NAME] Cellphone Number […" at bounding box center [414, 385] width 433 height 314
click at [324, 352] on ul "Owner Email [EMAIL_ADDRESS][DOMAIN_NAME] Cellphone Number [PHONE_NUMBER] Addres…" at bounding box center [414, 378] width 388 height 181
drag, startPoint x: 239, startPoint y: 335, endPoint x: 205, endPoint y: 338, distance: 34.1
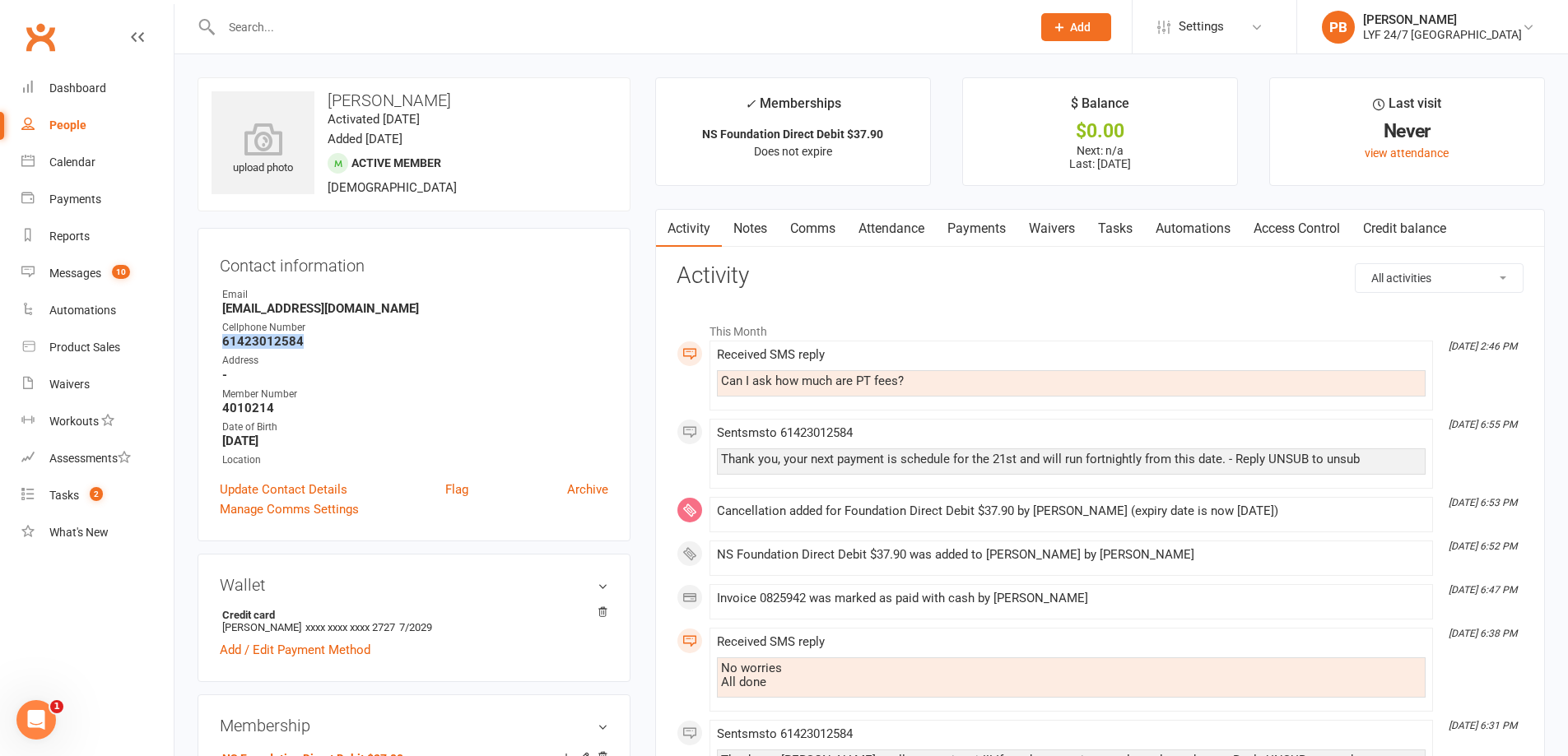
click at [205, 338] on div "Contact information Owner Email [EMAIL_ADDRESS][DOMAIN_NAME] Cellphone Number […" at bounding box center [414, 385] width 433 height 314
click at [925, 565] on div "NS Foundation Direct Debit $37.90 was added to [PERSON_NAME] by [PERSON_NAME]" at bounding box center [1071, 558] width 709 height 21
click at [1454, 27] on div "LYF 24/7 [GEOGRAPHIC_DATA]" at bounding box center [1442, 34] width 159 height 15
click at [887, 237] on link "Attendance" at bounding box center [891, 229] width 89 height 38
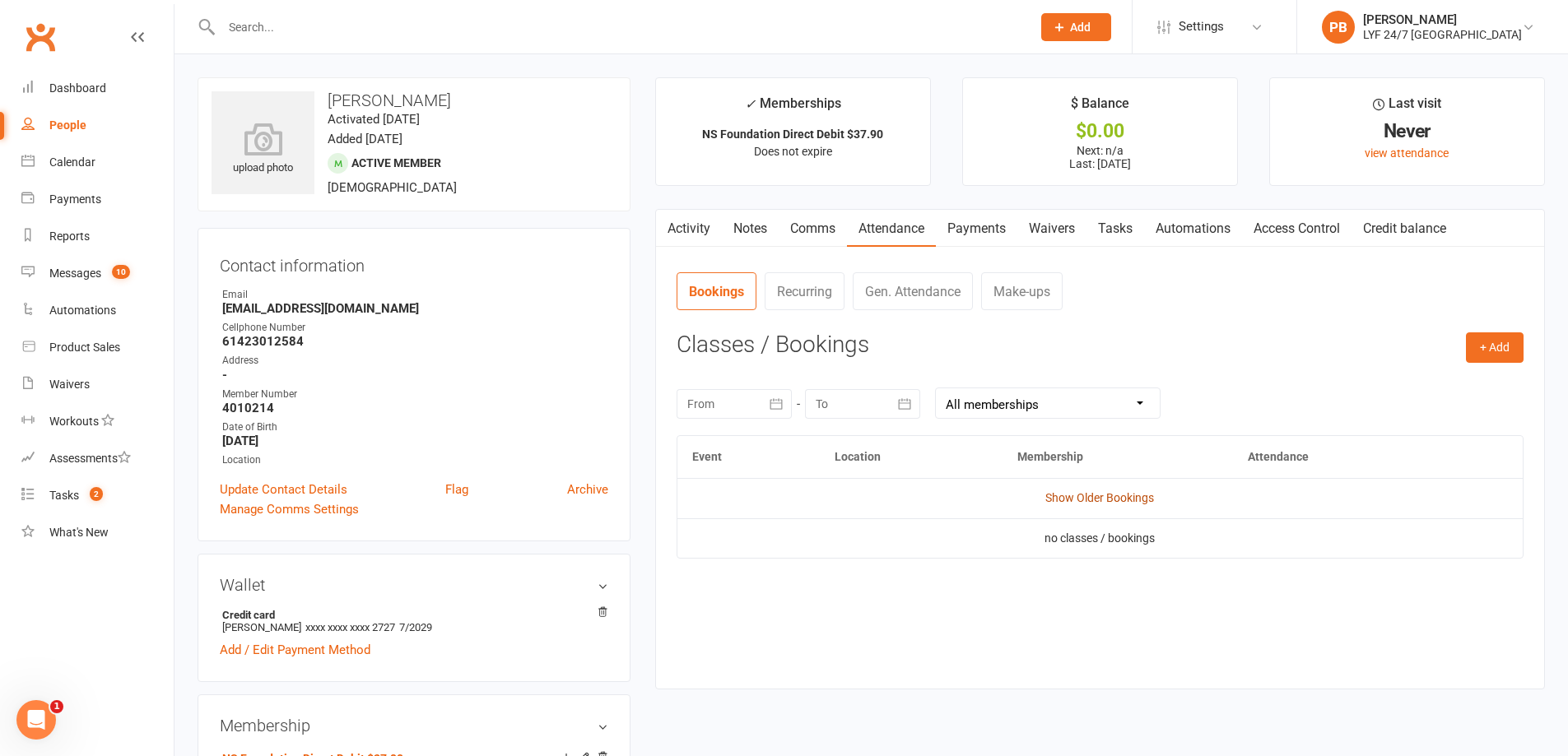
click at [1119, 495] on link "Show Older Bookings" at bounding box center [1099, 498] width 109 height 13
click at [1075, 501] on link "Hide Older Bookings" at bounding box center [1100, 498] width 103 height 13
click at [1285, 223] on link "Access Control" at bounding box center [1297, 229] width 109 height 38
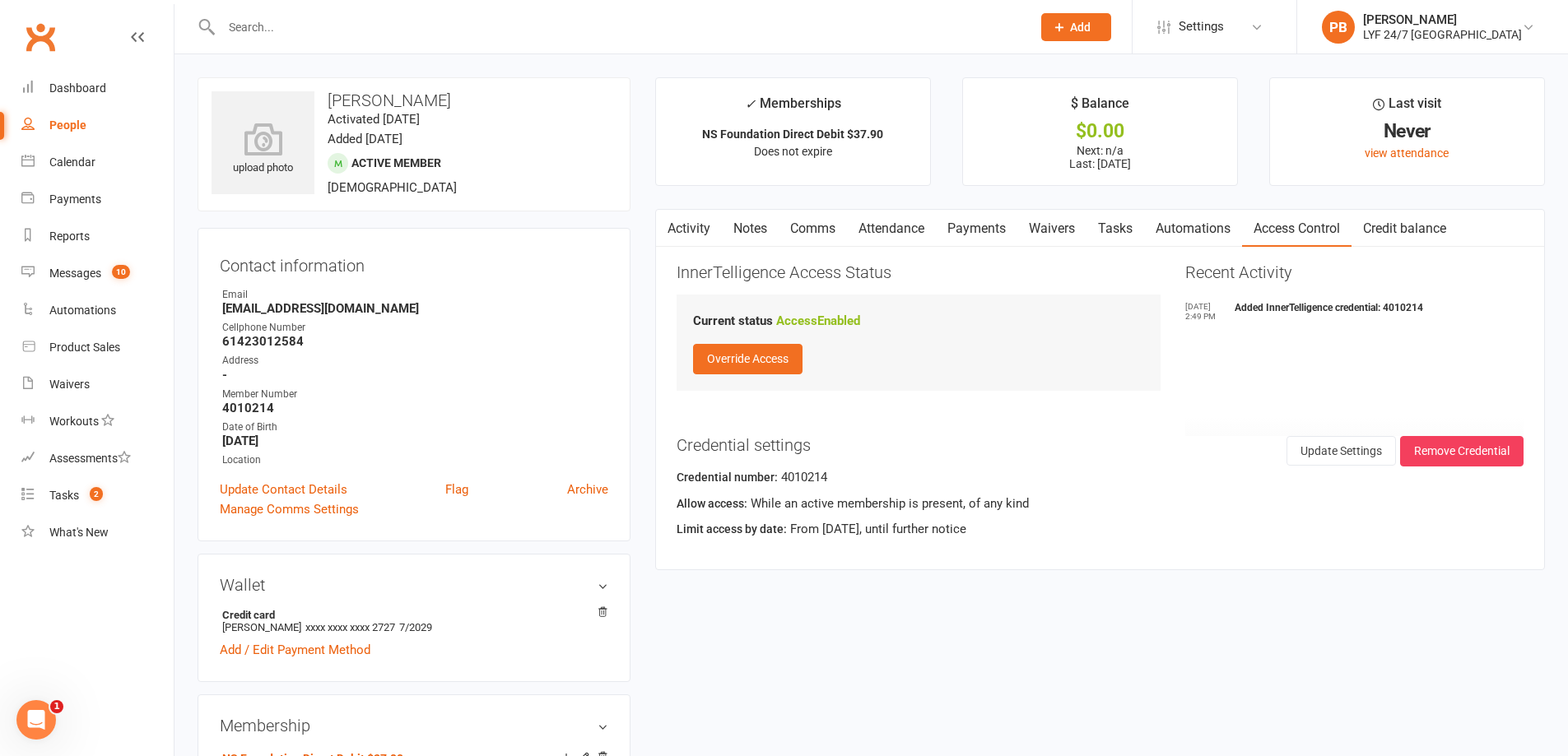
click at [691, 237] on link "Activity" at bounding box center [688, 229] width 65 height 38
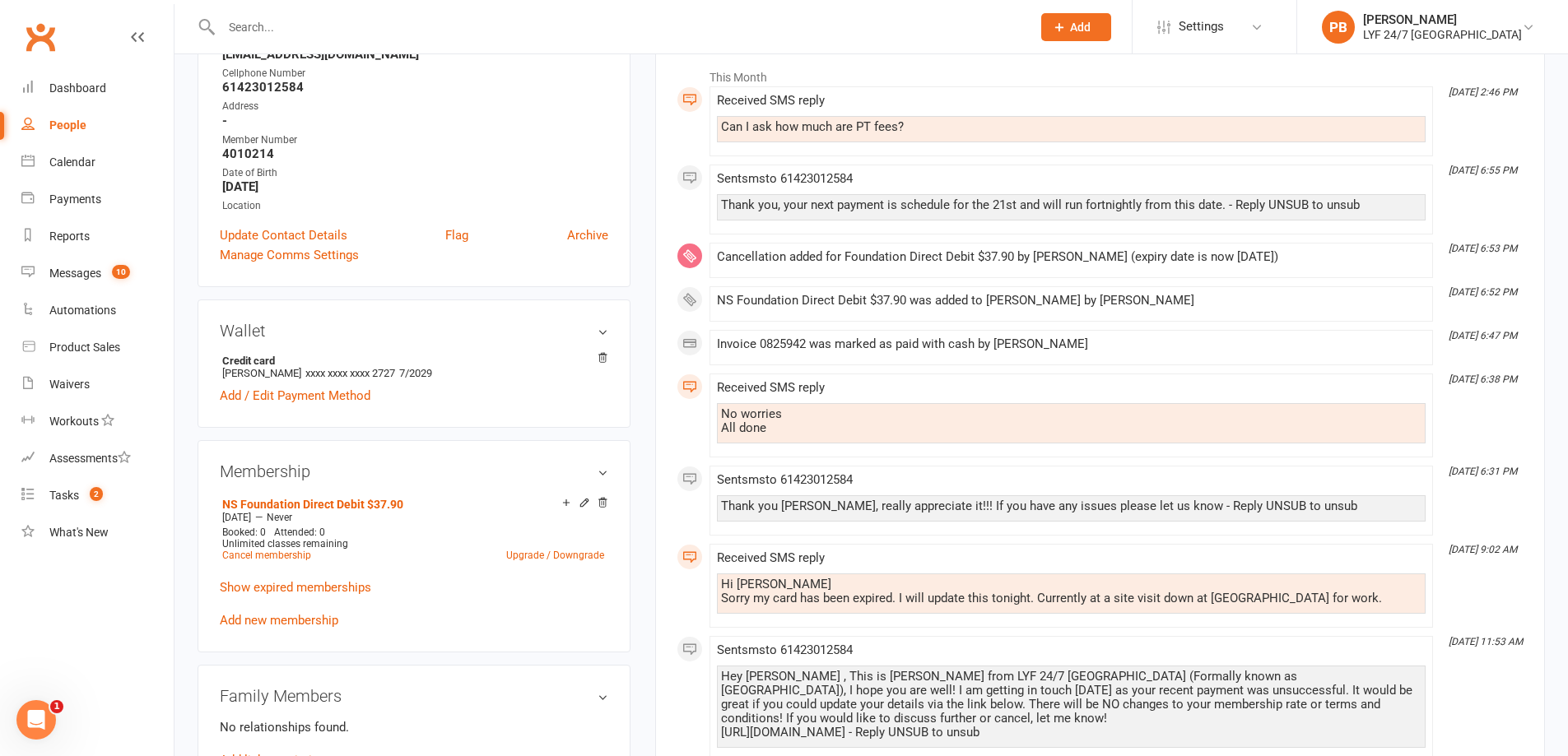
scroll to position [83, 0]
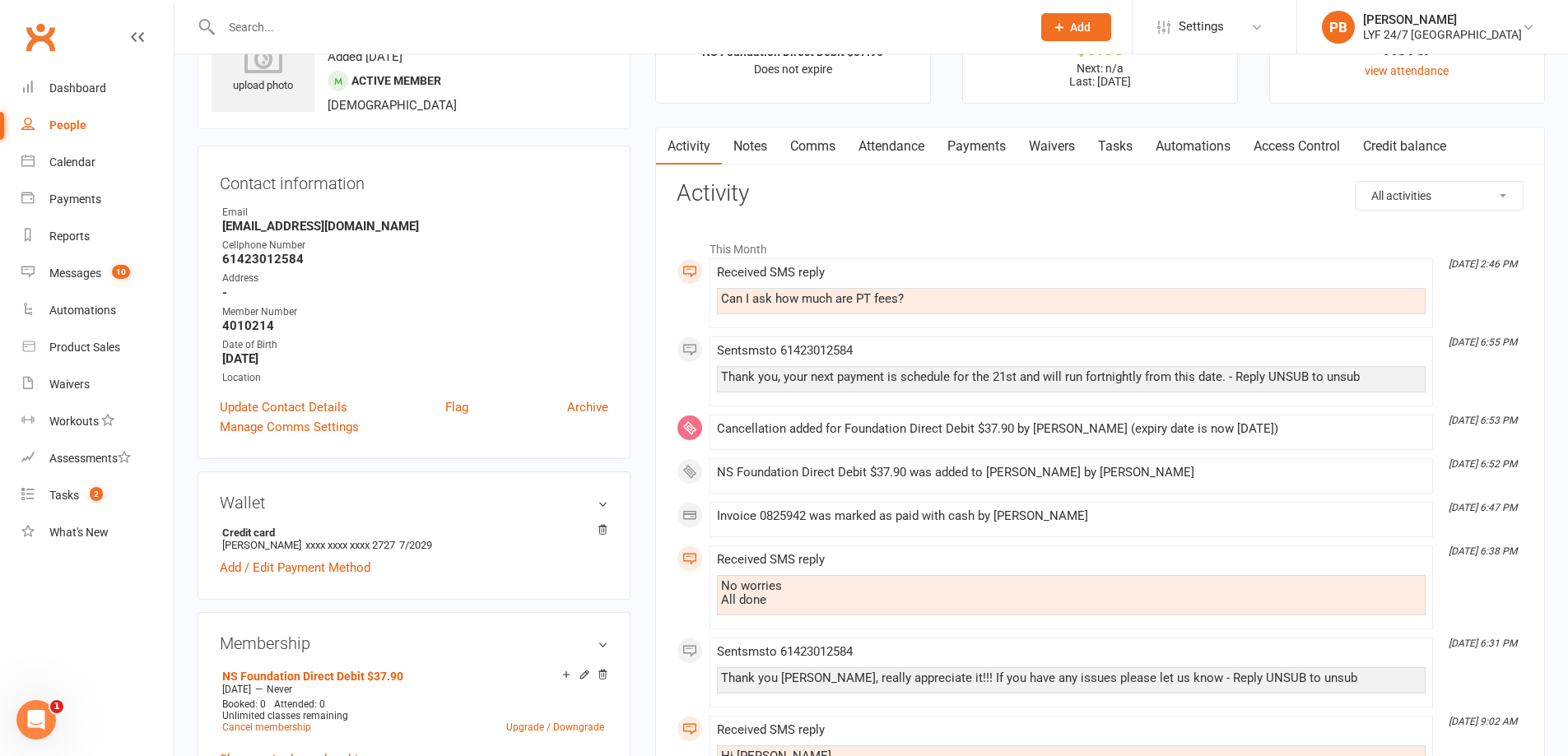
click at [969, 148] on link "Payments" at bounding box center [976, 146] width 82 height 38
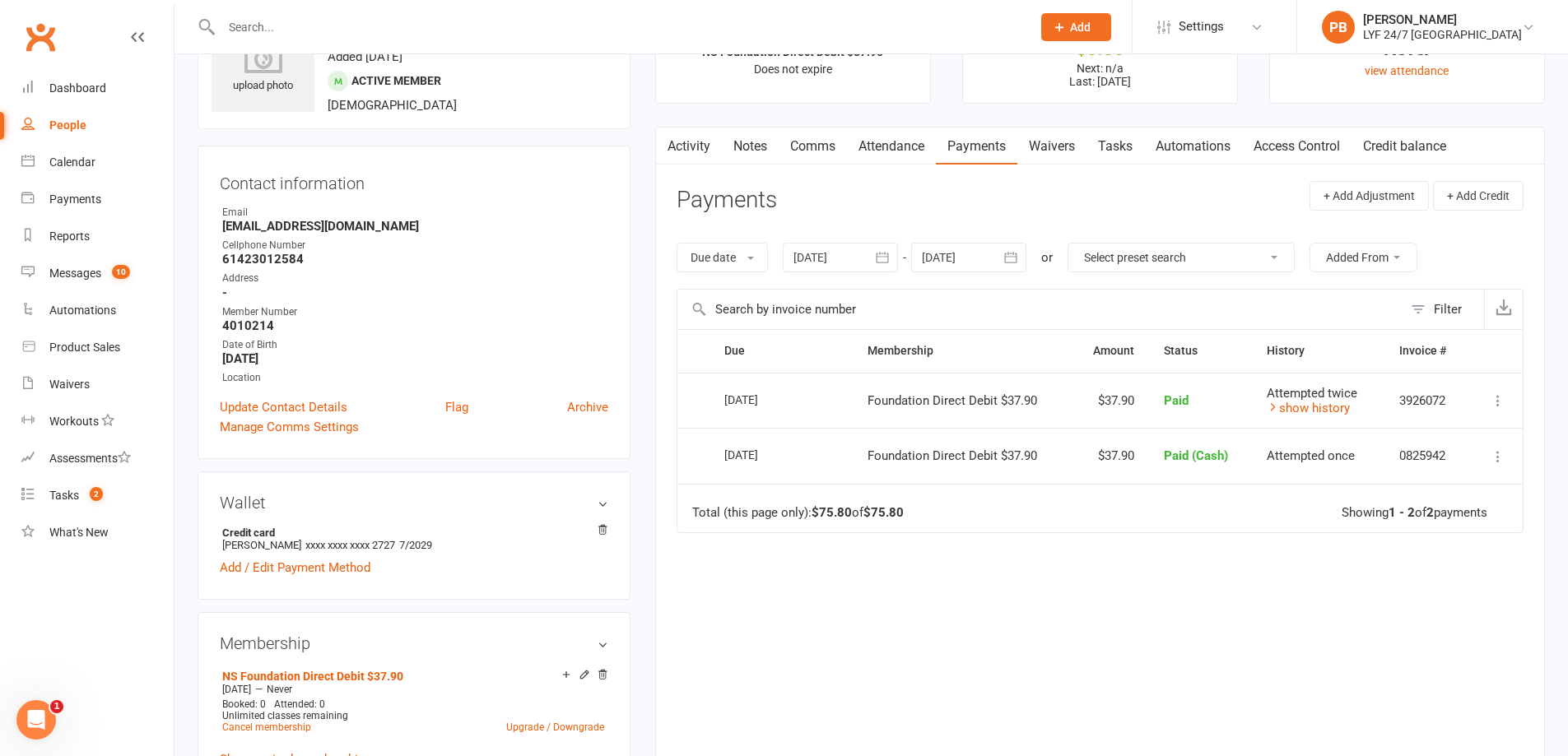
click at [1036, 145] on link "Waivers" at bounding box center [1051, 146] width 69 height 38
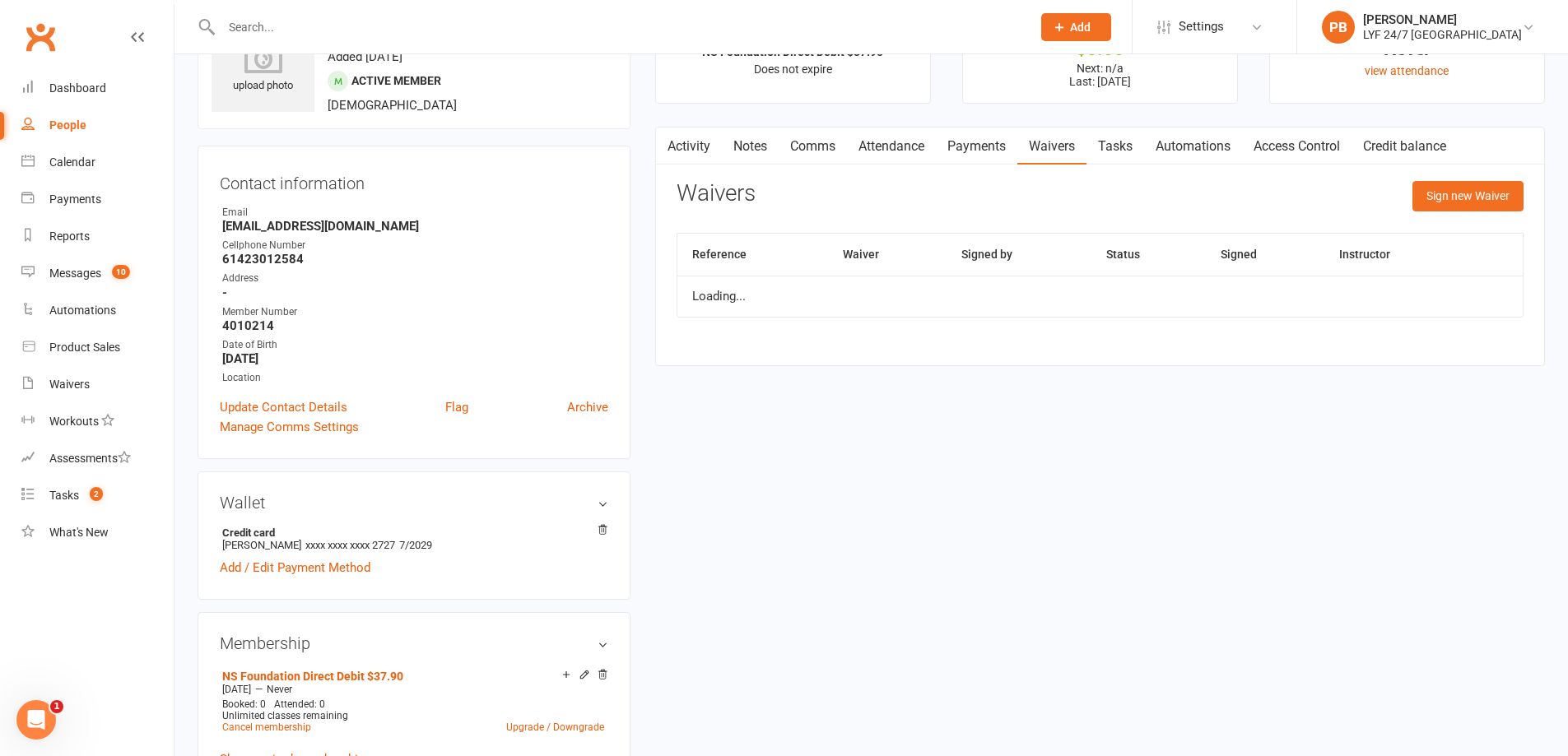
click at [1151, 145] on link "Automations" at bounding box center [1193, 146] width 98 height 38
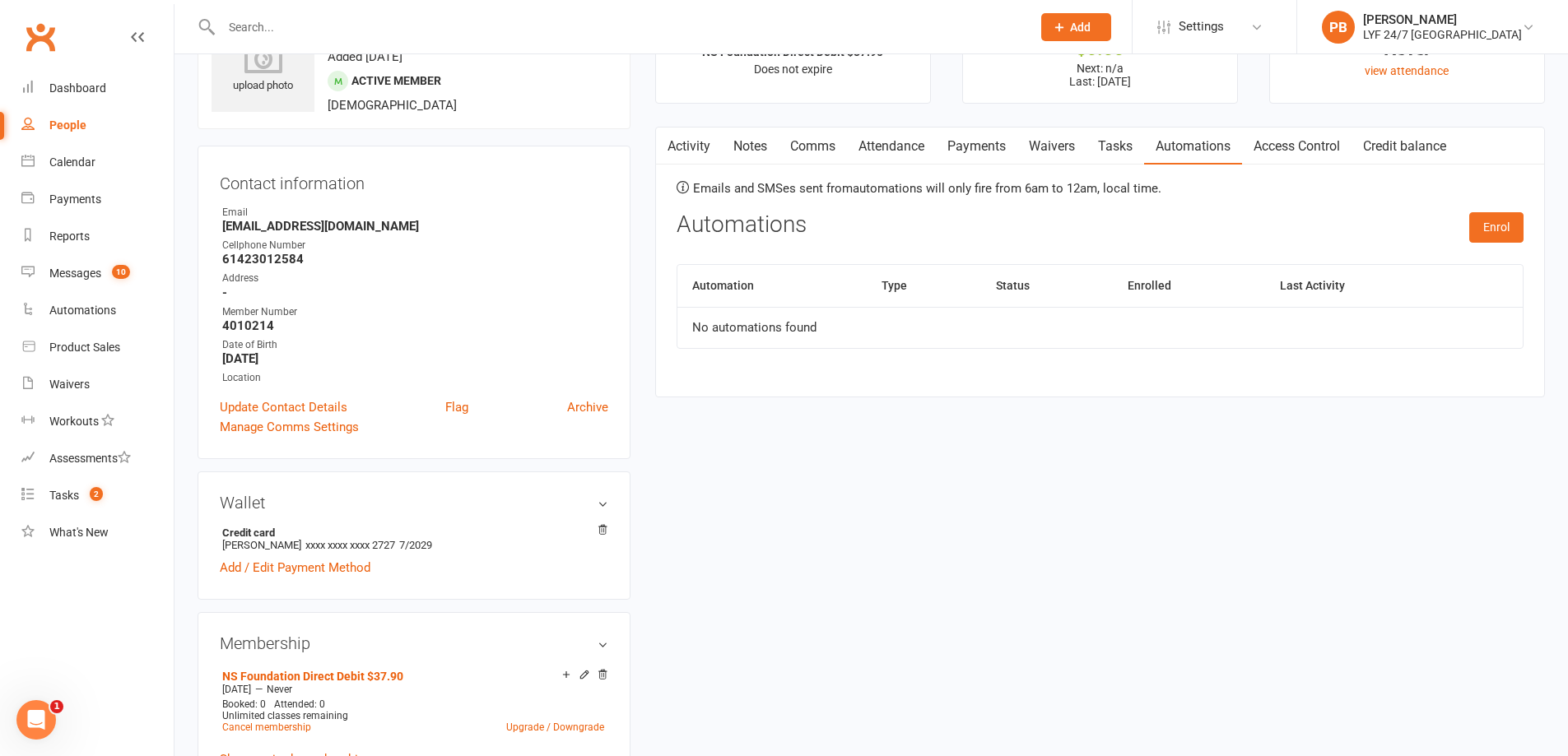
click at [1290, 145] on link "Access Control" at bounding box center [1297, 146] width 109 height 38
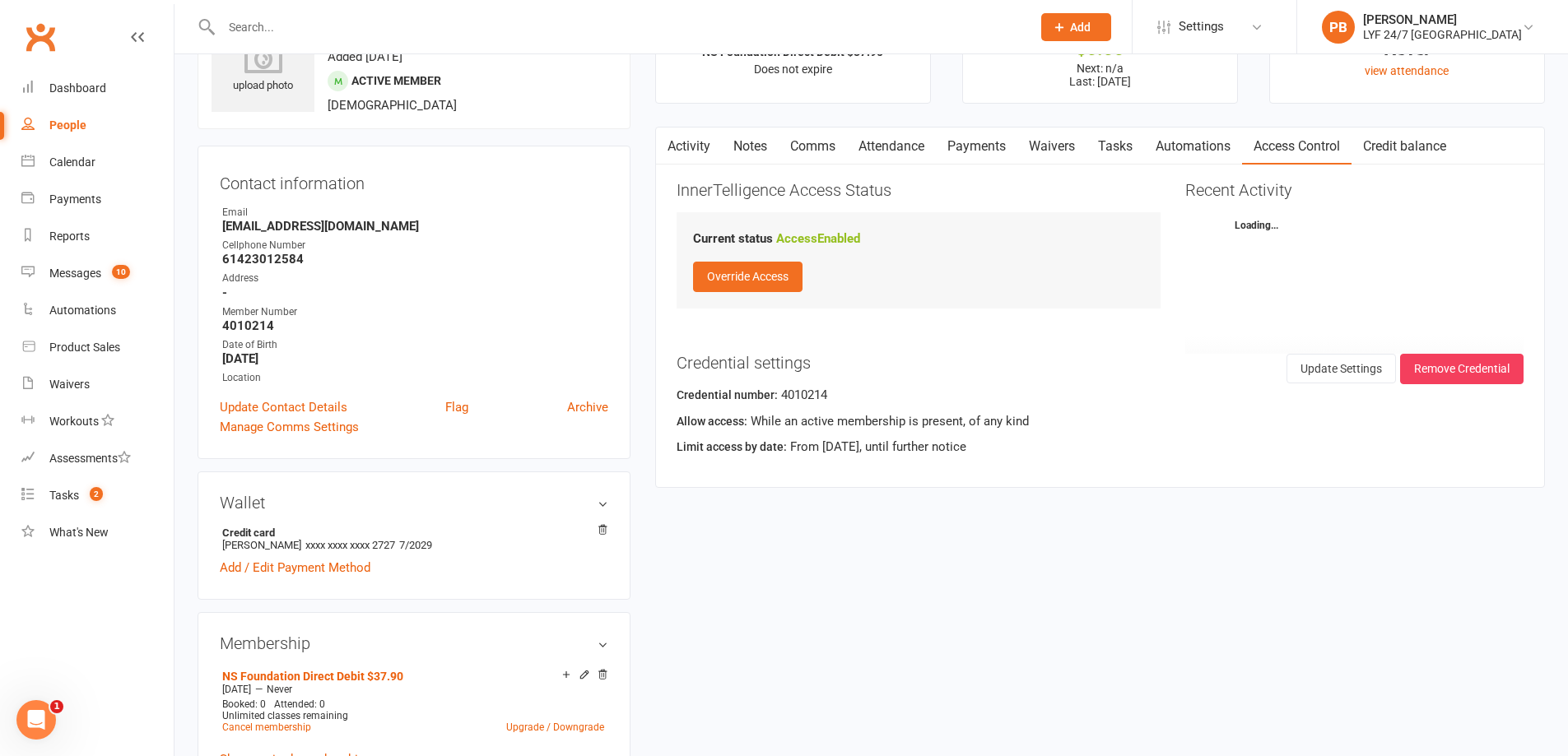
click at [1417, 144] on link "Credit balance" at bounding box center [1405, 146] width 106 height 38
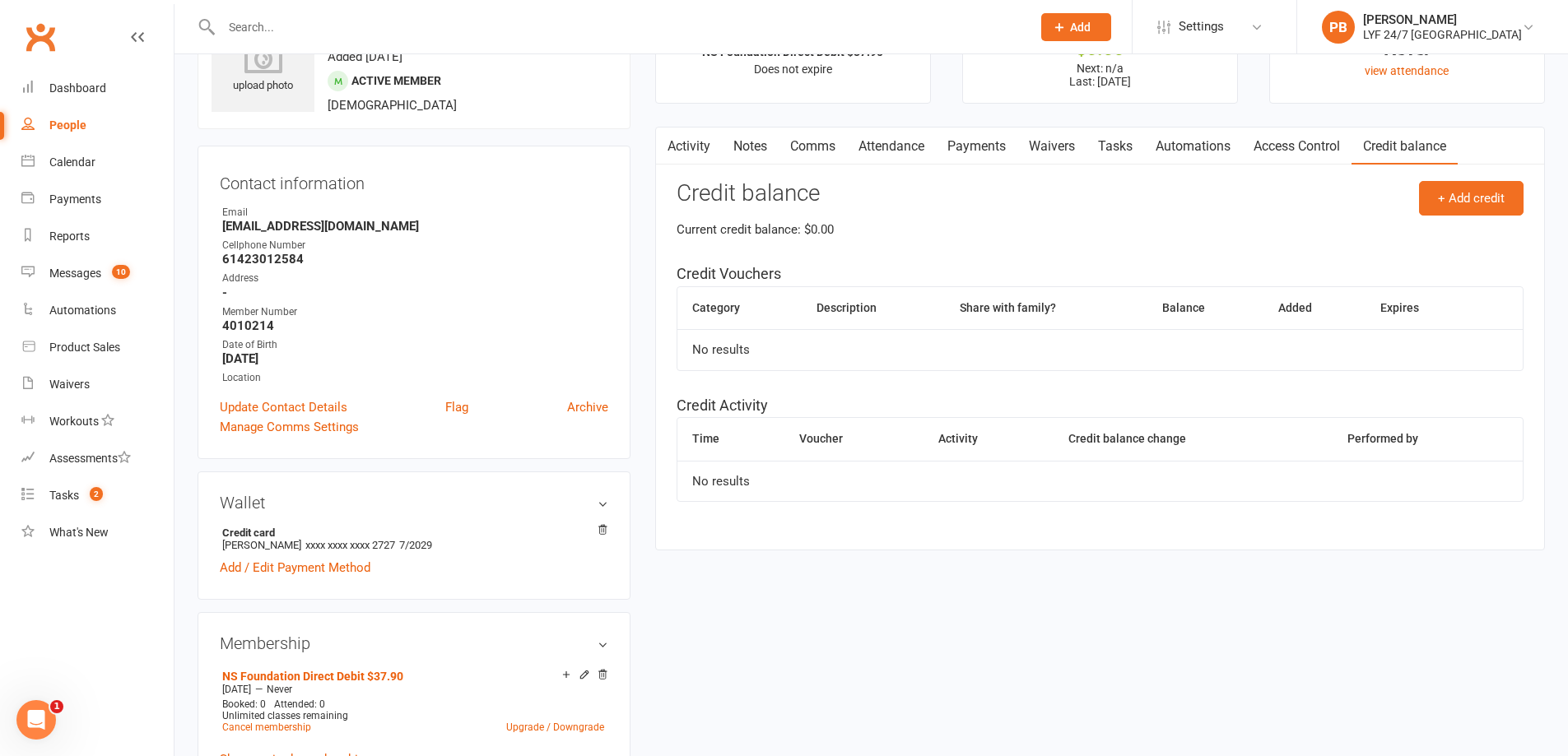
click at [690, 154] on link "Activity" at bounding box center [688, 146] width 65 height 38
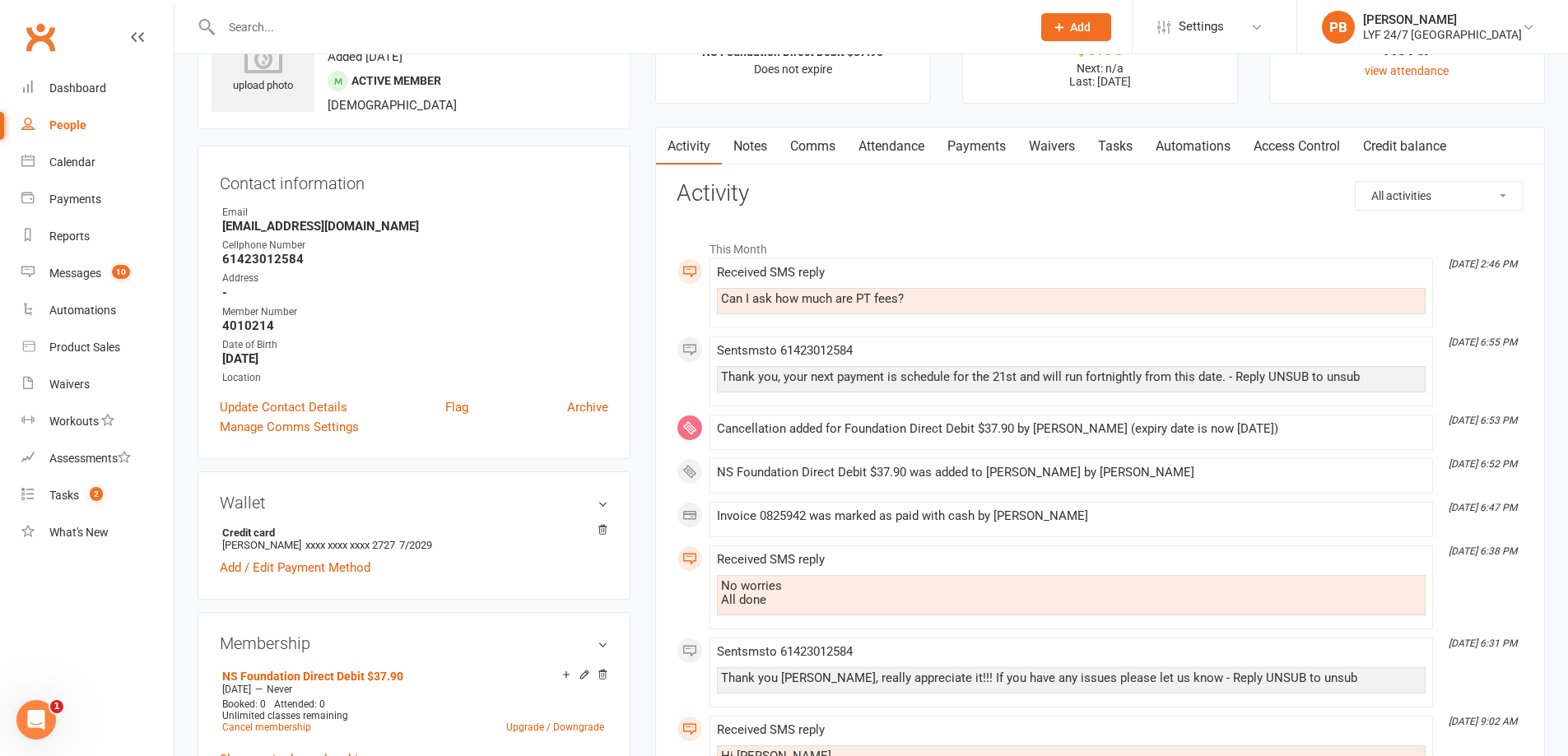
click at [895, 135] on link "Attendance" at bounding box center [891, 146] width 89 height 38
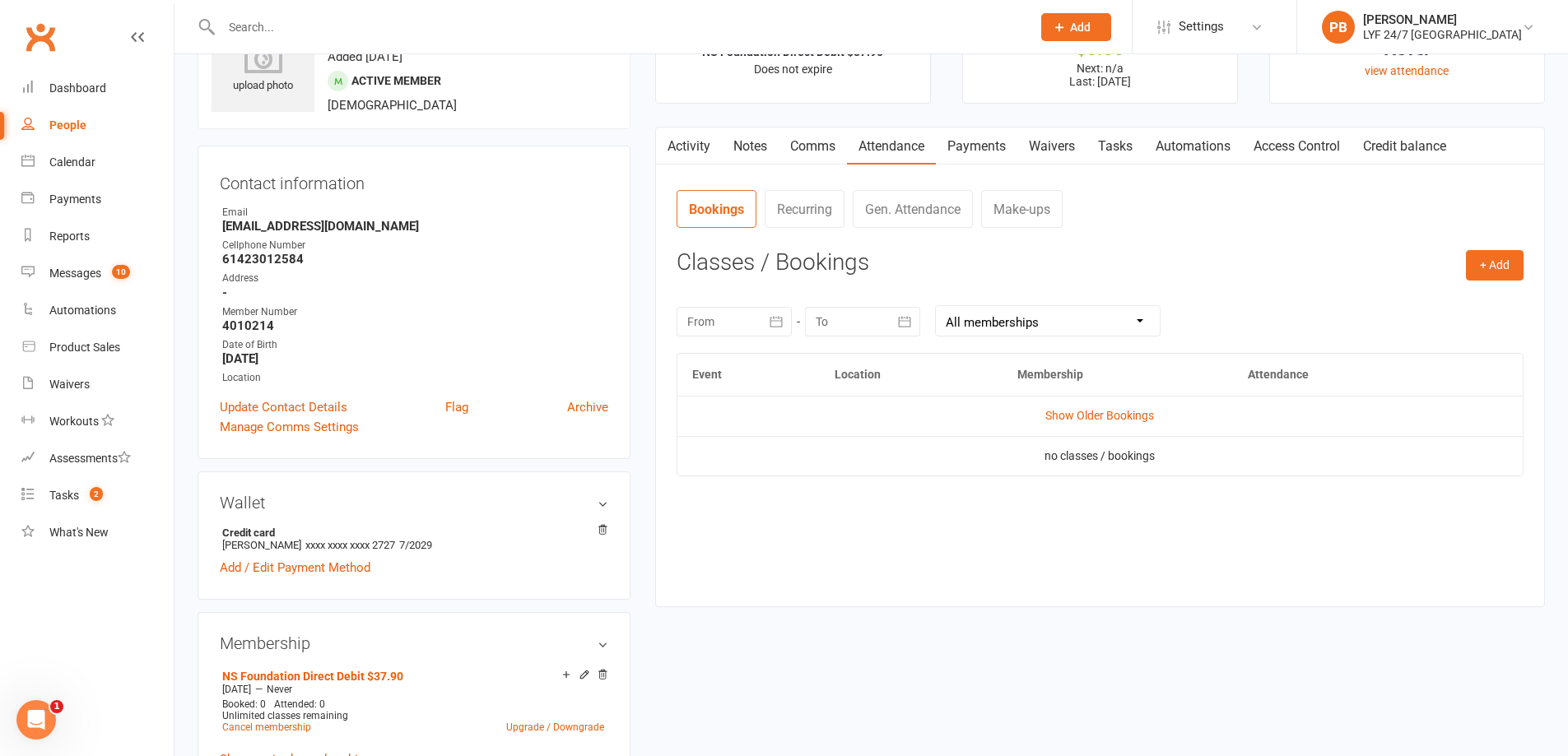
click at [804, 215] on link "Recurring" at bounding box center [805, 209] width 80 height 38
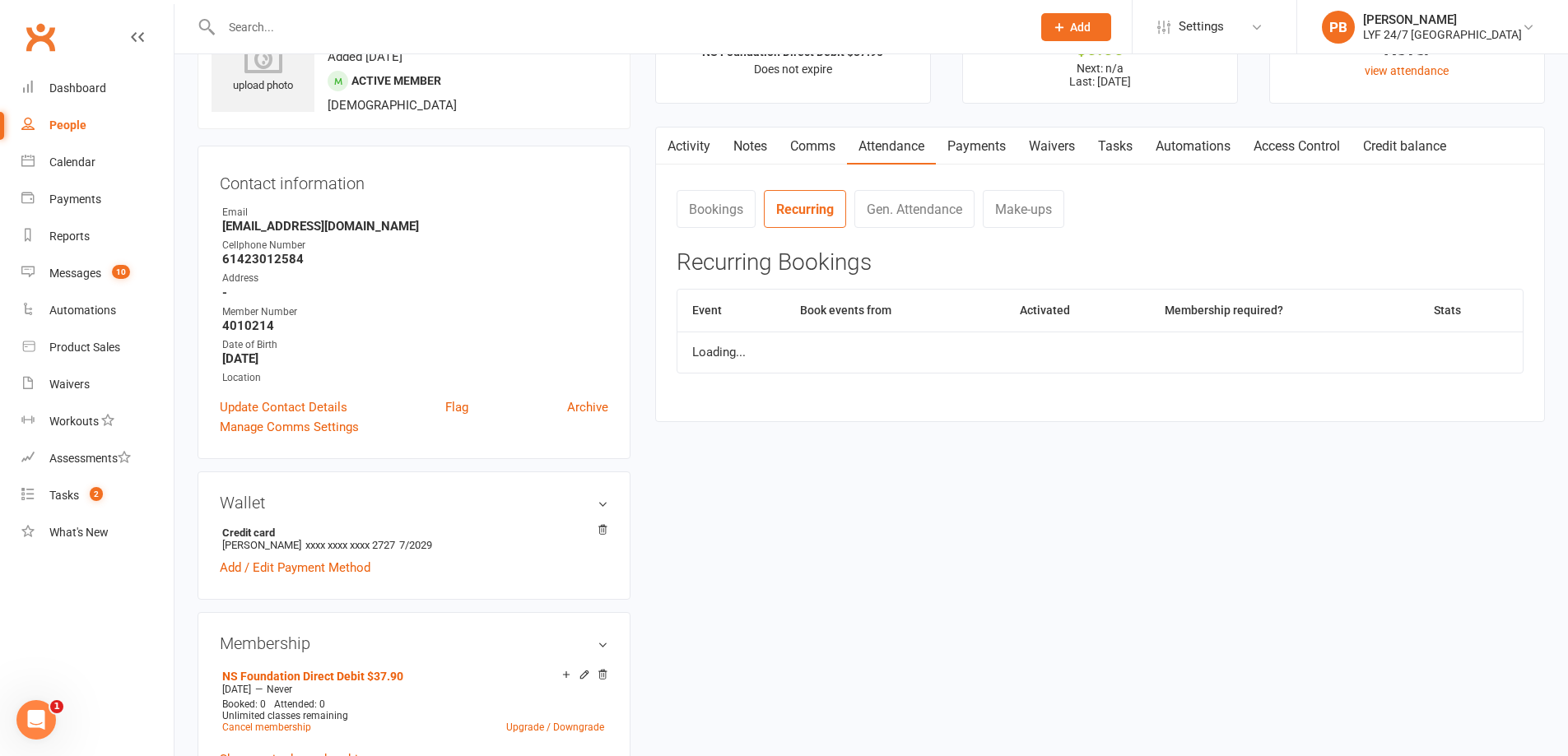
click at [950, 208] on link "Gen. Attendance" at bounding box center [915, 209] width 120 height 38
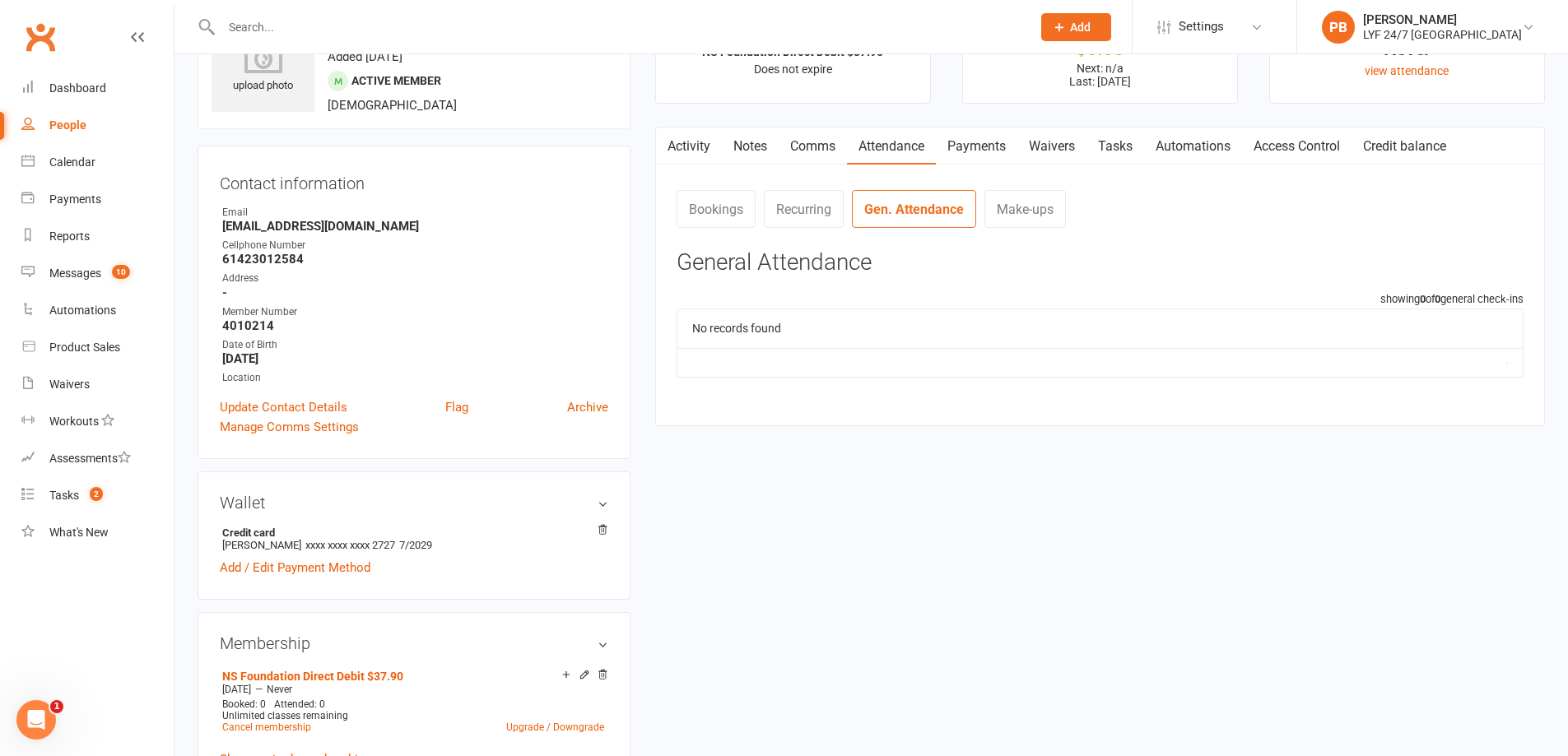
drag, startPoint x: 732, startPoint y: 209, endPoint x: 742, endPoint y: 205, distance: 10.8
click at [734, 209] on link "Bookings" at bounding box center [716, 209] width 79 height 38
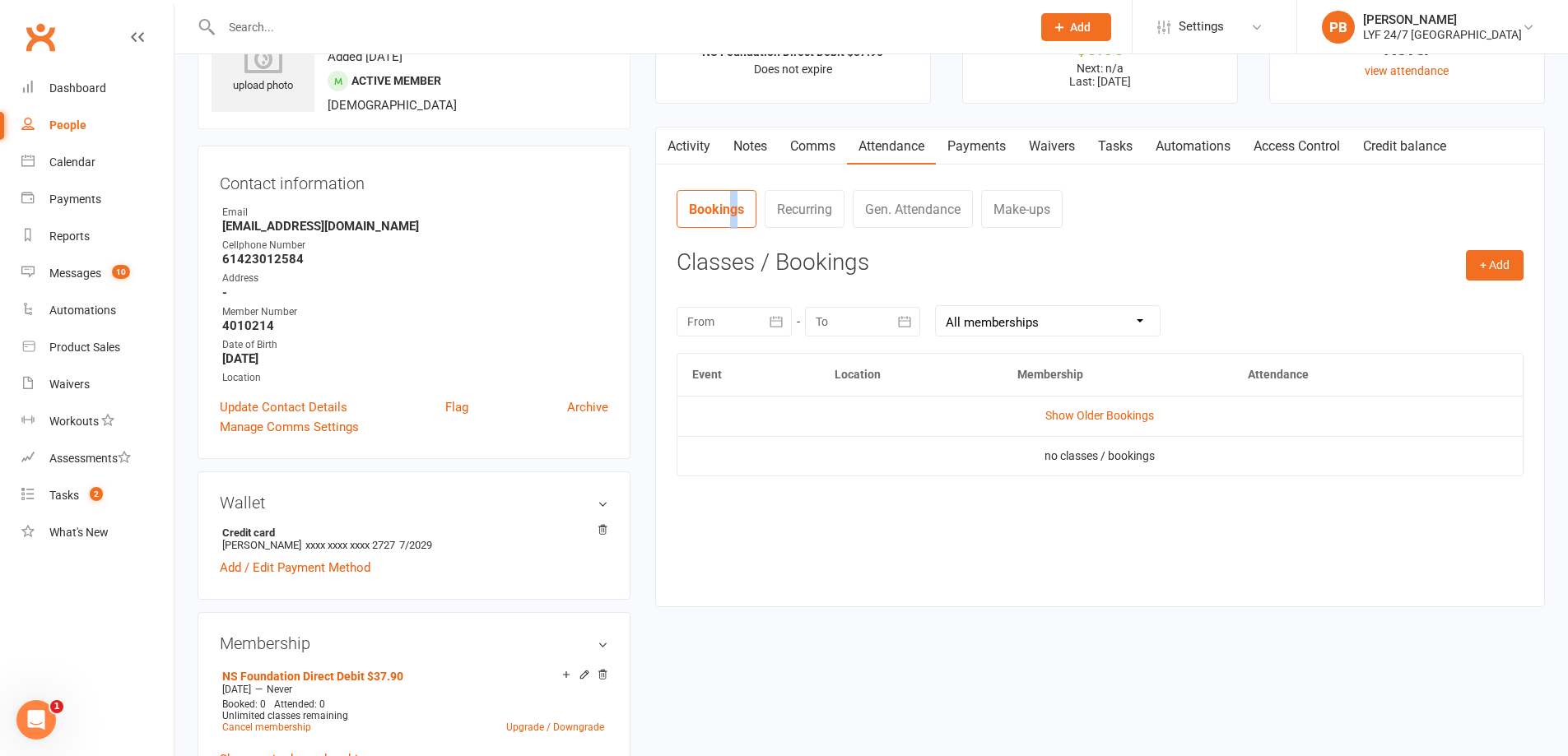
click at [707, 150] on link "Activity" at bounding box center [688, 146] width 65 height 38
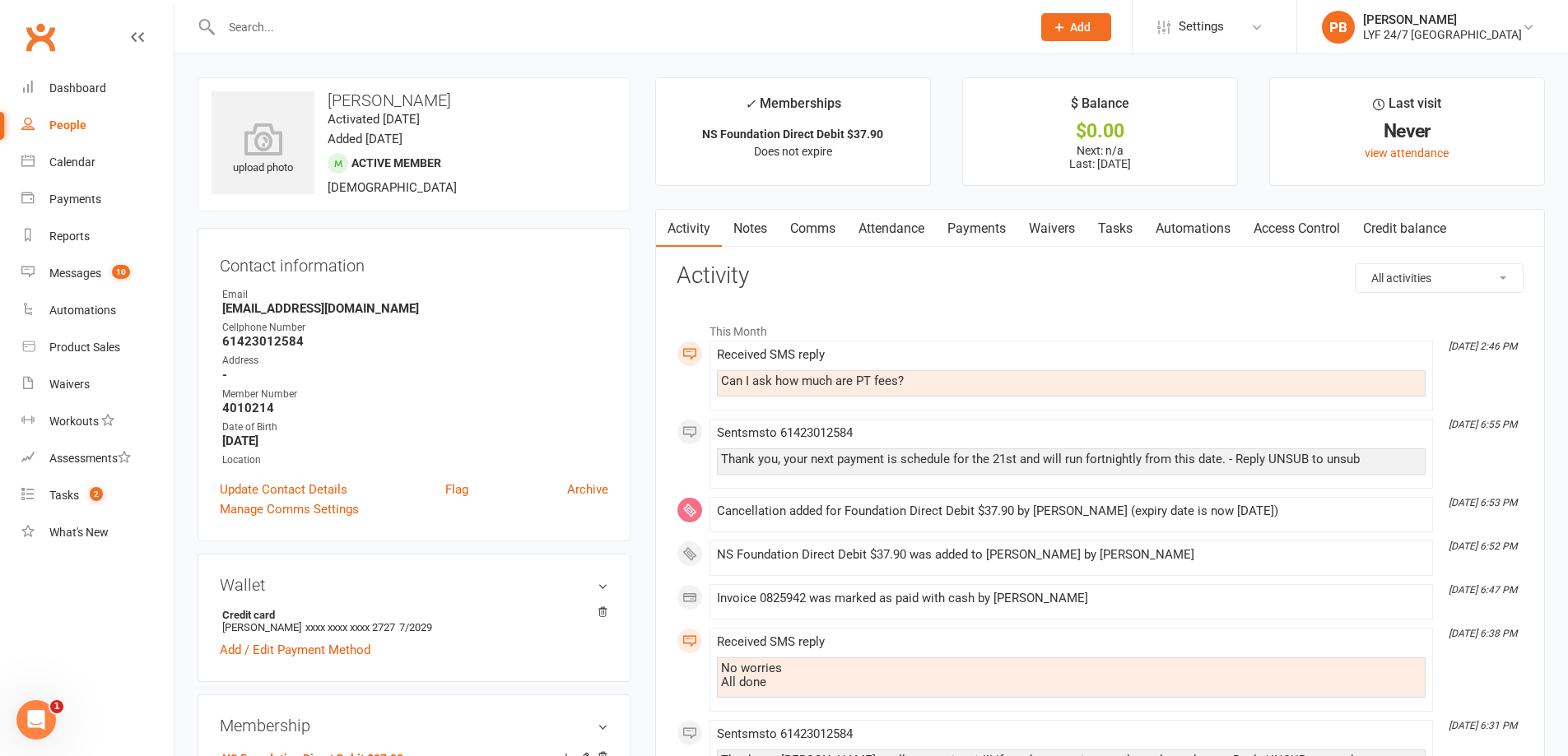
click at [852, 387] on div "Can I ask how much are PT fees?" at bounding box center [1071, 382] width 701 height 14
drag, startPoint x: 790, startPoint y: 378, endPoint x: 812, endPoint y: 376, distance: 22.1
click at [802, 377] on div "Can I ask how much are PT fees?" at bounding box center [1071, 382] width 701 height 14
drag, startPoint x: 1473, startPoint y: 348, endPoint x: 1310, endPoint y: 359, distance: 163.4
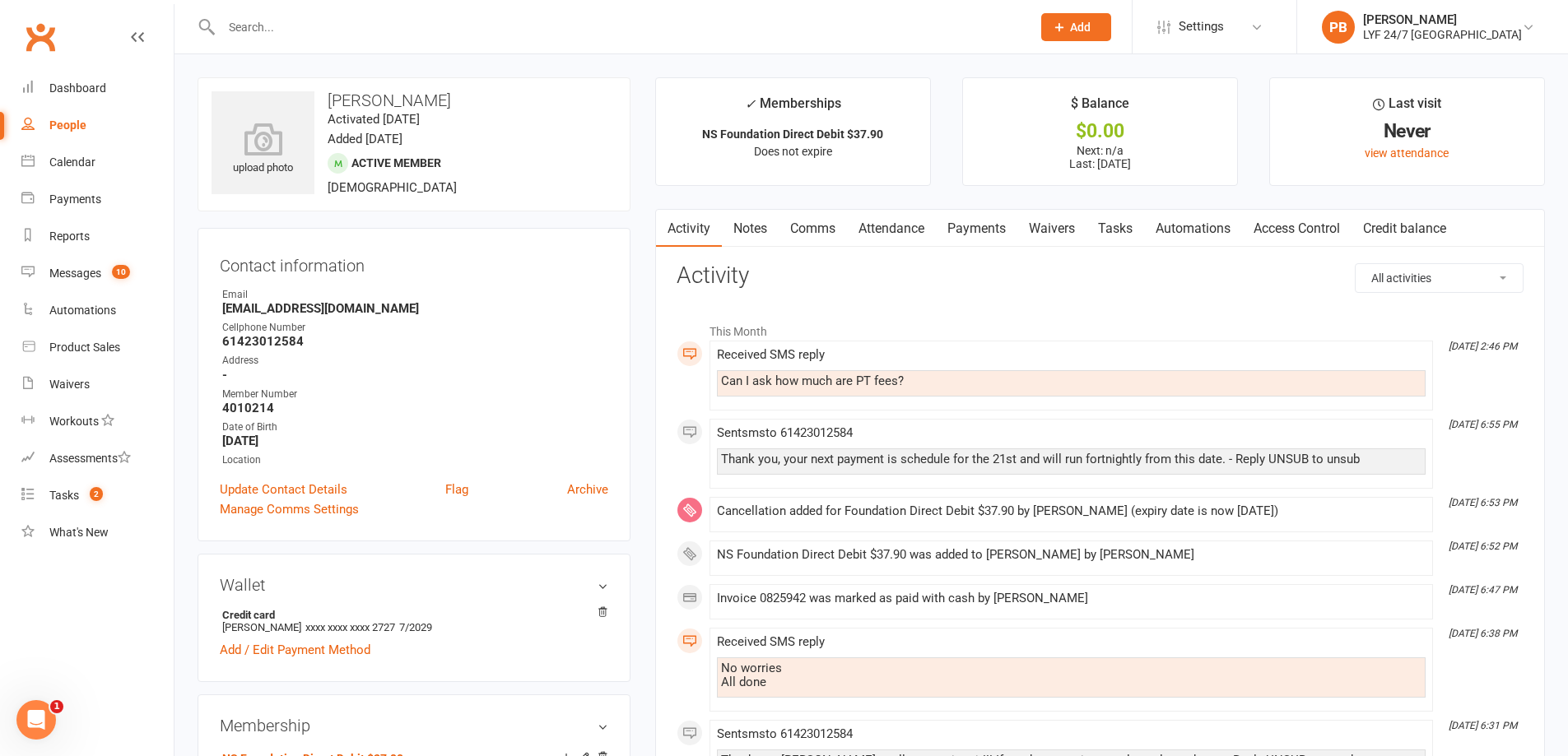
click at [983, 387] on div "Can I ask how much are PT fees?" at bounding box center [1071, 382] width 701 height 14
click at [824, 229] on link "Comms" at bounding box center [813, 229] width 68 height 38
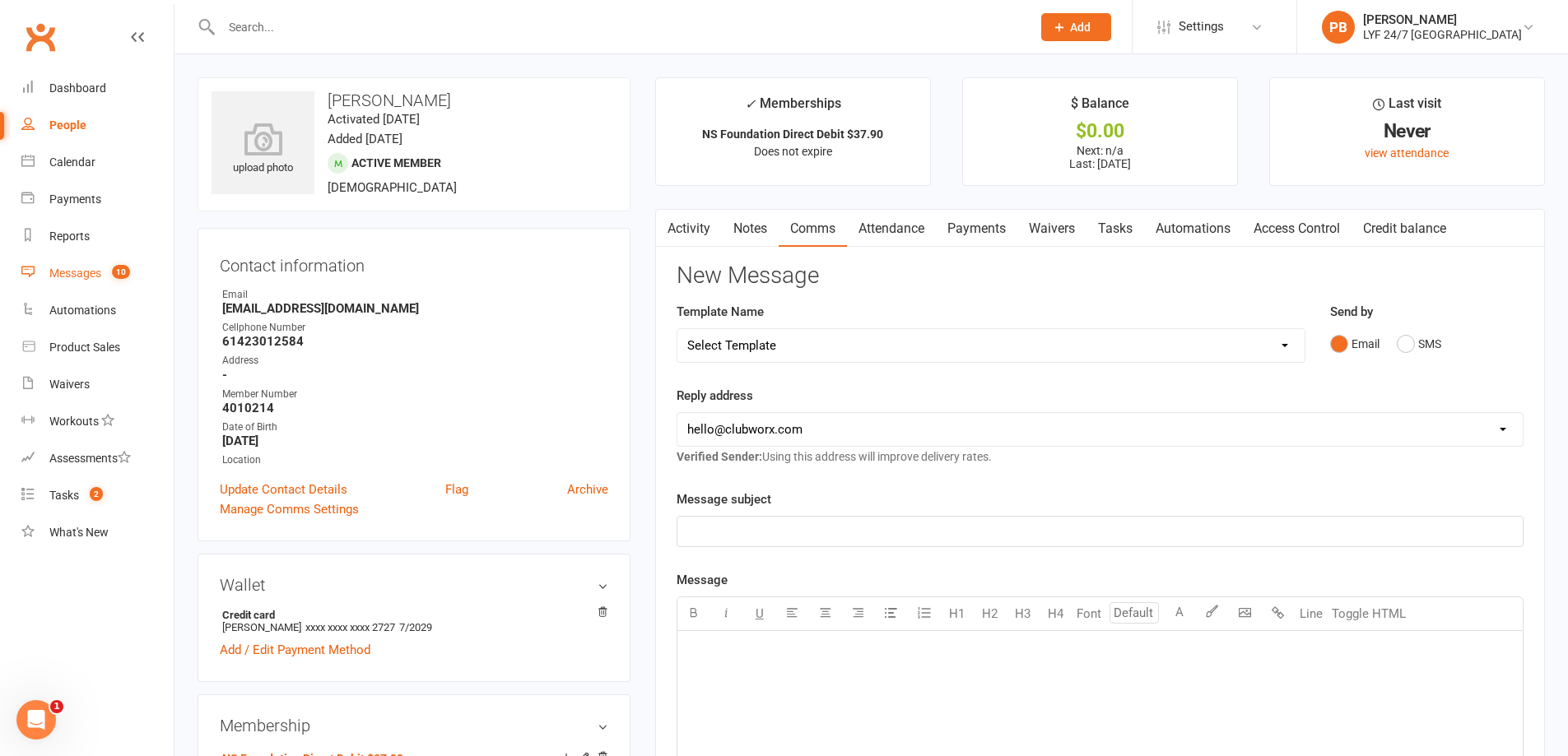
click at [76, 272] on div "Messages" at bounding box center [75, 273] width 52 height 13
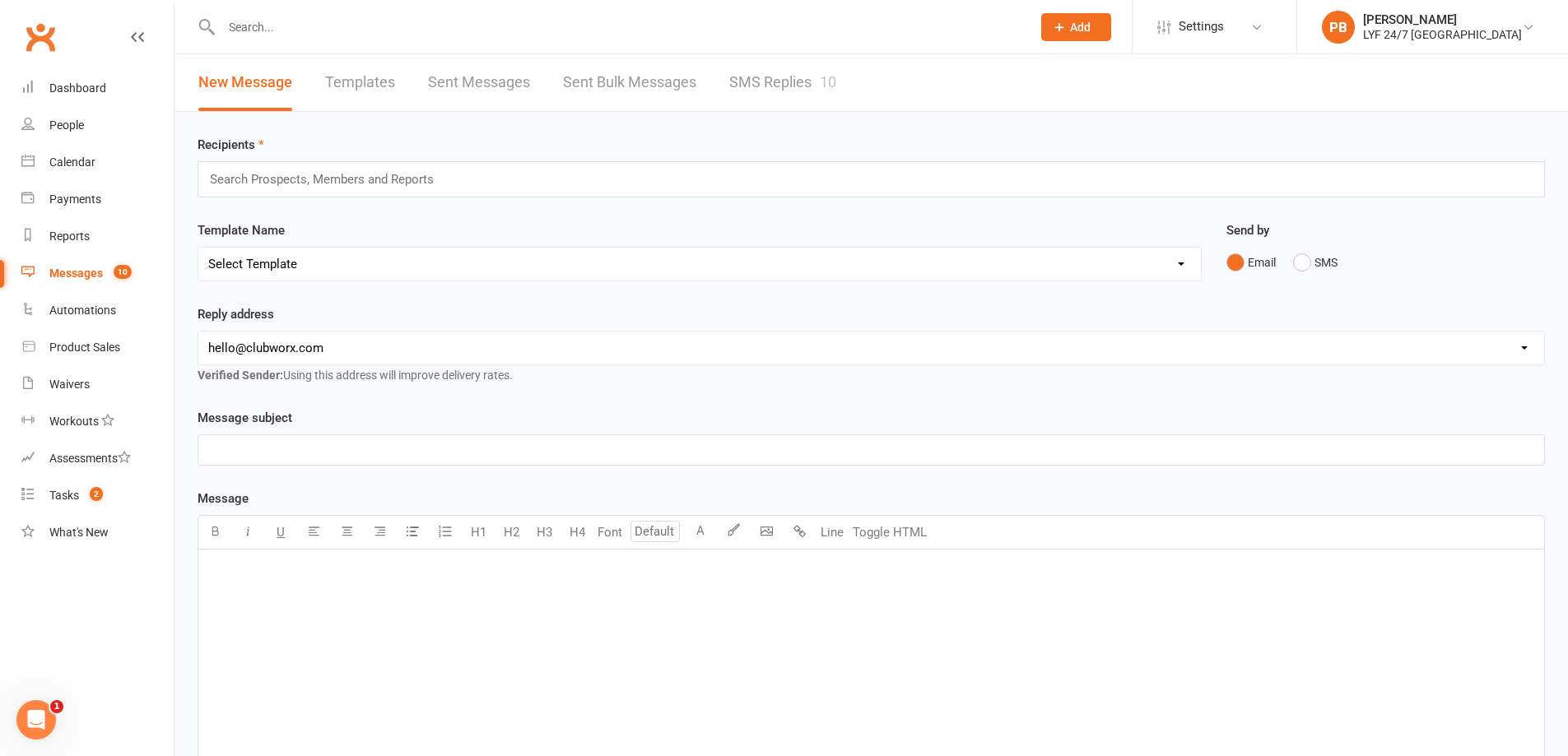
click at [771, 73] on link "SMS Replies 10" at bounding box center [782, 83] width 107 height 56
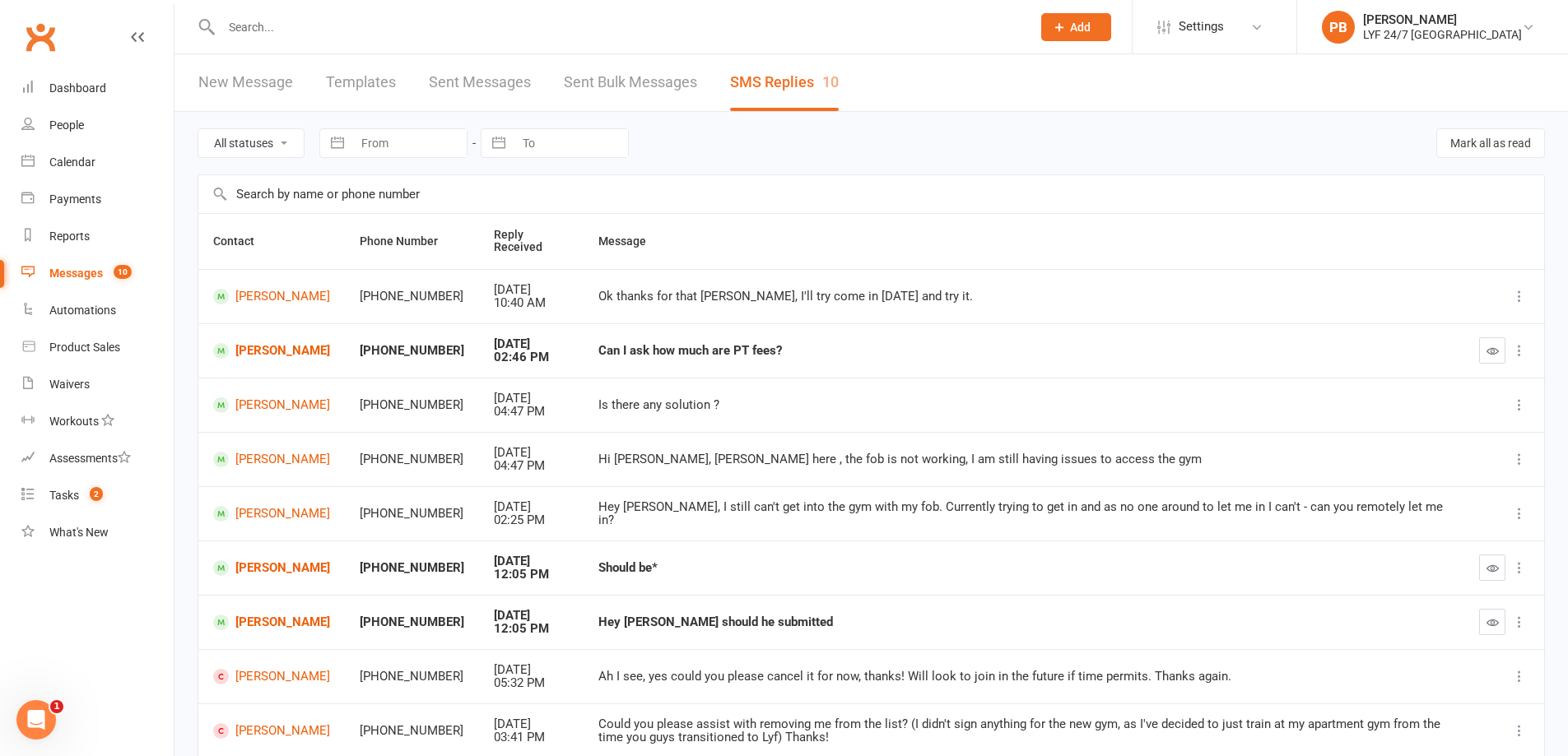
click at [329, 348] on td "[PERSON_NAME]" at bounding box center [271, 351] width 146 height 55
click at [242, 353] on link "[PERSON_NAME]" at bounding box center [272, 351] width 117 height 15
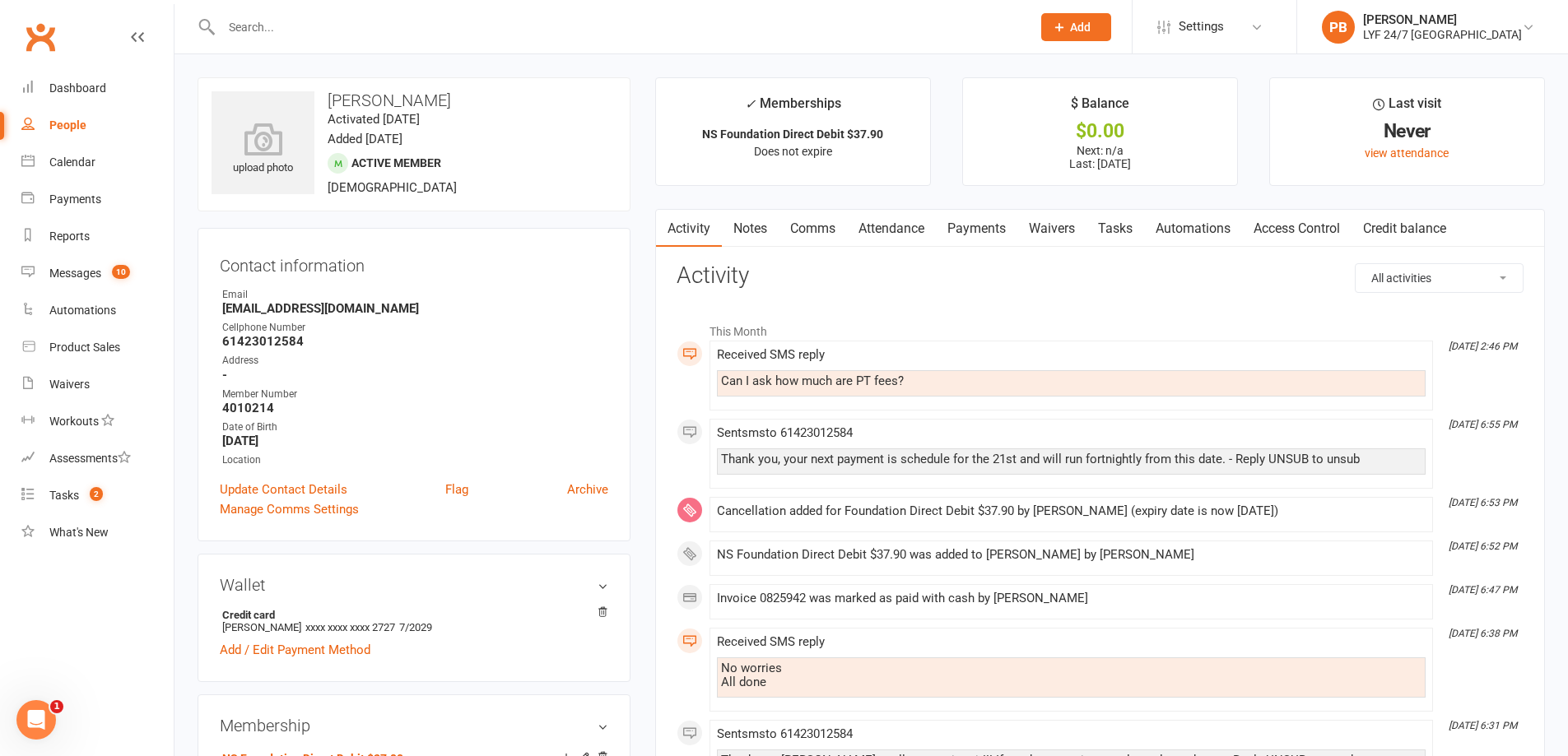
click at [790, 222] on link "Comms" at bounding box center [813, 229] width 68 height 38
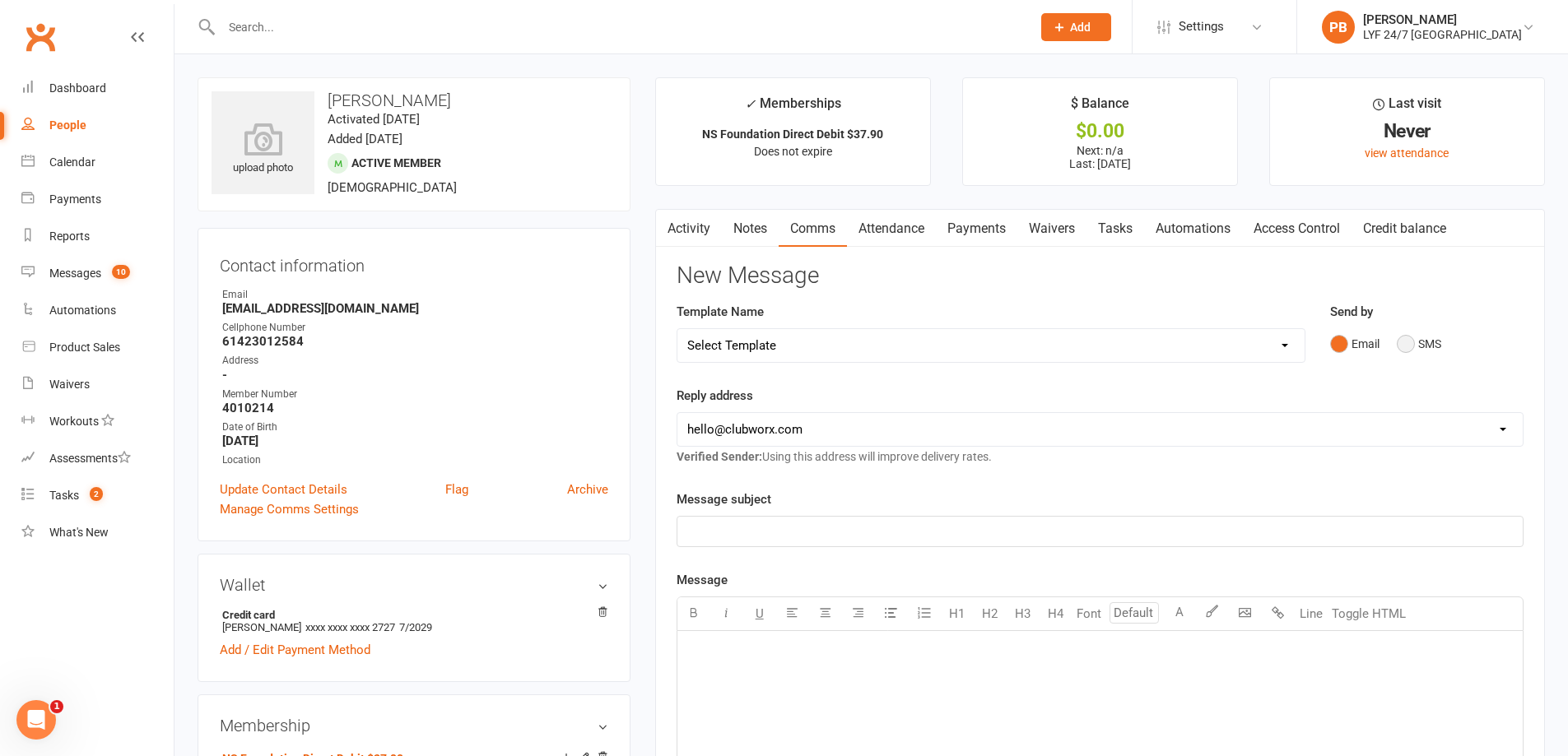
click at [1407, 344] on button "SMS" at bounding box center [1419, 343] width 45 height 31
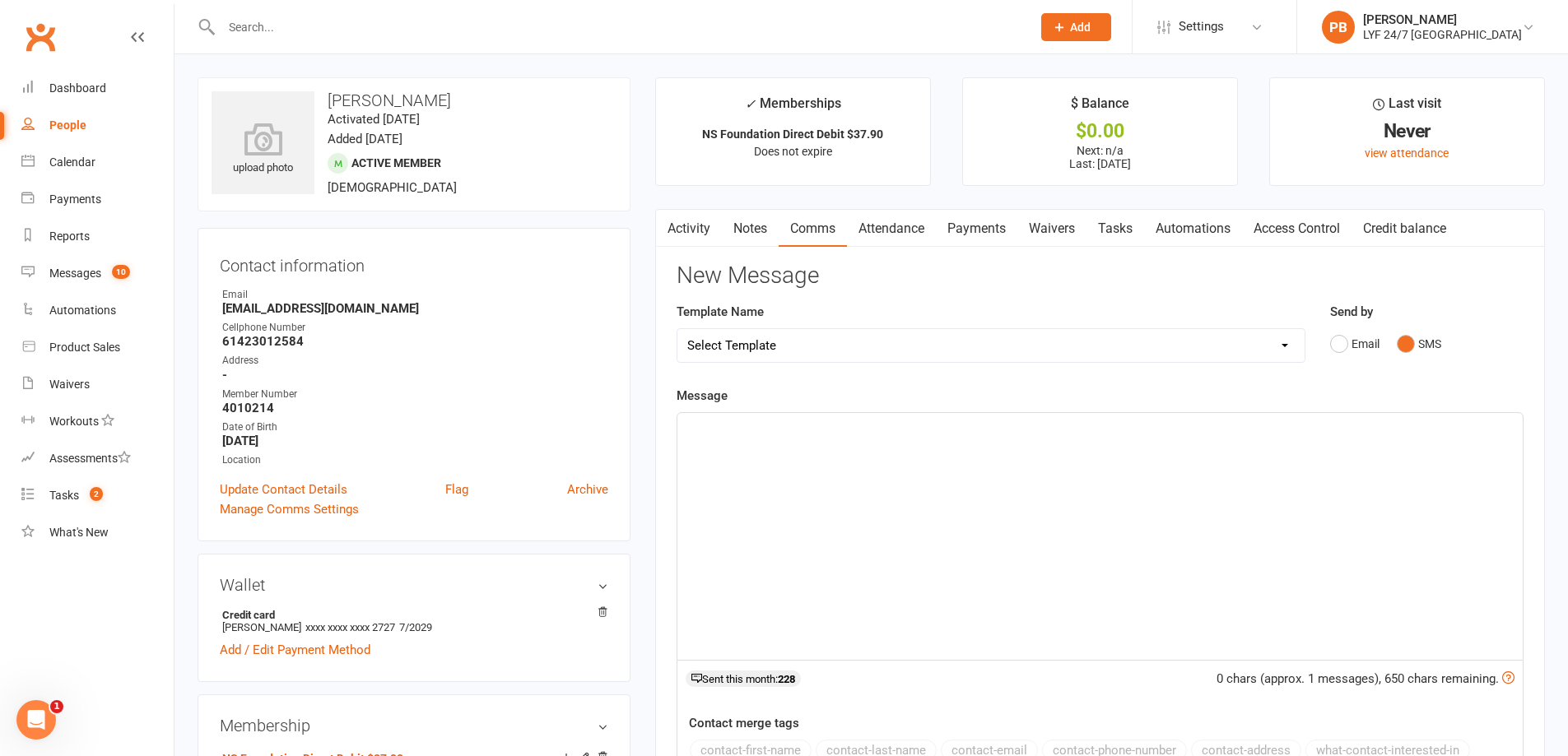
click at [767, 358] on select "Select Template [SMS] [Default template - review before using] Appointment remi…" at bounding box center [990, 345] width 627 height 33
drag, startPoint x: 775, startPoint y: 362, endPoint x: 792, endPoint y: 370, distance: 18.8
click at [776, 362] on div "Select Template [SMS] [Default template - review before using] Appointment remi…" at bounding box center [990, 345] width 629 height 35
click at [905, 492] on div "﻿" at bounding box center [1100, 536] width 845 height 247
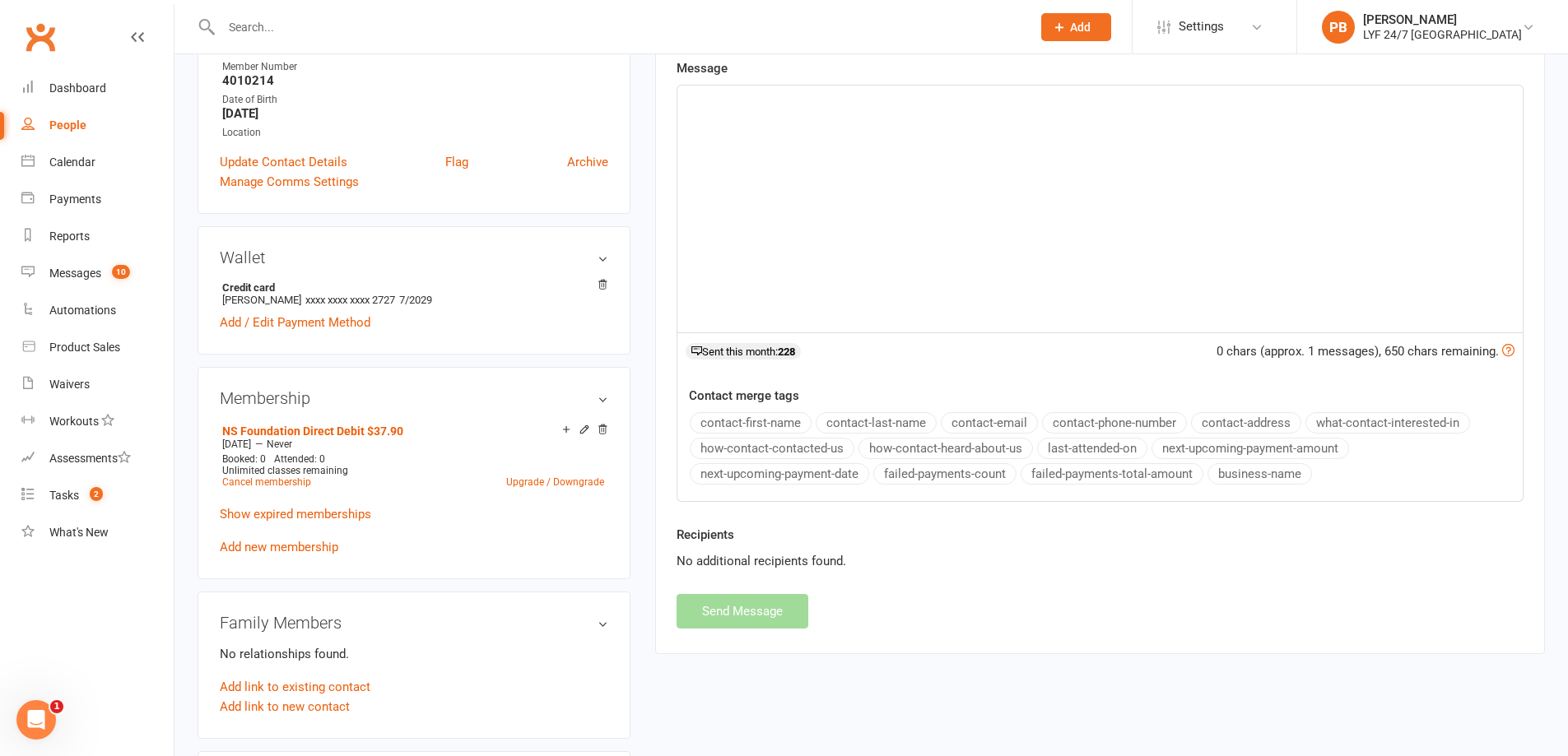
scroll to position [329, 0]
click at [1076, 285] on div "﻿" at bounding box center [1100, 207] width 845 height 247
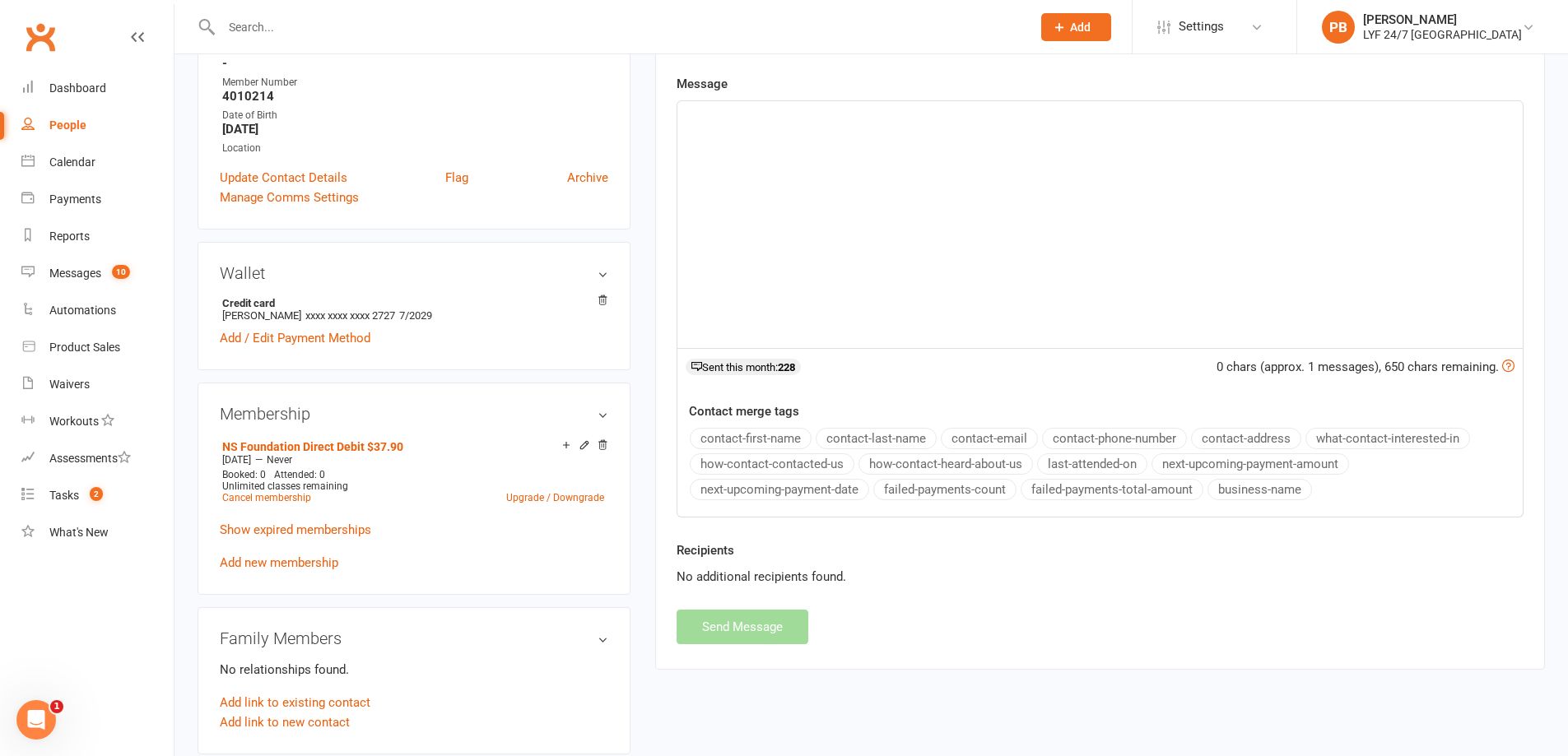
scroll to position [83, 0]
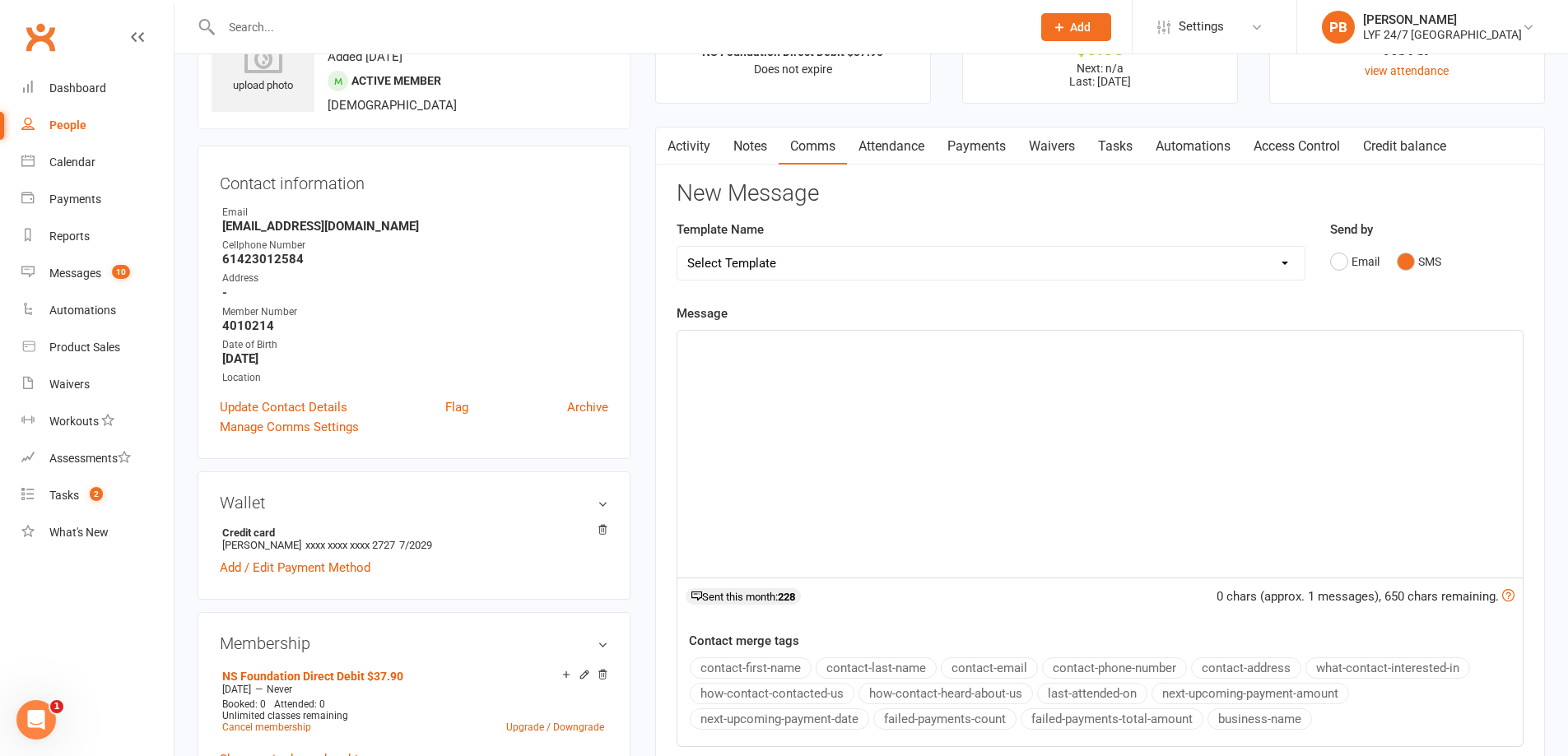
click at [986, 432] on div "﻿" at bounding box center [1100, 454] width 845 height 247
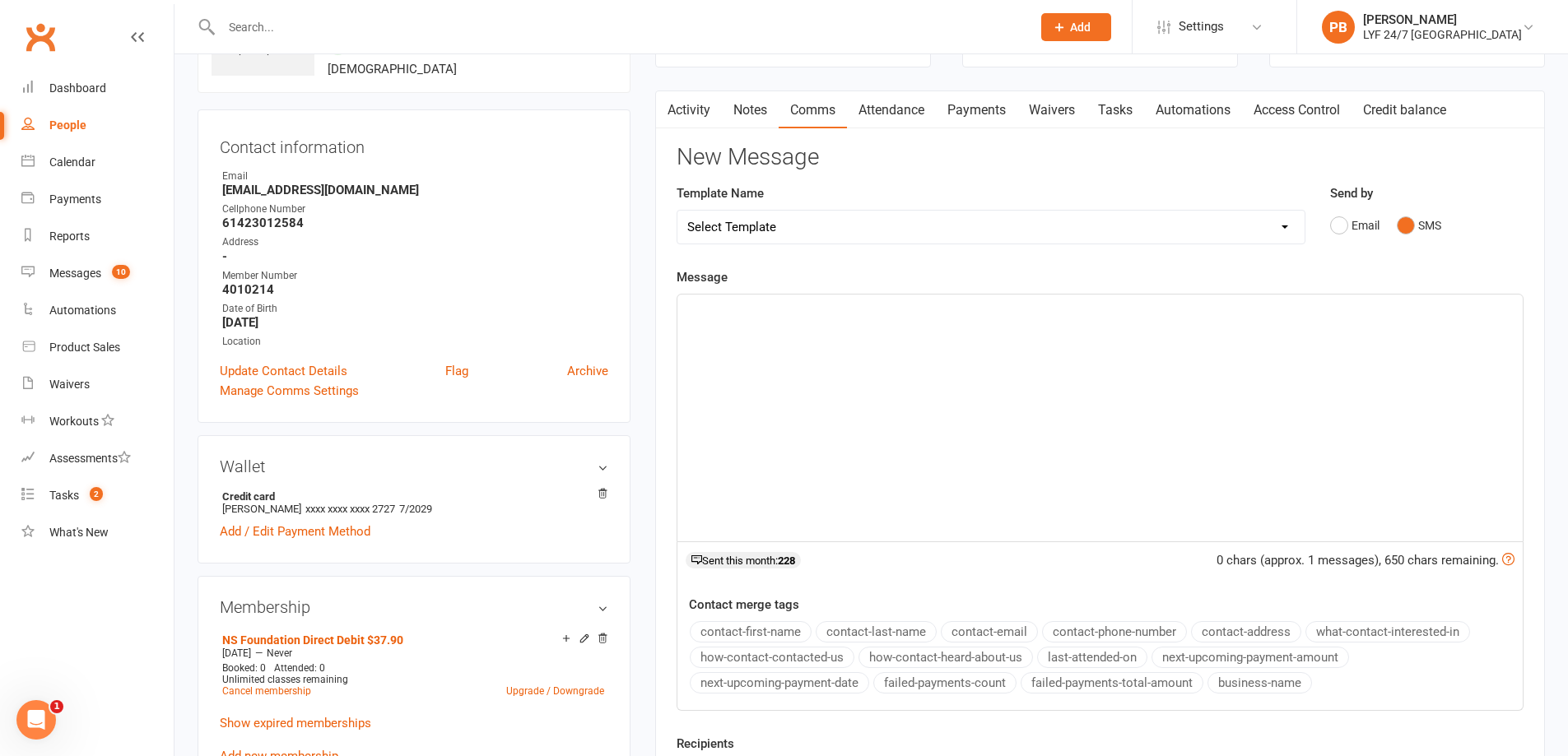
scroll to position [0, 0]
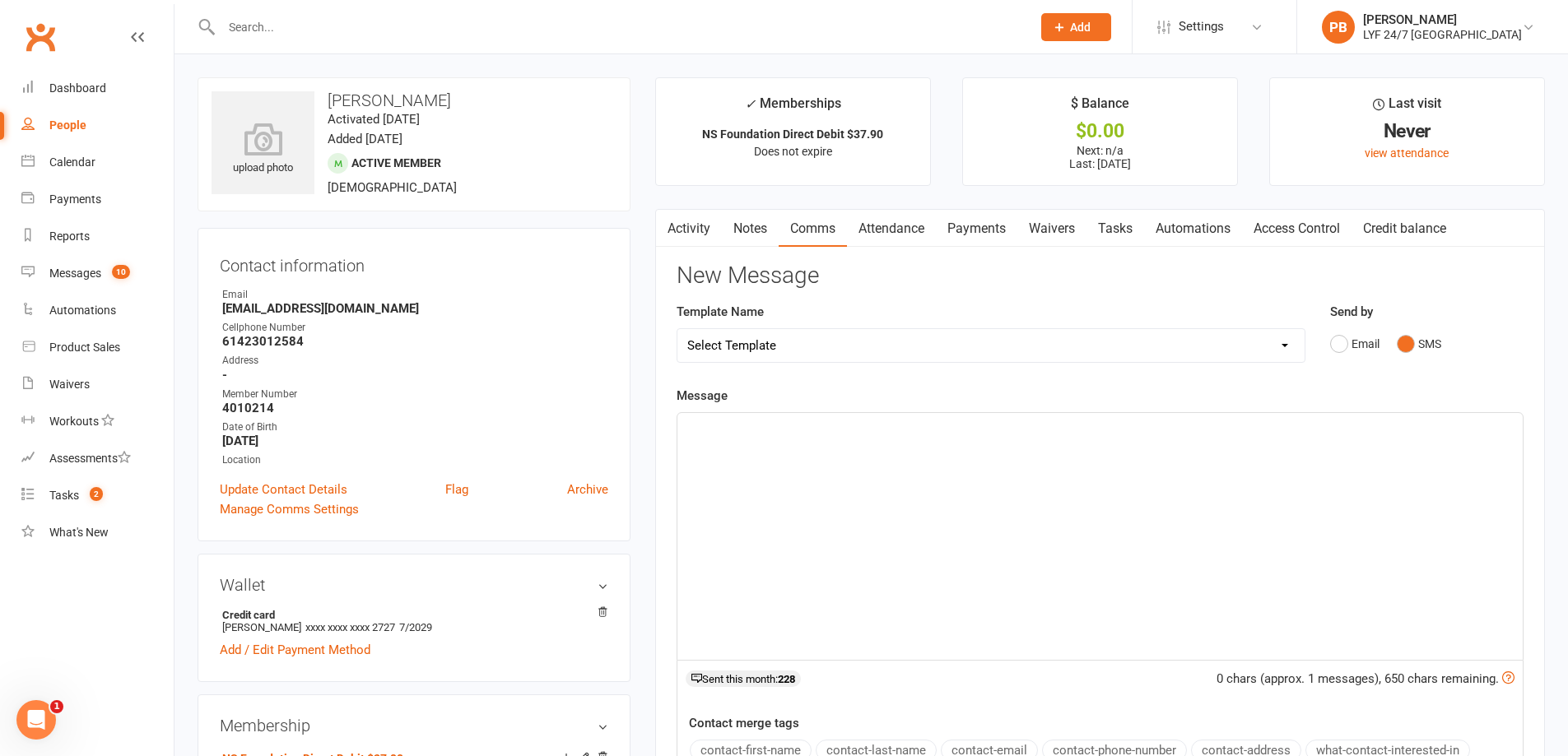
click at [1125, 506] on div "﻿" at bounding box center [1100, 536] width 845 height 247
click at [946, 438] on div "Hi [PERSON_NAME]," at bounding box center [1100, 536] width 845 height 247
click at [950, 441] on div "Hi [PERSON_NAME]," at bounding box center [1100, 536] width 845 height 247
click at [703, 415] on div "Hi [PERSON_NAME], we have different costs associated" at bounding box center [1100, 536] width 845 height 247
click at [731, 436] on p "Hi [PERSON_NAME], we have different costs associated" at bounding box center [1100, 428] width 825 height 20
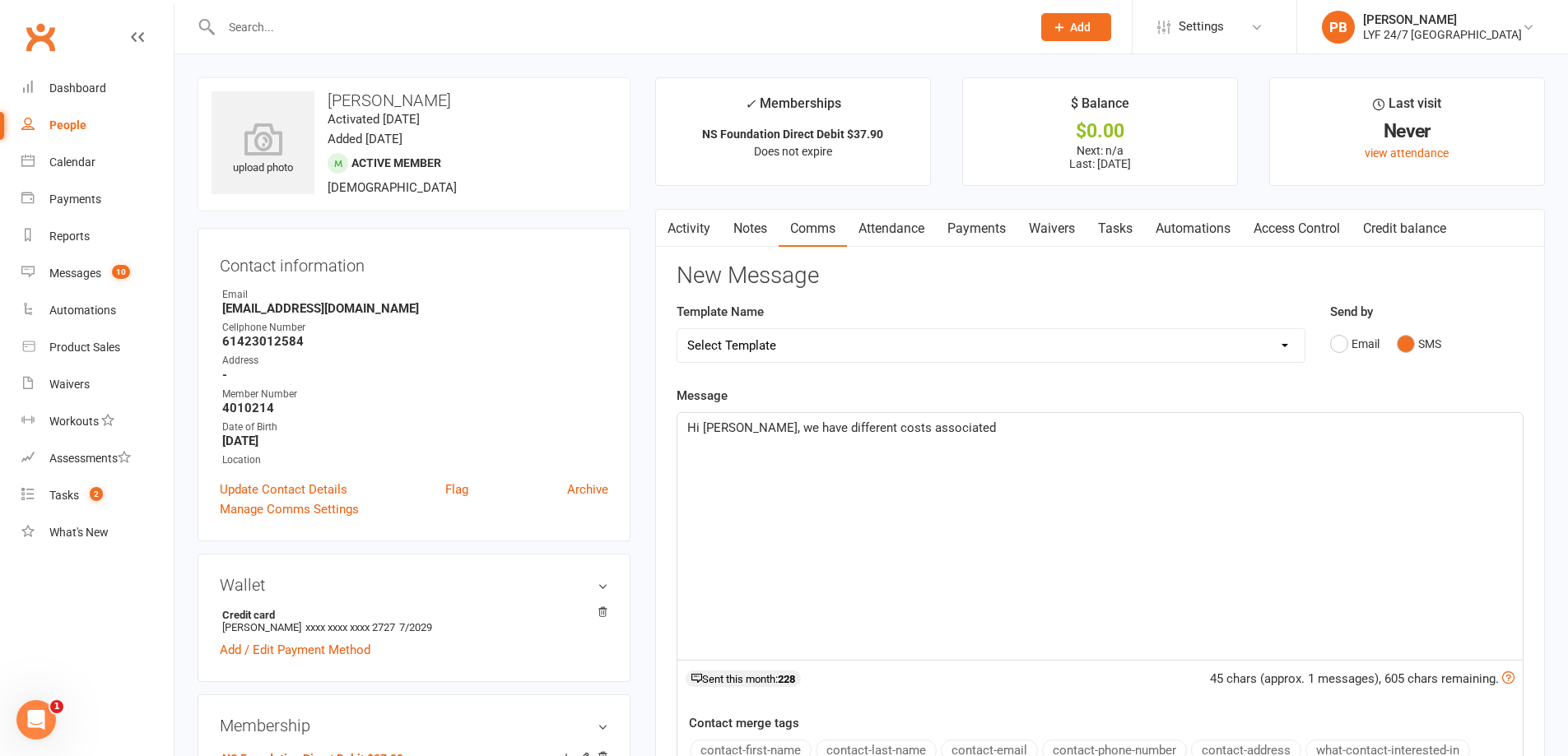
click at [1015, 434] on p "Hi [PERSON_NAME], we have different costs associated" at bounding box center [1100, 428] width 825 height 20
click at [1008, 430] on p "Hi [PERSON_NAME], we have different costs associated" at bounding box center [1100, 428] width 825 height 20
click at [708, 230] on link "Activity" at bounding box center [688, 229] width 65 height 38
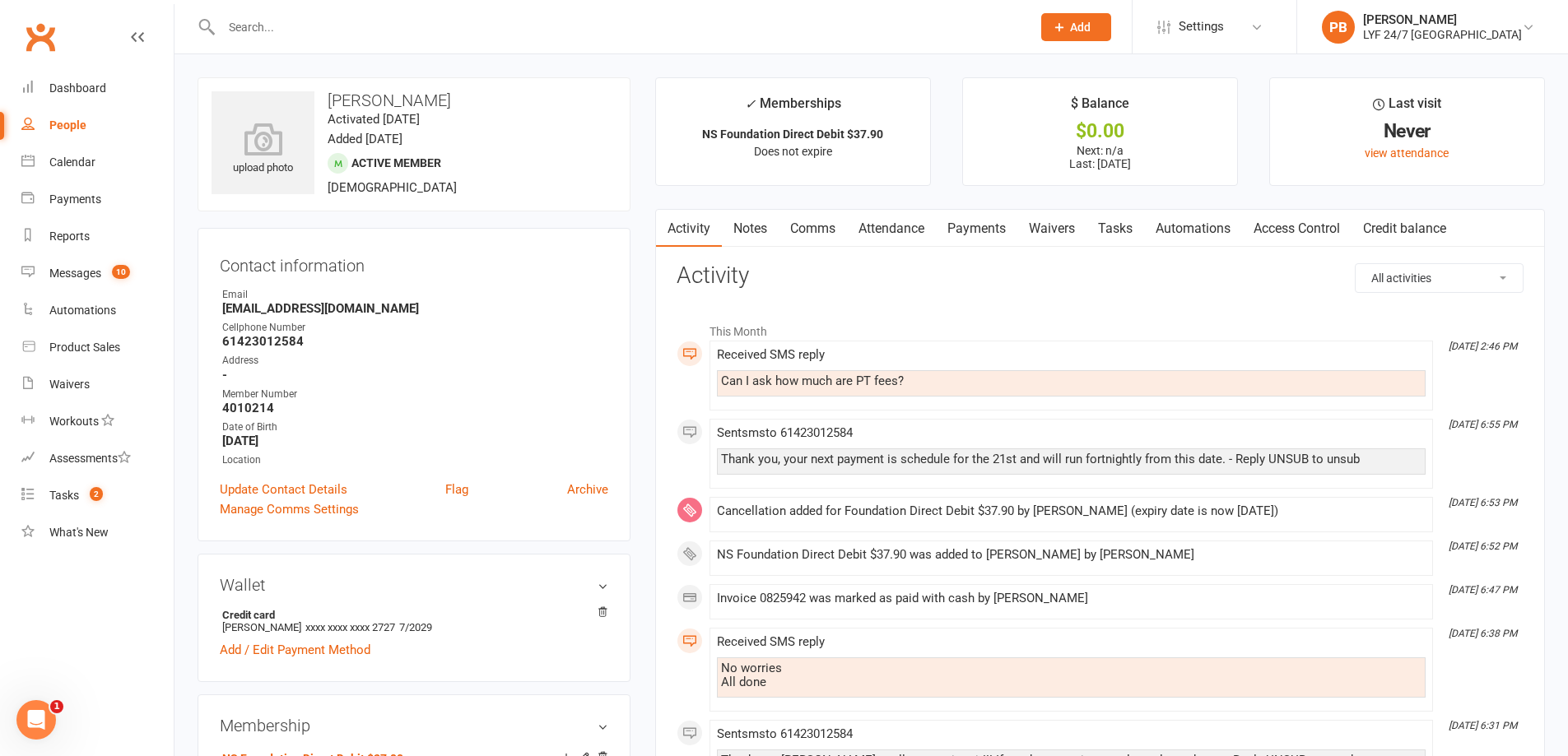
click at [265, 349] on strong "61423012584" at bounding box center [415, 342] width 386 height 15
drag, startPoint x: 257, startPoint y: 341, endPoint x: 285, endPoint y: 347, distance: 28.6
click at [279, 344] on strong "61423012584" at bounding box center [415, 342] width 386 height 15
click at [294, 330] on div "Cellphone Number" at bounding box center [415, 327] width 386 height 15
click at [321, 343] on strong "61423012584" at bounding box center [415, 342] width 386 height 15
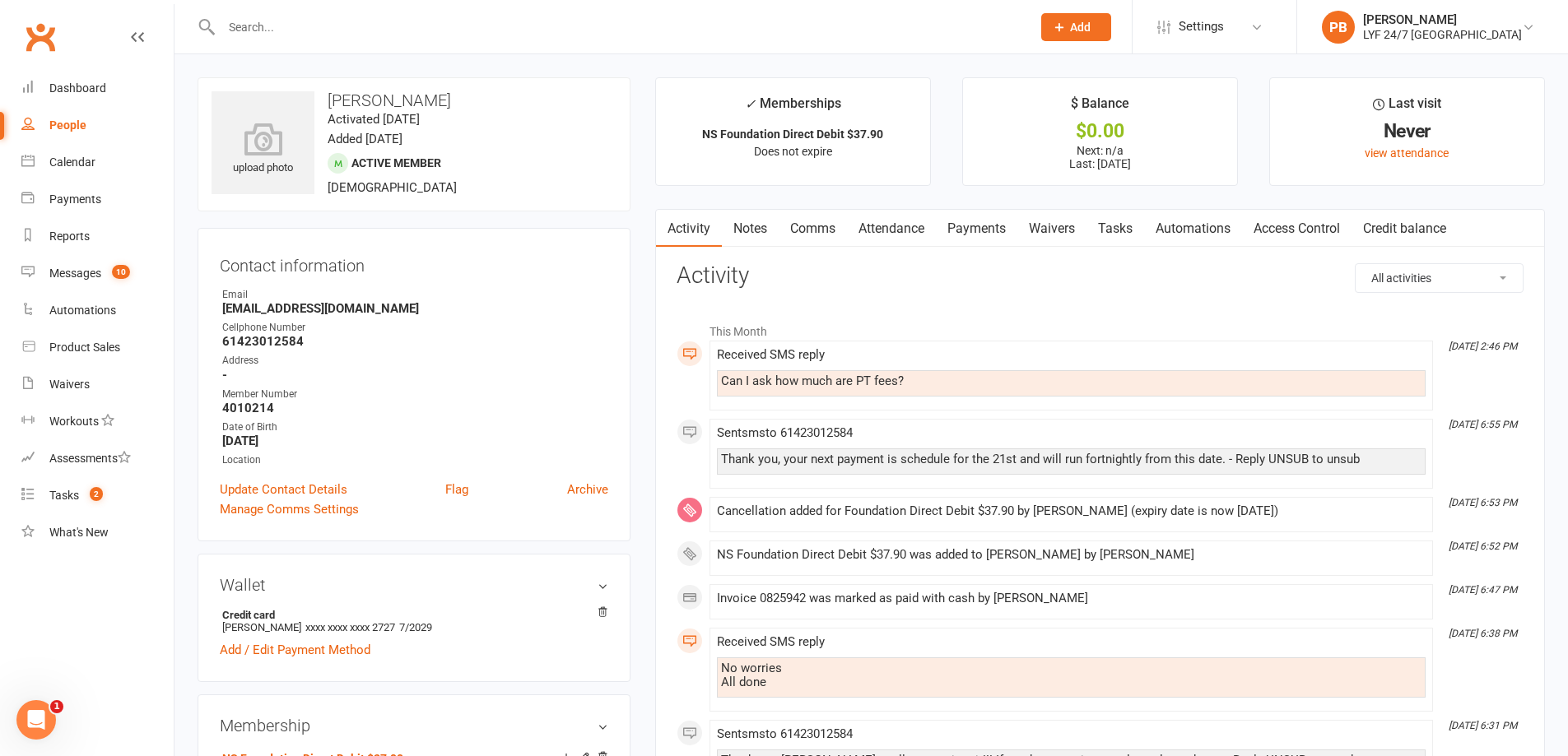
click at [742, 225] on link "Notes" at bounding box center [750, 229] width 57 height 38
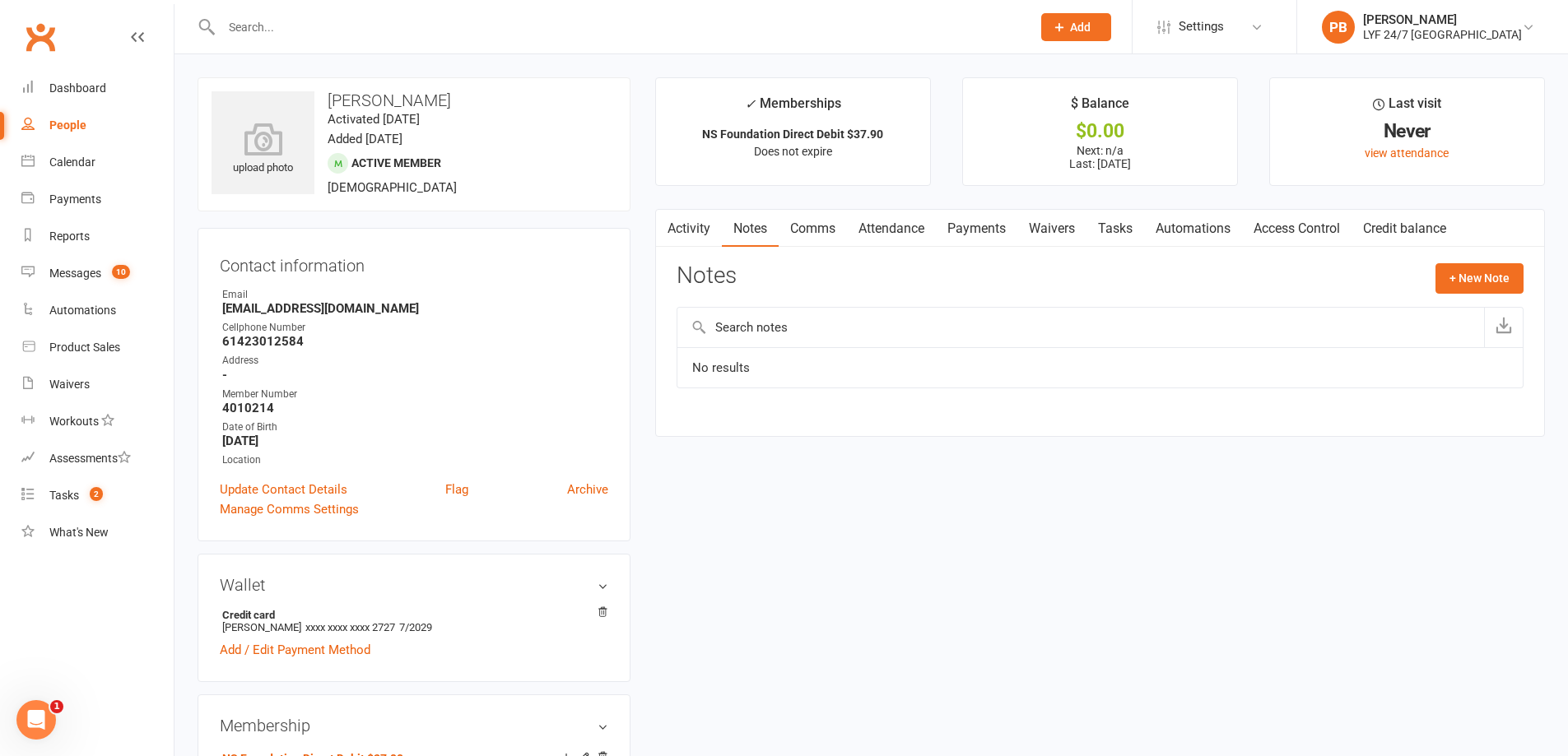
click at [1054, 333] on input "text" at bounding box center [1080, 327] width 806 height 39
click at [1465, 285] on button "+ New Note" at bounding box center [1479, 278] width 88 height 30
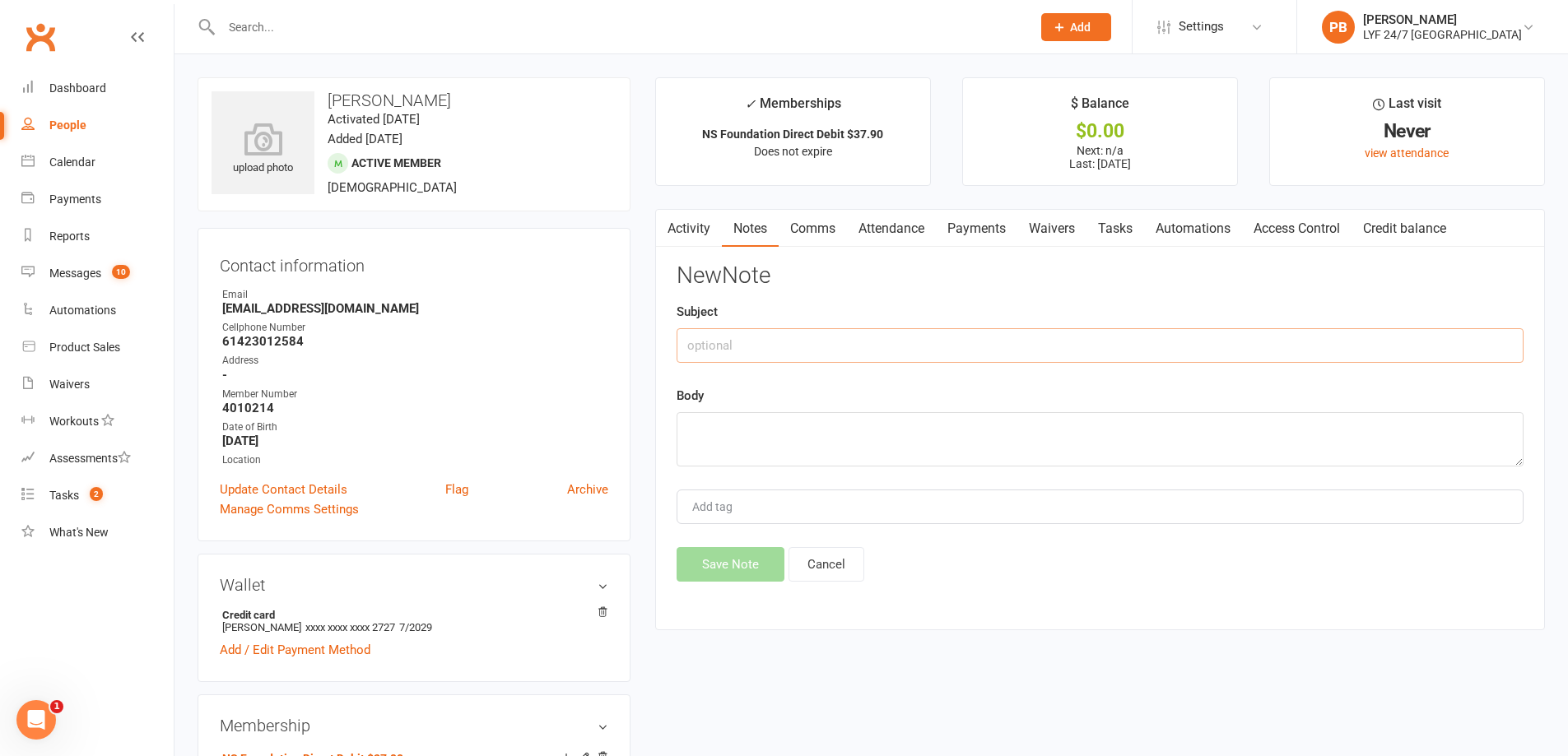
click at [934, 349] on input "text" at bounding box center [1100, 345] width 847 height 35
click at [732, 348] on input "text" at bounding box center [1100, 345] width 847 height 35
type input "PT enquiry SMS"
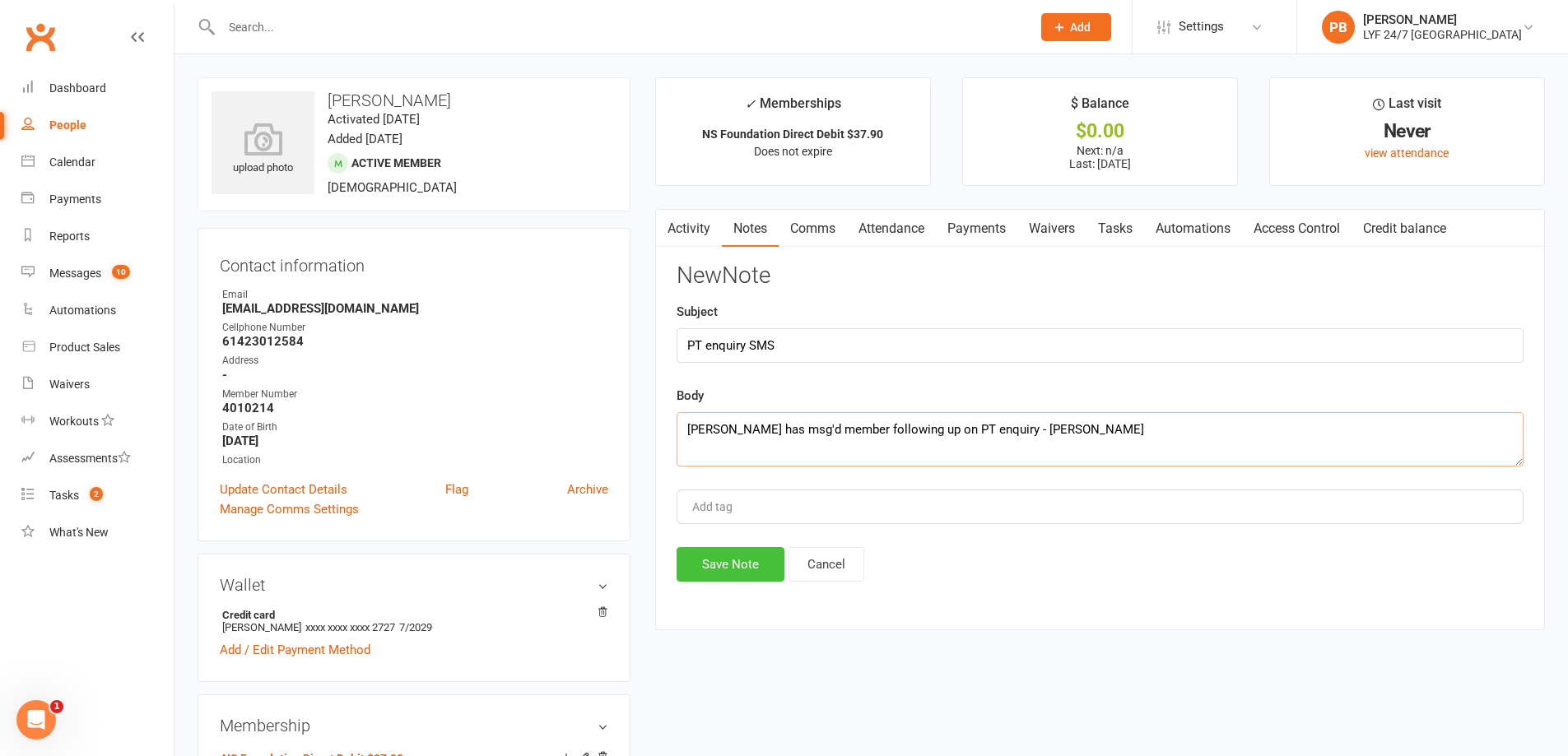
type textarea "[PERSON_NAME] has msg'd member following up on PT enquiry - [PERSON_NAME]"
click at [745, 560] on button "Save Note" at bounding box center [730, 564] width 108 height 35
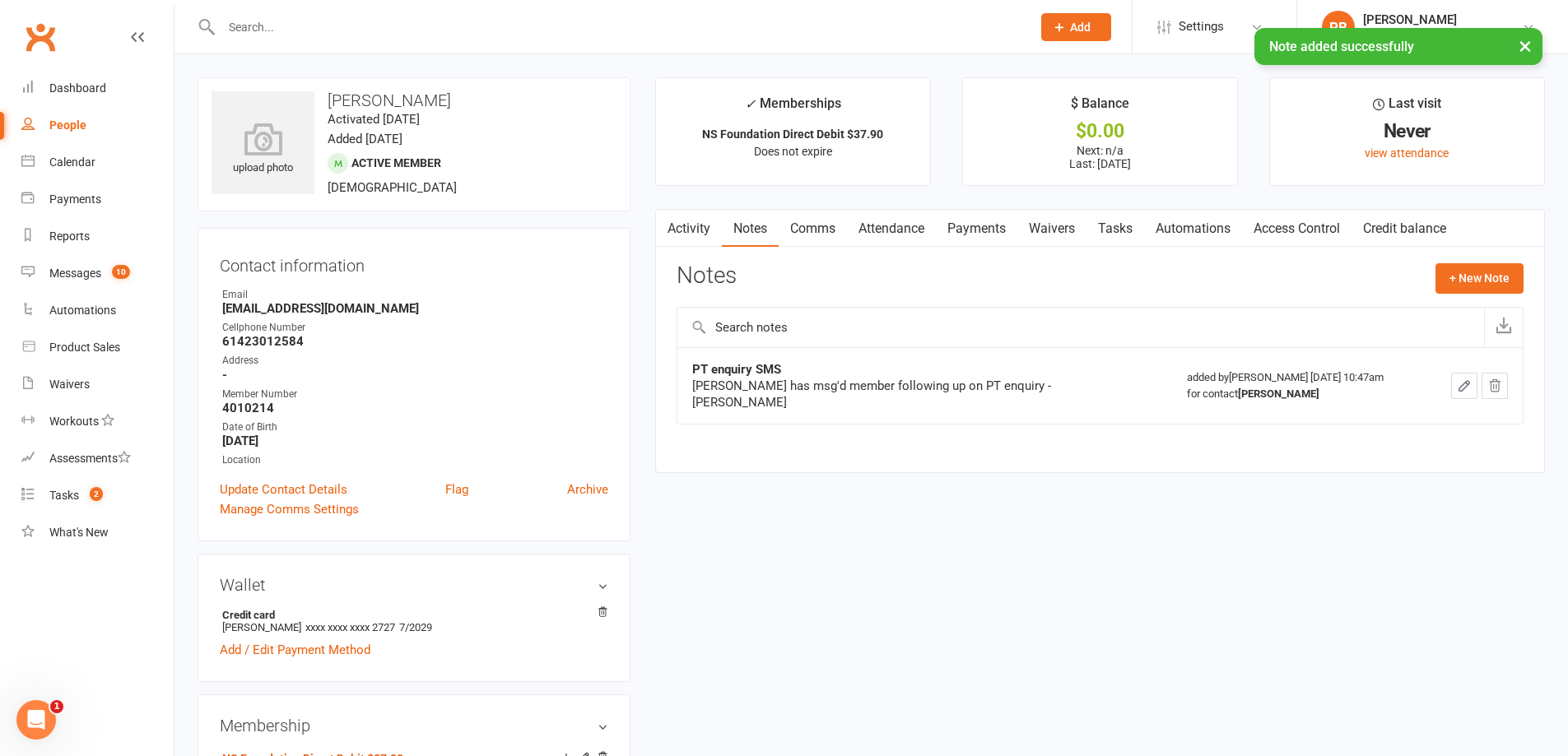
click at [699, 223] on link "Activity" at bounding box center [688, 229] width 65 height 38
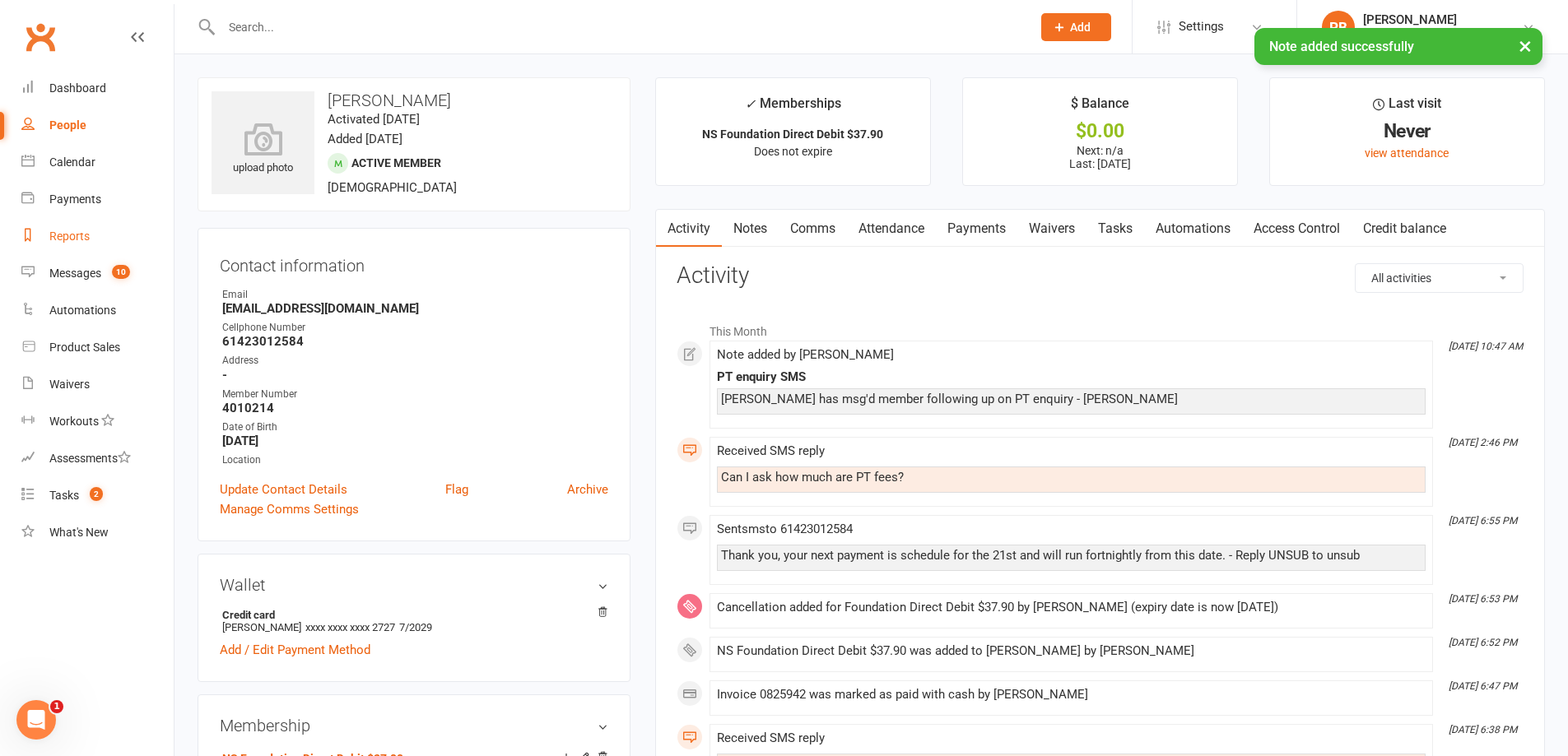
click at [95, 251] on link "Reports" at bounding box center [98, 236] width 152 height 37
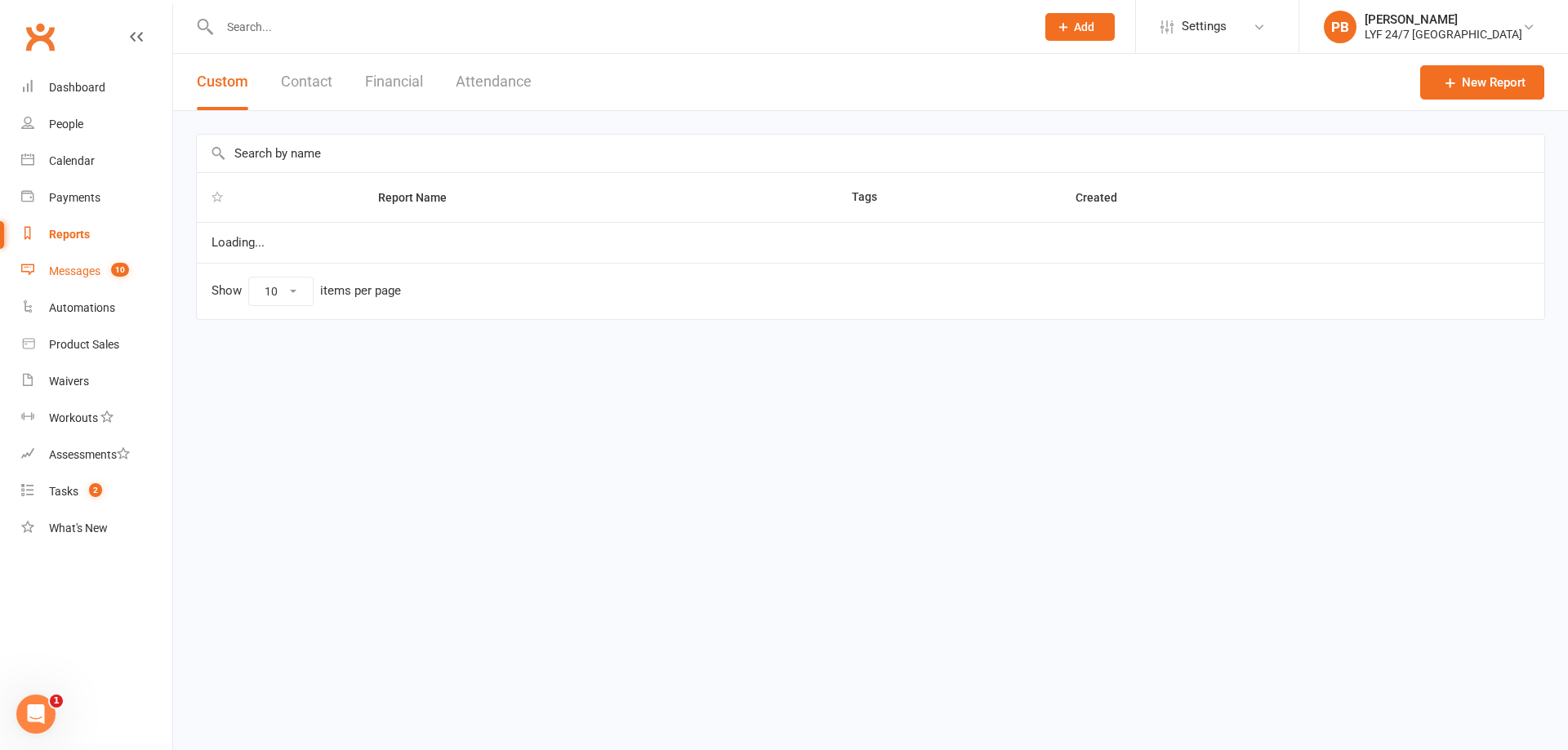
click at [89, 268] on div "Messages" at bounding box center [75, 270] width 52 height 13
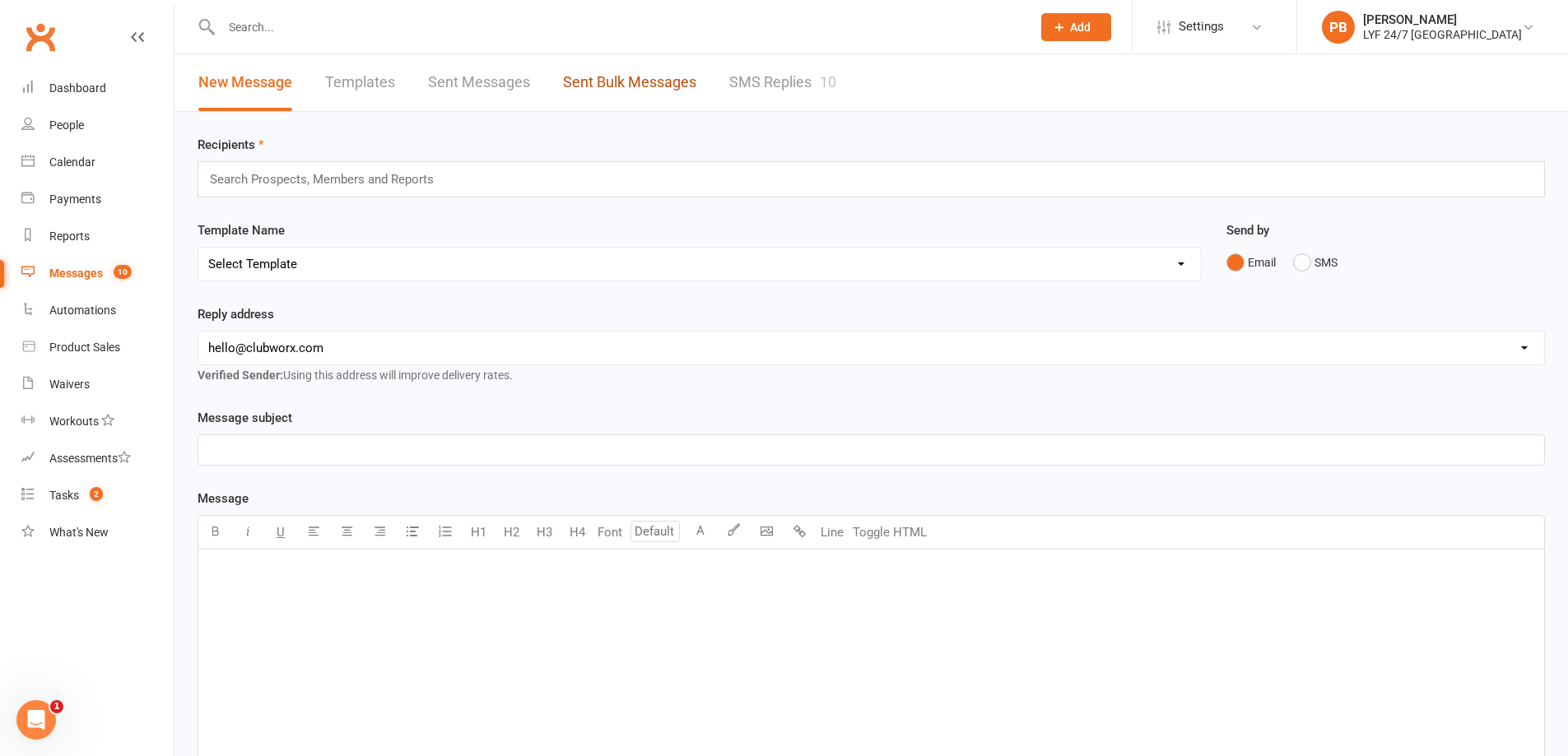
click at [602, 82] on link "Sent Bulk Messages" at bounding box center [630, 83] width 134 height 56
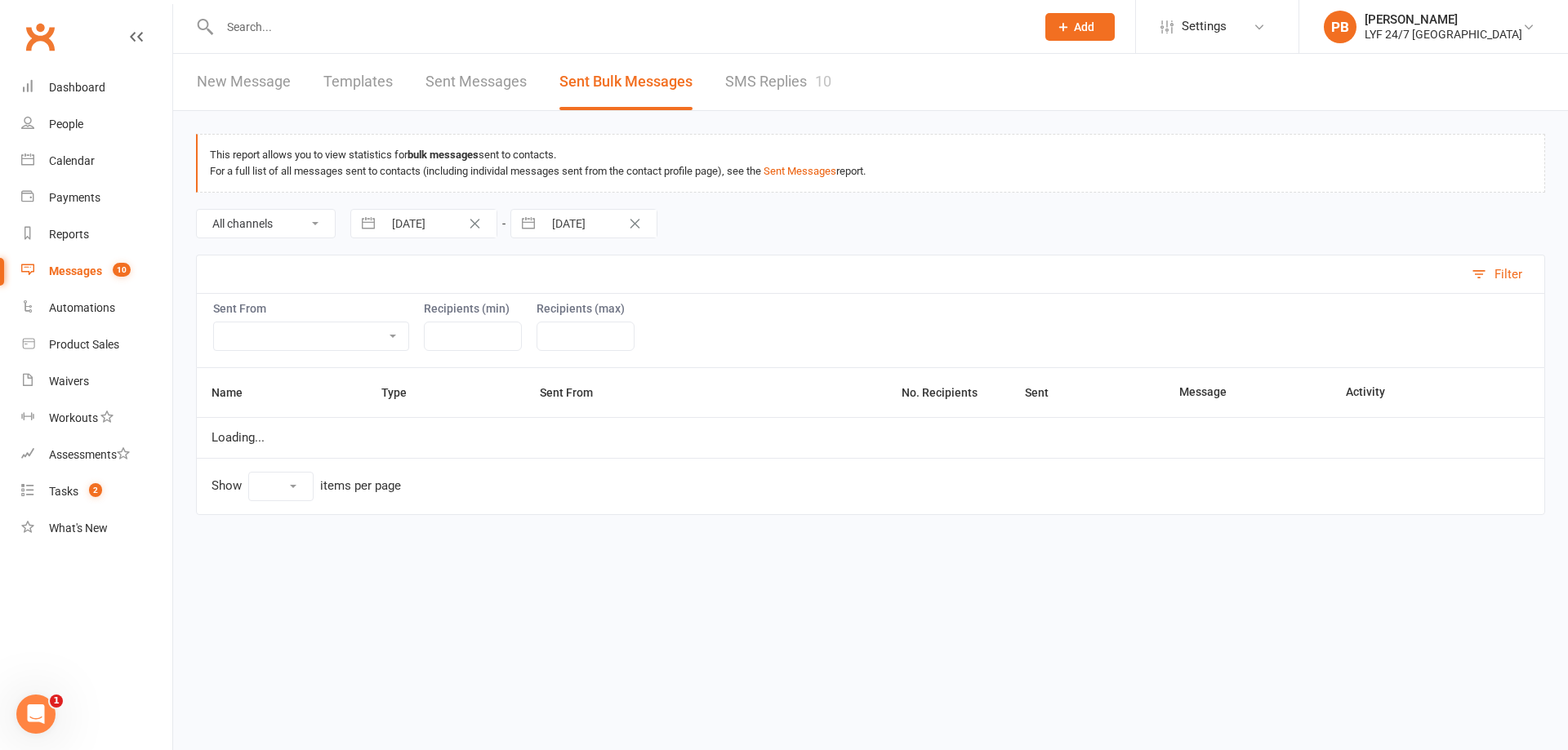
select select "10"
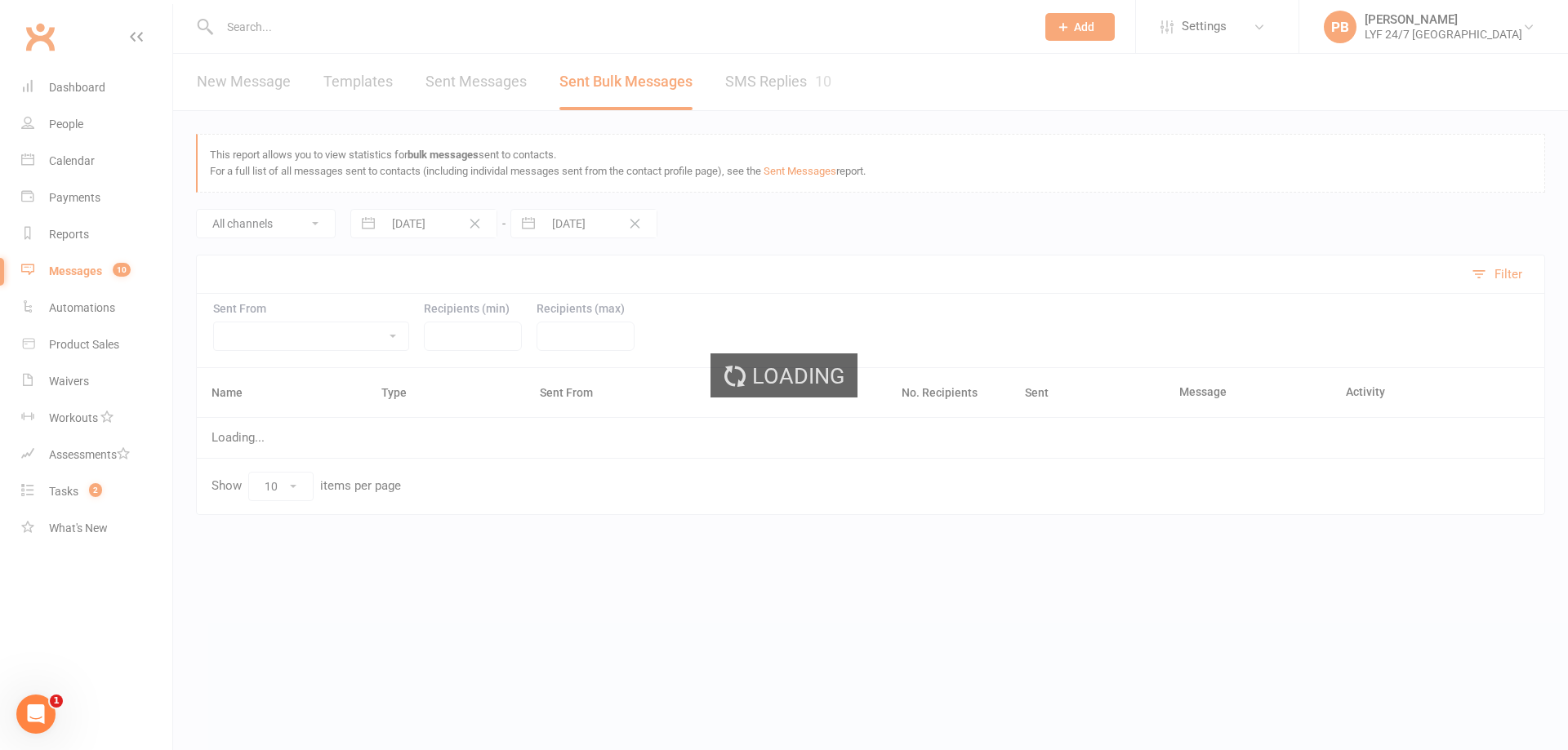
click at [740, 77] on div "Loading" at bounding box center [784, 375] width 1568 height 750
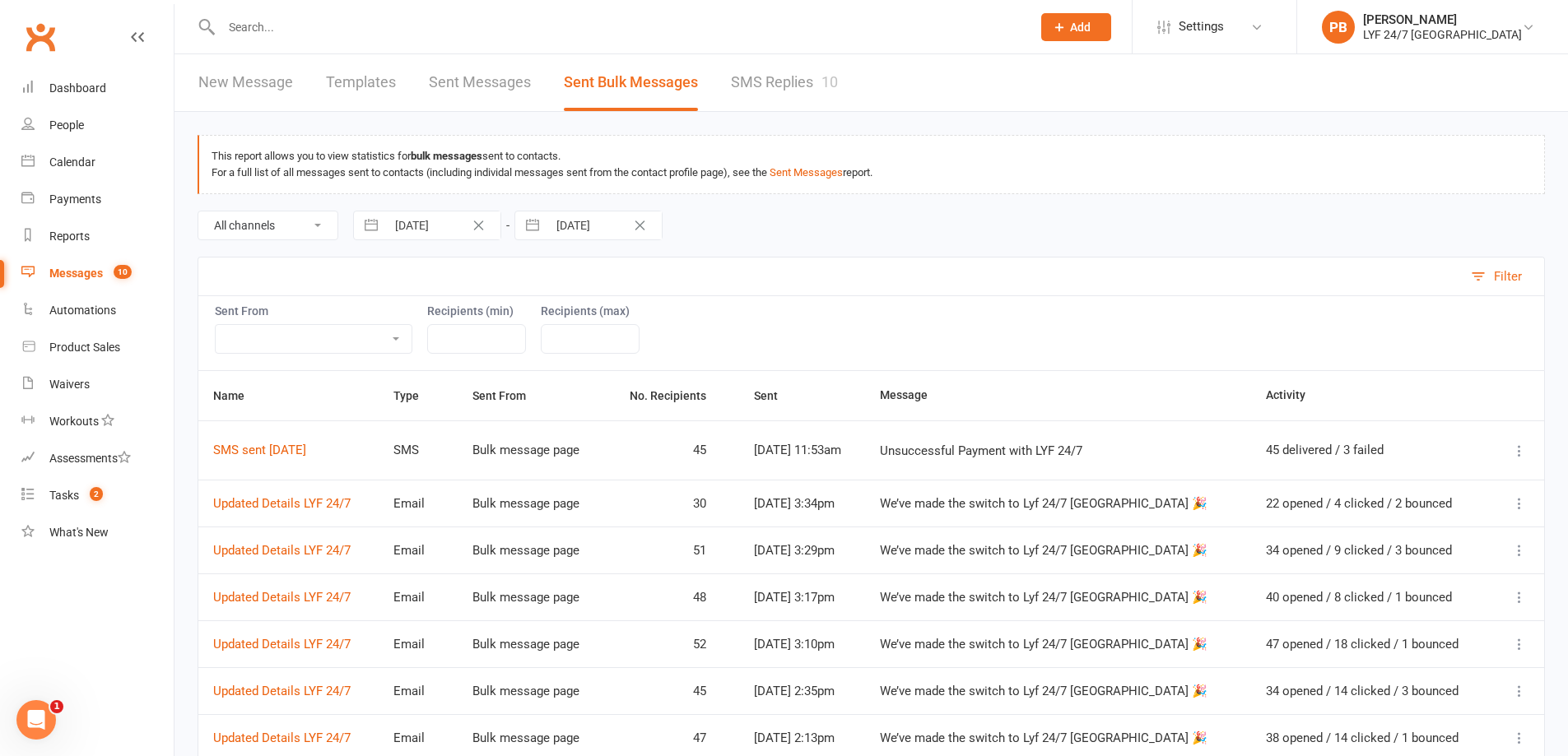
click at [769, 85] on link "SMS Replies 10" at bounding box center [784, 83] width 107 height 56
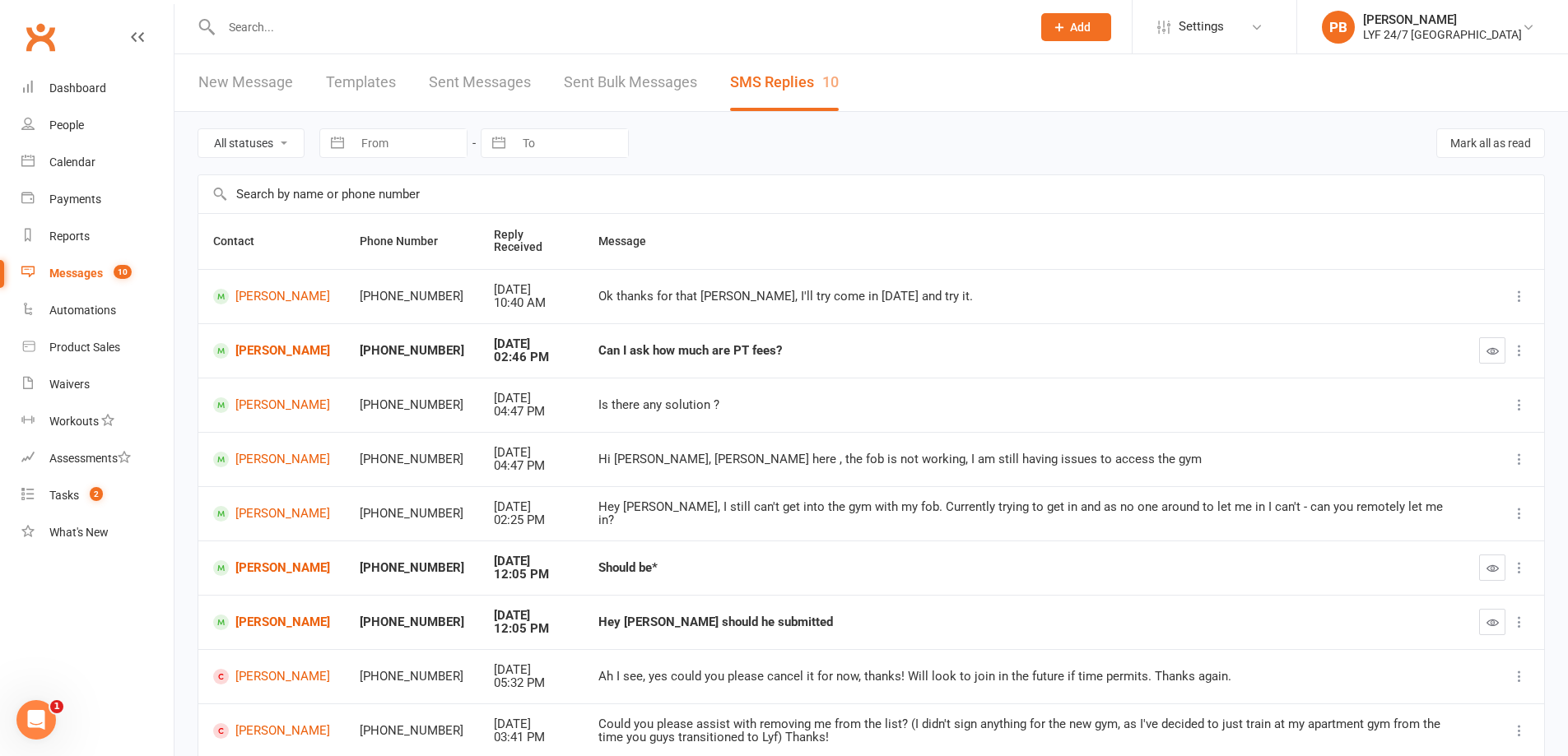
click at [1522, 351] on icon at bounding box center [1520, 351] width 16 height 16
click at [1495, 350] on icon "button" at bounding box center [1493, 352] width 13 height 13
